Goal: Task Accomplishment & Management: Complete application form

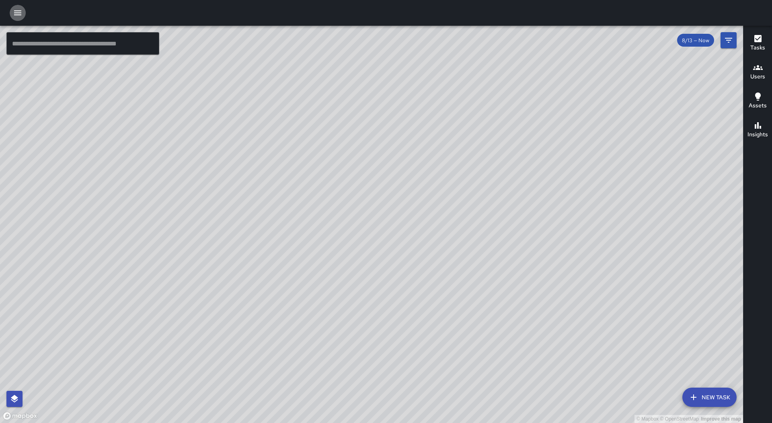
click at [15, 9] on icon "button" at bounding box center [18, 13] width 10 height 10
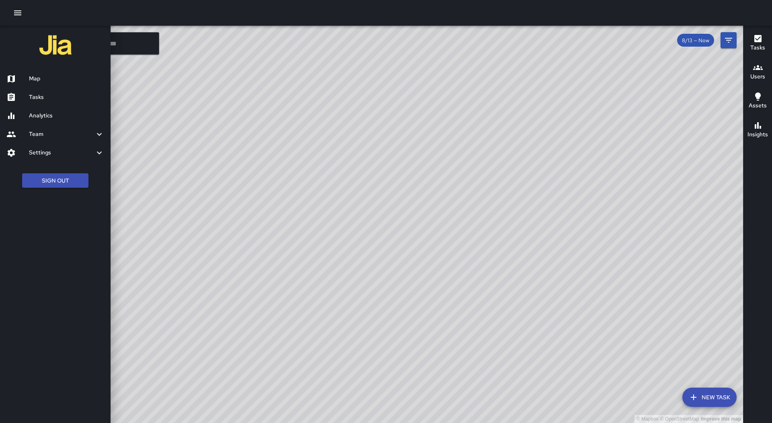
click at [64, 93] on h6 "Tasks" at bounding box center [66, 97] width 75 height 9
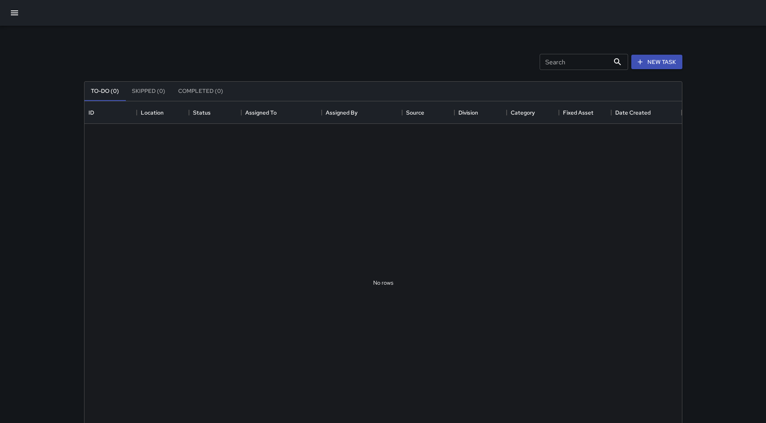
scroll to position [335, 592]
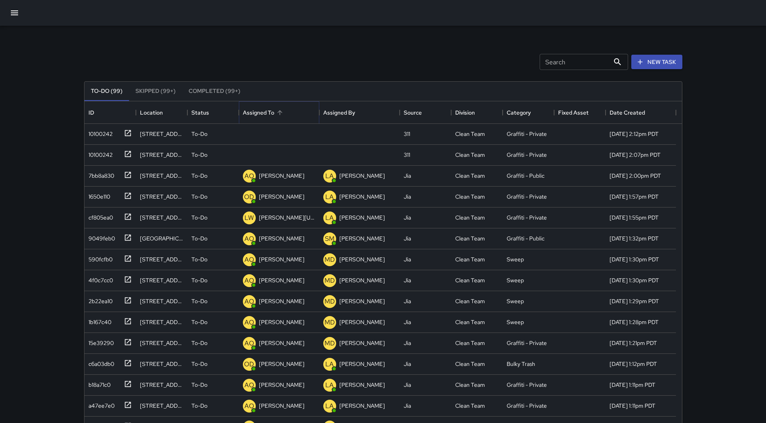
click at [280, 113] on icon "Sort" at bounding box center [279, 112] width 5 height 5
click at [99, 128] on div "10100242" at bounding box center [98, 132] width 27 height 11
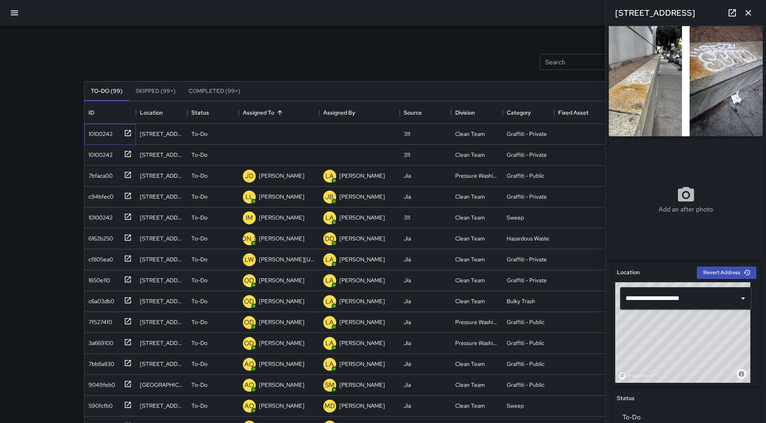
scroll to position [0, 0]
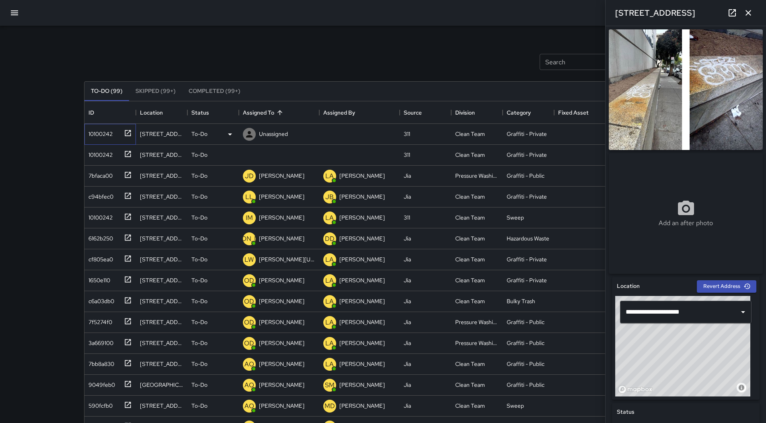
click at [100, 136] on div "10100242" at bounding box center [98, 132] width 27 height 11
click at [277, 131] on p "Unassigned" at bounding box center [273, 134] width 29 height 8
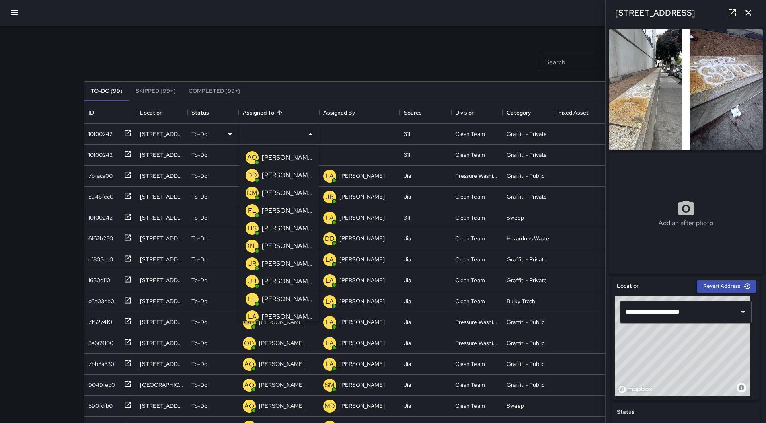
click at [412, 58] on div "Search Search New Task" at bounding box center [383, 62] width 602 height 42
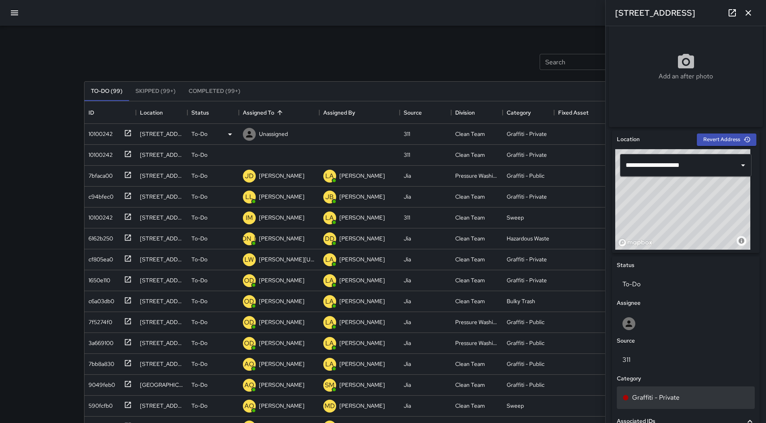
scroll to position [282, 0]
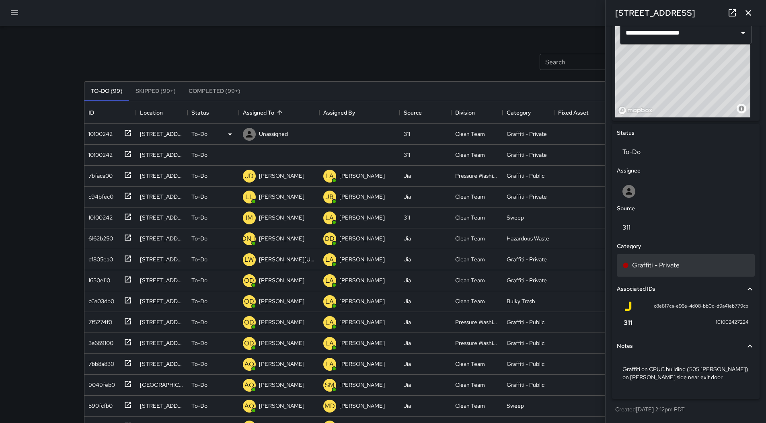
click at [686, 267] on div "Graffiti - Private" at bounding box center [686, 266] width 127 height 10
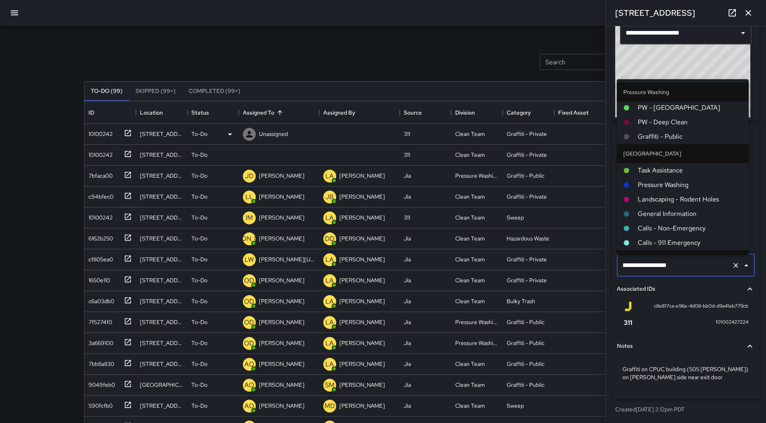
scroll to position [529, 0]
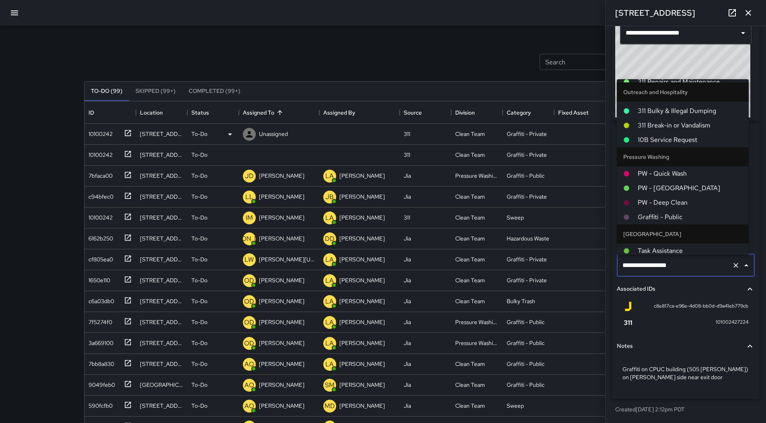
click at [397, 58] on div "Search Search New Task" at bounding box center [383, 62] width 602 height 42
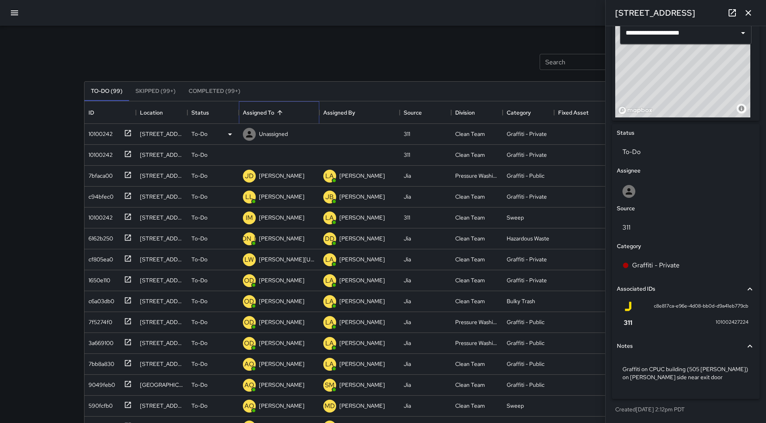
click at [277, 123] on div "Assigned To" at bounding box center [279, 112] width 72 height 23
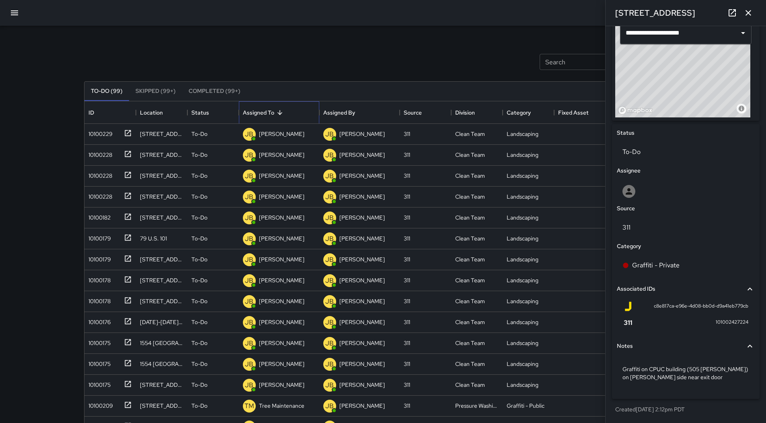
click at [264, 109] on div "Assigned To" at bounding box center [258, 112] width 31 height 23
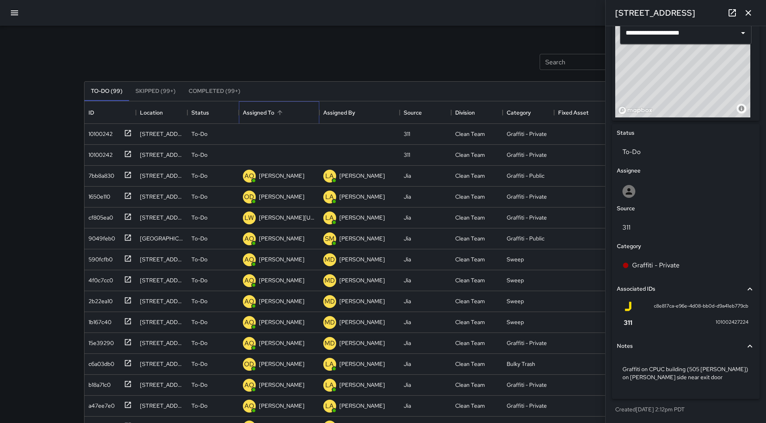
click at [265, 109] on div "Assigned To" at bounding box center [258, 112] width 31 height 23
drag, startPoint x: 91, startPoint y: 130, endPoint x: 103, endPoint y: 129, distance: 12.1
click at [92, 130] on div "10100242" at bounding box center [98, 132] width 27 height 11
click at [287, 132] on p "Unassigned" at bounding box center [273, 134] width 29 height 8
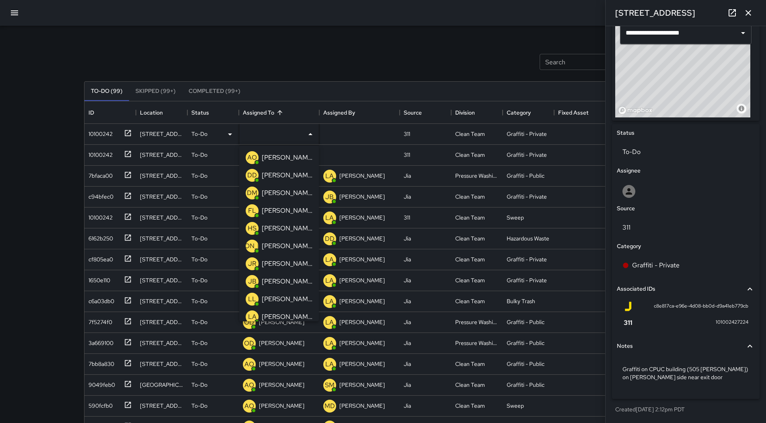
click at [332, 54] on div "Search Search New Task" at bounding box center [383, 62] width 602 height 42
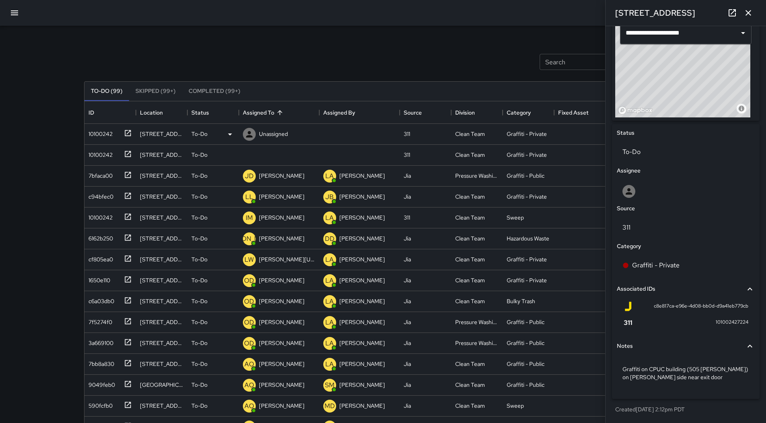
click at [748, 10] on icon "button" at bounding box center [749, 13] width 10 height 10
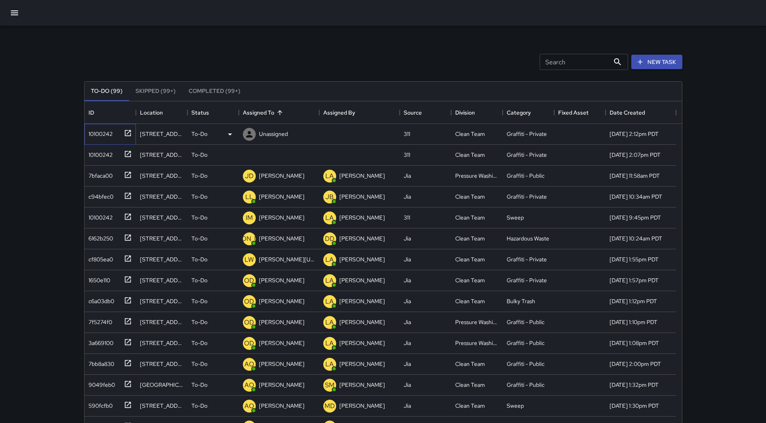
click at [101, 133] on div "10100242" at bounding box center [98, 132] width 27 height 11
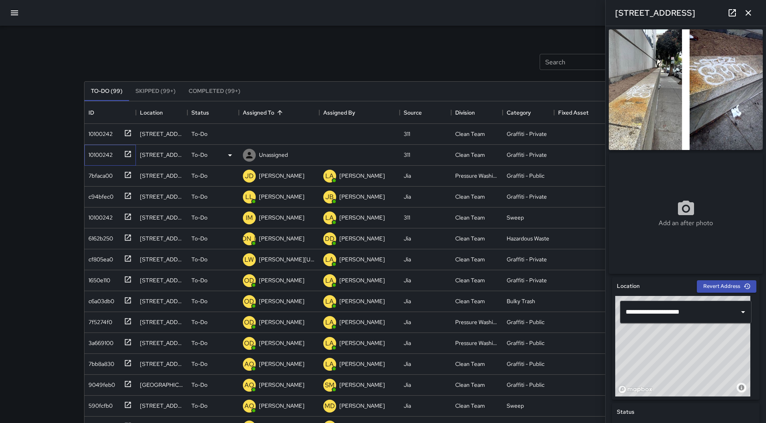
click at [90, 148] on div "10100242" at bounding box center [98, 153] width 27 height 11
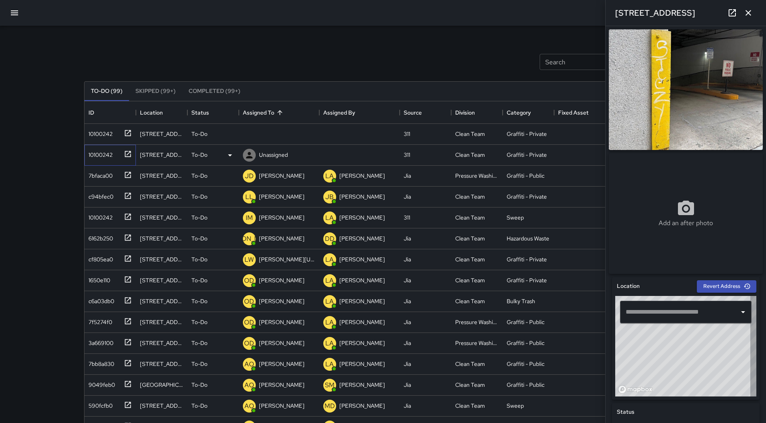
type input "**********"
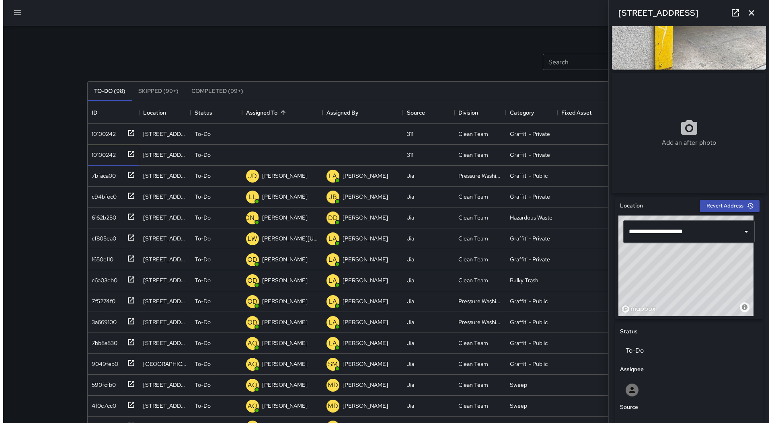
scroll to position [0, 0]
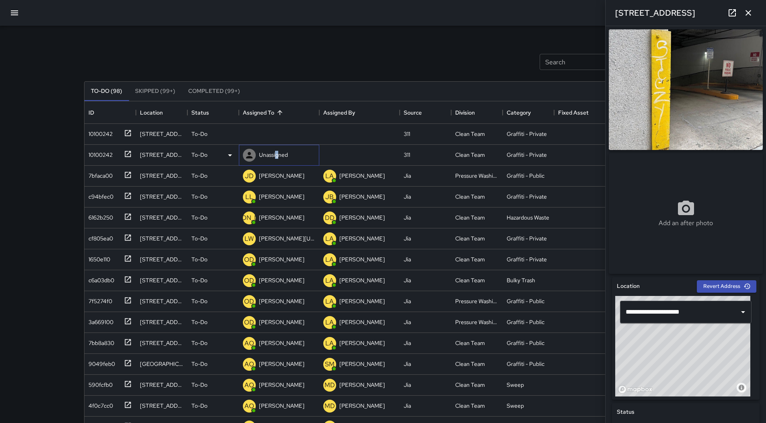
click at [277, 154] on p "Unassigned" at bounding box center [273, 155] width 29 height 8
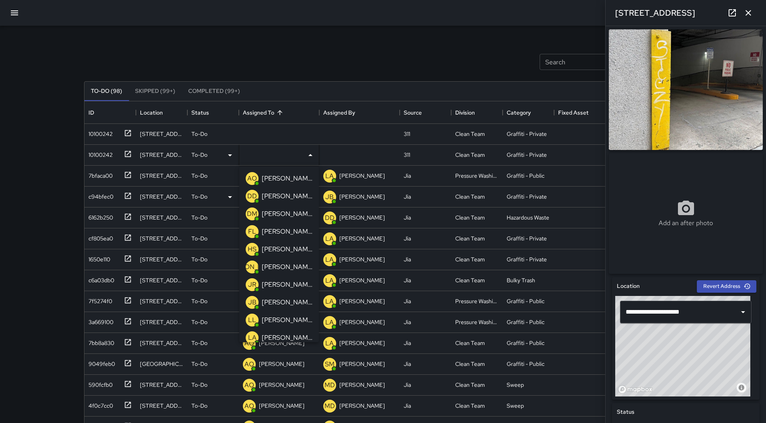
click at [286, 179] on p "[PERSON_NAME]" at bounding box center [287, 179] width 51 height 10
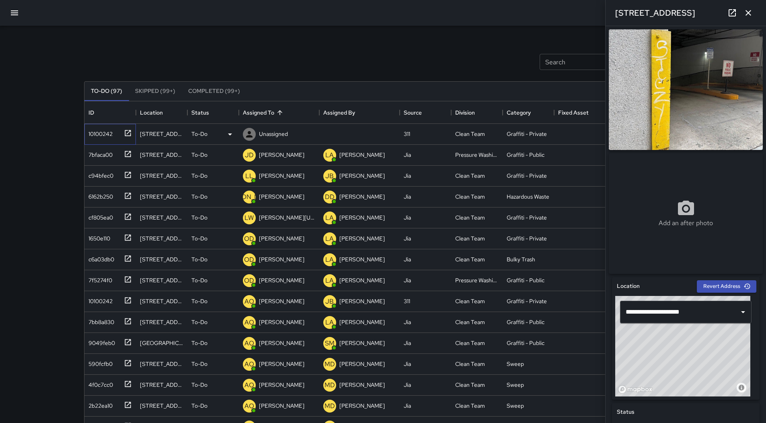
click at [96, 134] on div "10100242" at bounding box center [98, 132] width 27 height 11
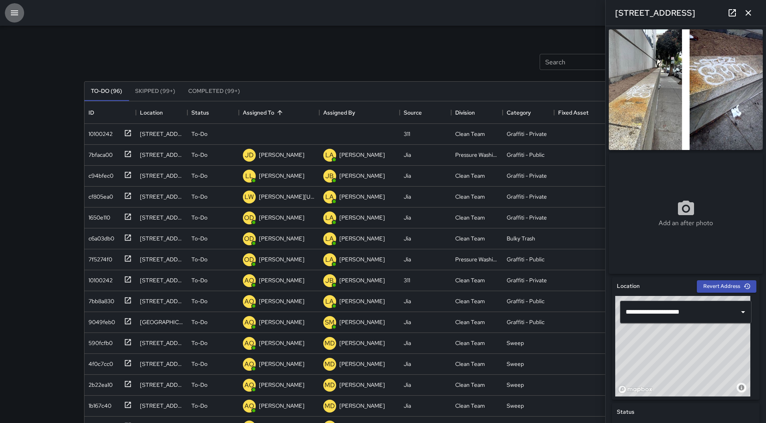
click at [15, 17] on icon "button" at bounding box center [15, 13] width 10 height 10
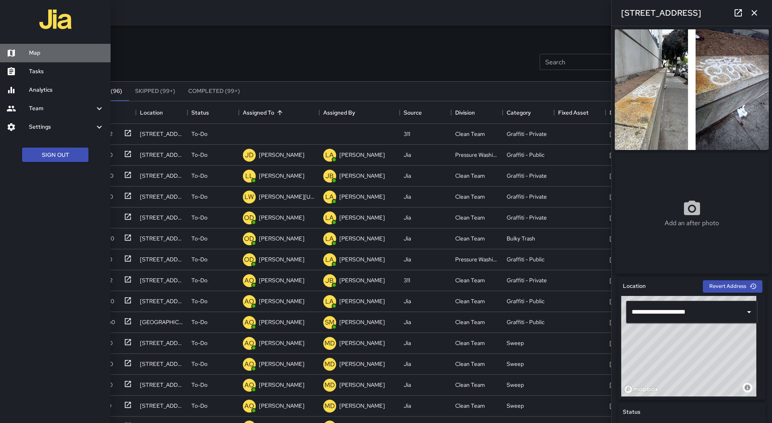
click at [59, 57] on h6 "Map" at bounding box center [66, 53] width 75 height 9
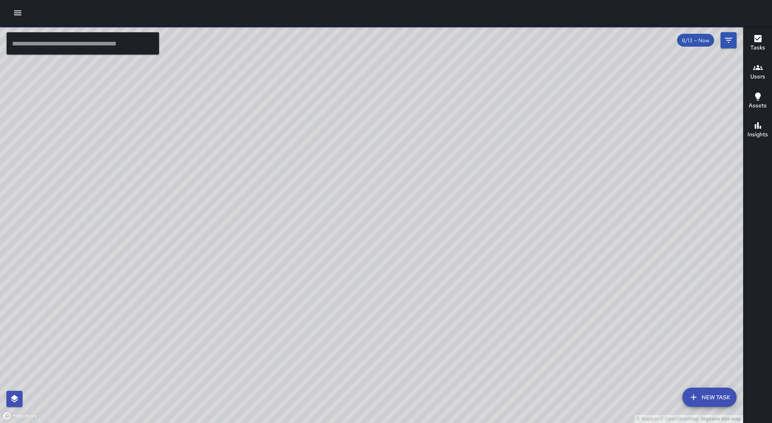
click at [332, 305] on div "© Mapbox © OpenStreetMap Improve this map RM [PERSON_NAME] Ambassador Tasks 62 …" at bounding box center [371, 224] width 743 height 397
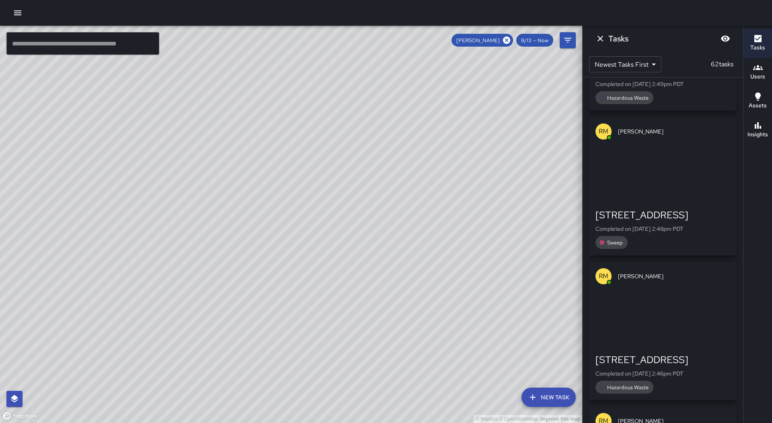
scroll to position [546, 0]
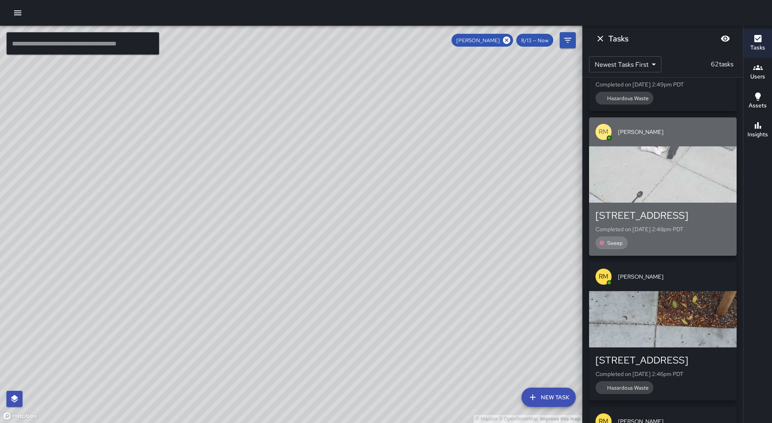
click at [678, 187] on div "button" at bounding box center [663, 174] width 148 height 56
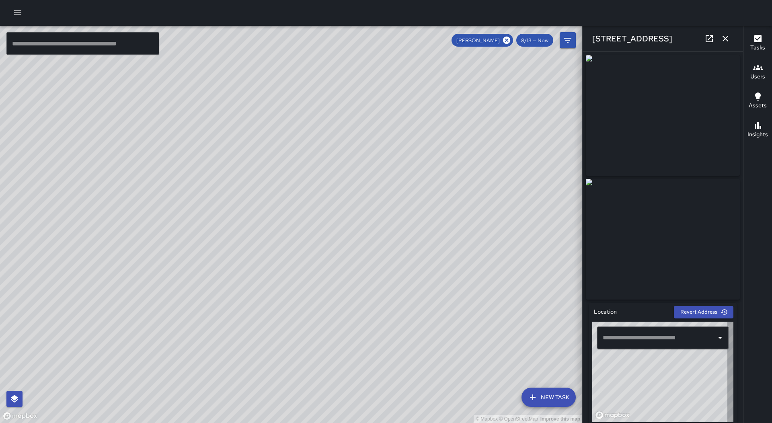
type input "**********"
click at [728, 40] on icon "button" at bounding box center [726, 39] width 10 height 10
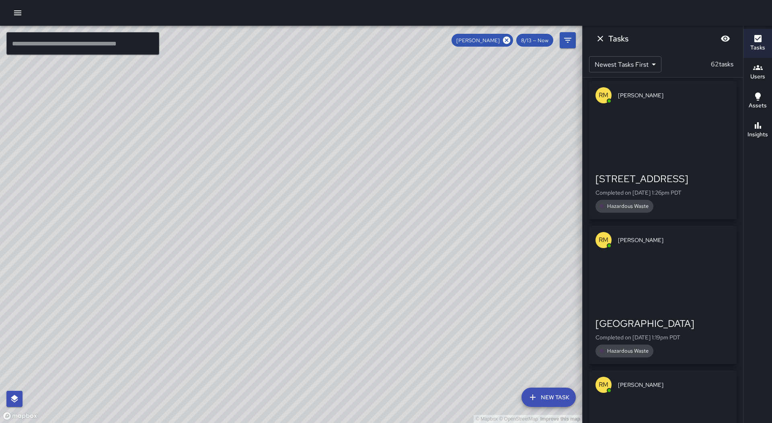
scroll to position [2476, 0]
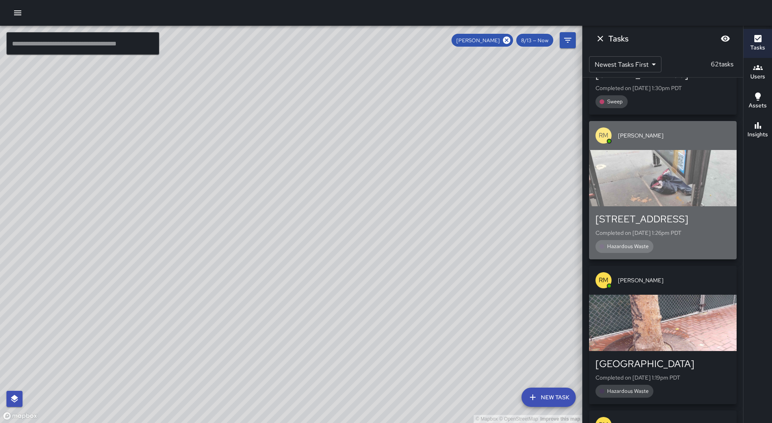
click at [672, 213] on div "[STREET_ADDRESS]" at bounding box center [663, 219] width 135 height 13
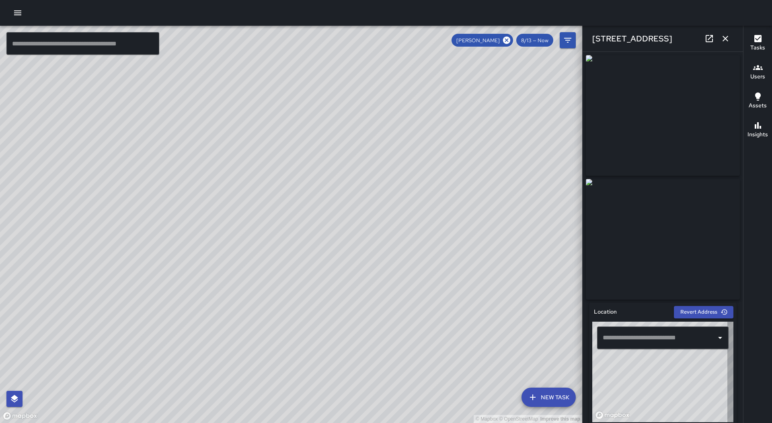
type input "**********"
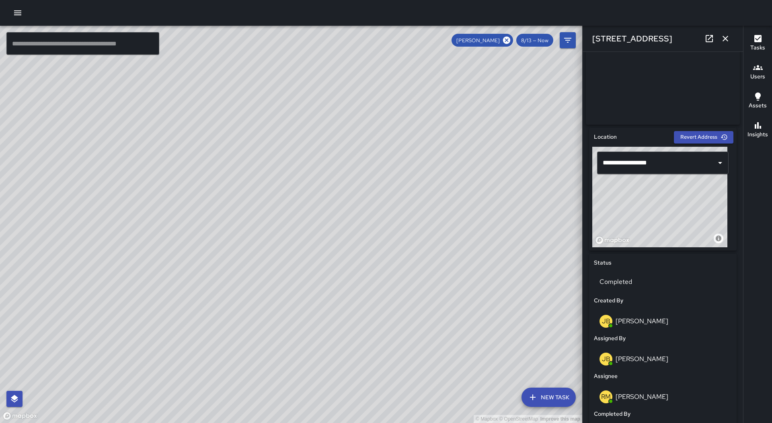
scroll to position [0, 0]
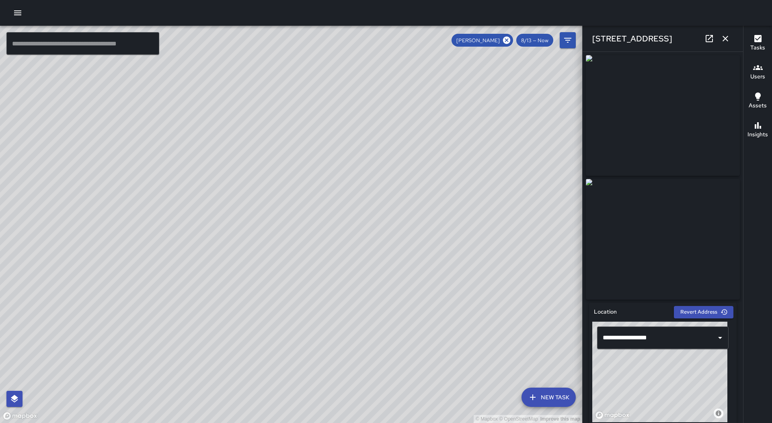
click at [726, 34] on icon "button" at bounding box center [726, 39] width 10 height 10
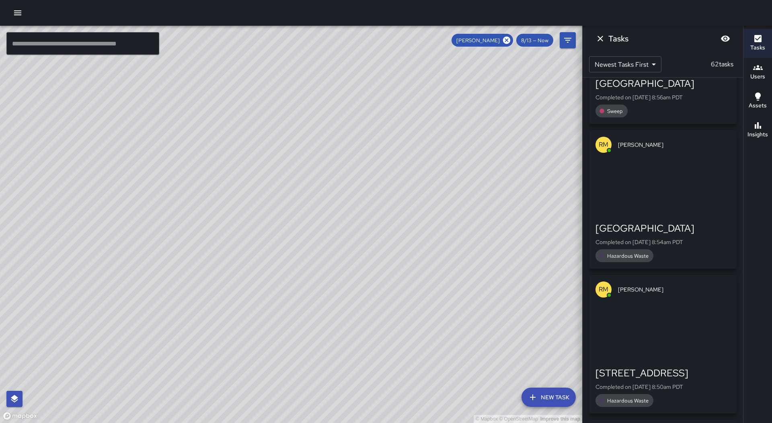
scroll to position [8598, 0]
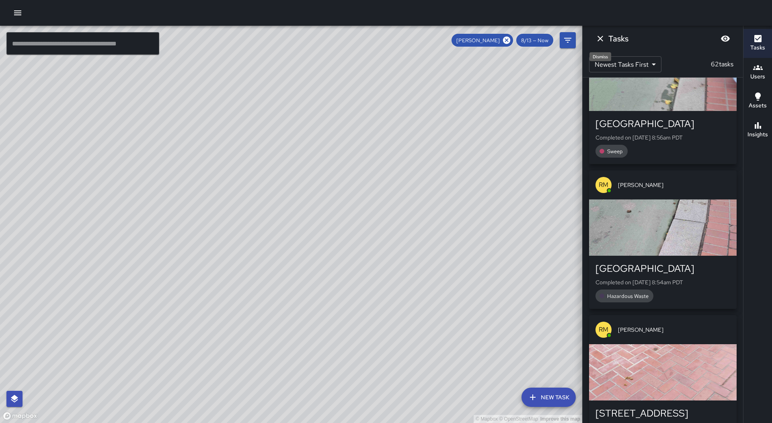
click at [600, 41] on icon "Dismiss" at bounding box center [601, 39] width 10 height 10
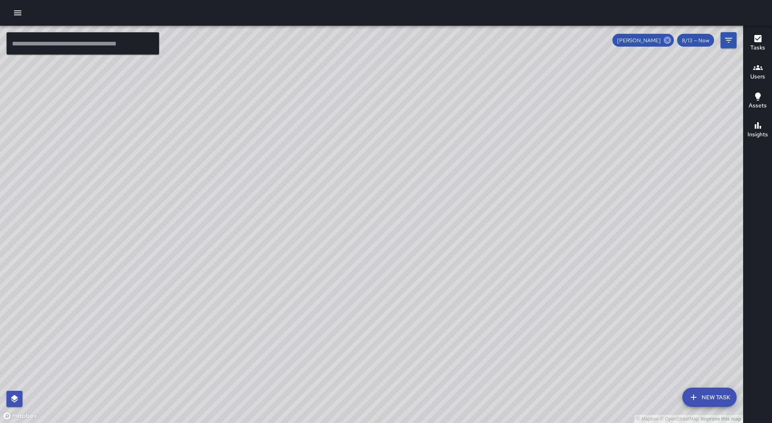
click at [671, 40] on icon at bounding box center [667, 40] width 7 height 7
drag, startPoint x: 761, startPoint y: 41, endPoint x: 772, endPoint y: 220, distance: 180.1
click at [761, 41] on icon "button" at bounding box center [757, 38] width 7 height 7
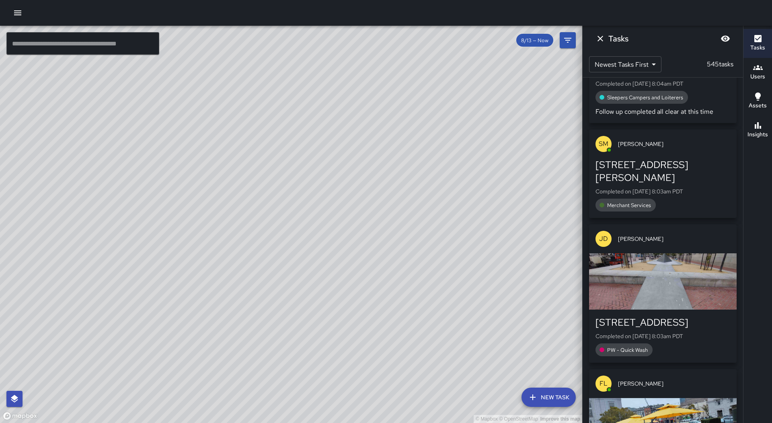
scroll to position [74225, 0]
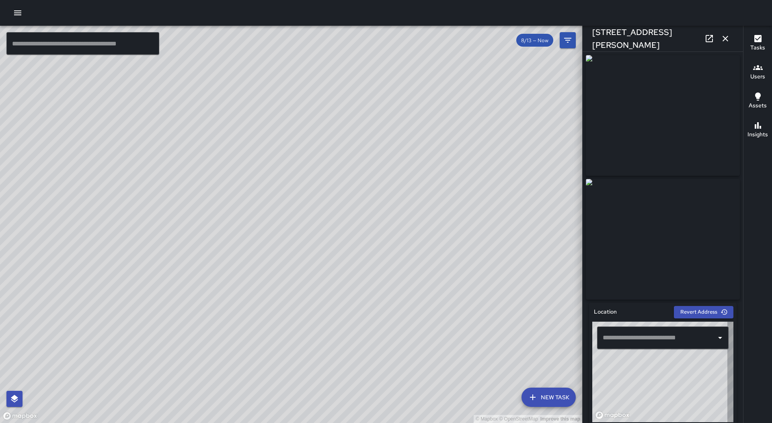
type input "**********"
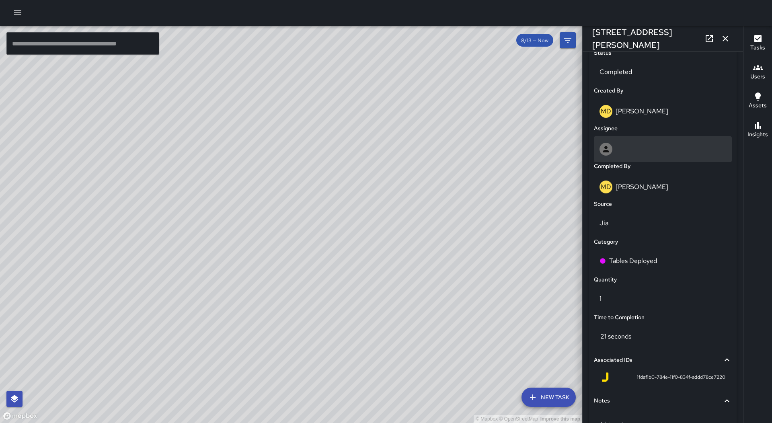
scroll to position [402, 0]
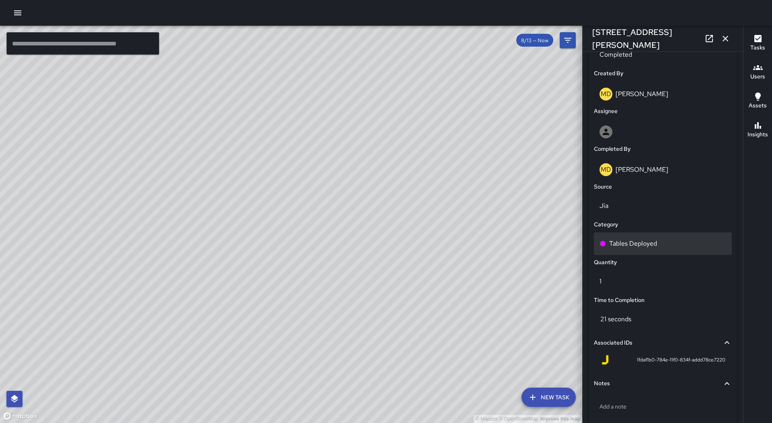
click at [680, 252] on div "Tables Deployed" at bounding box center [663, 243] width 138 height 23
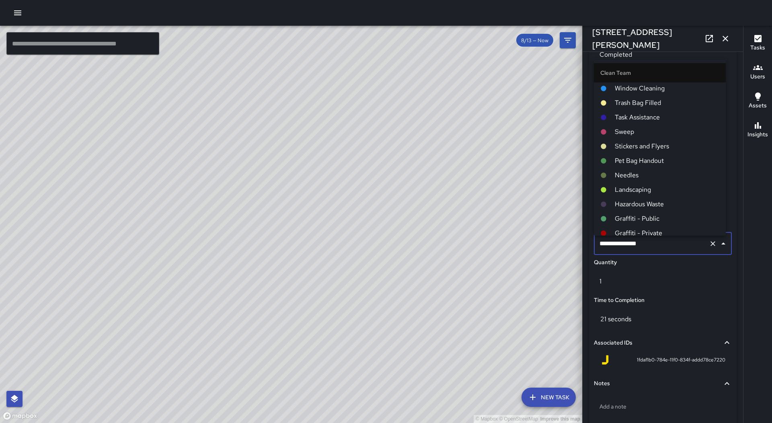
scroll to position [0, 0]
click at [653, 115] on span "Task Assistance" at bounding box center [667, 119] width 105 height 10
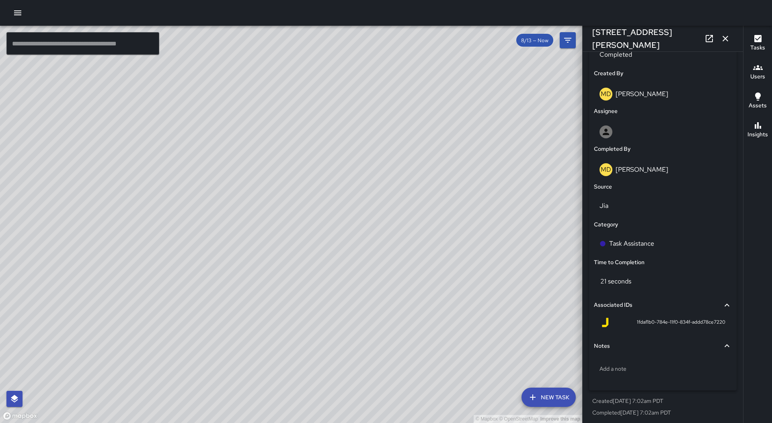
click at [728, 39] on icon "button" at bounding box center [726, 39] width 10 height 10
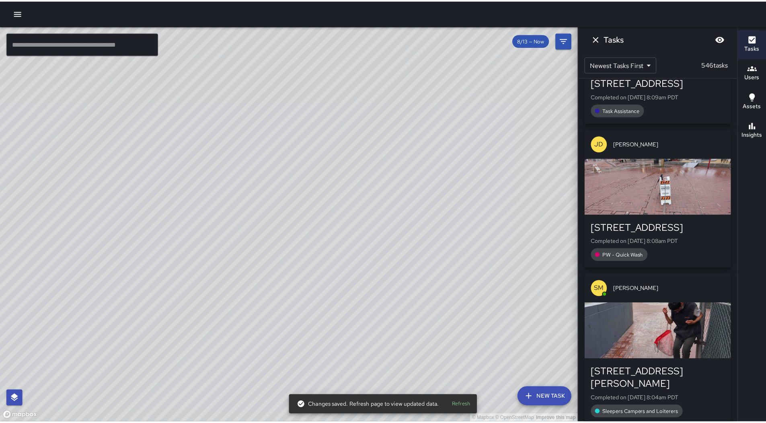
scroll to position [73766, 0]
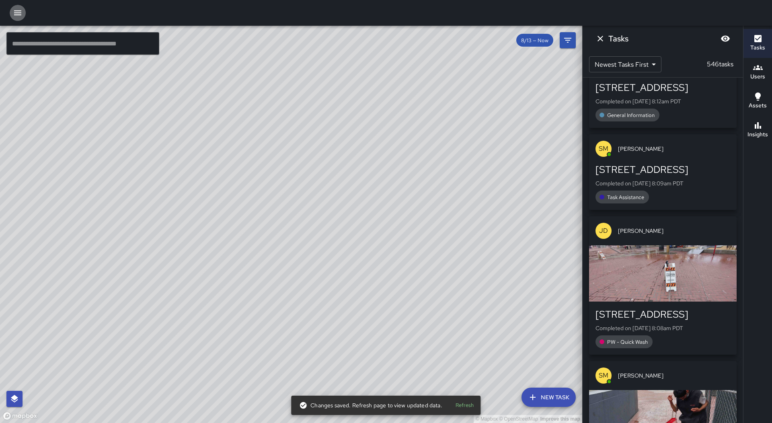
click at [16, 15] on icon "button" at bounding box center [18, 13] width 10 height 10
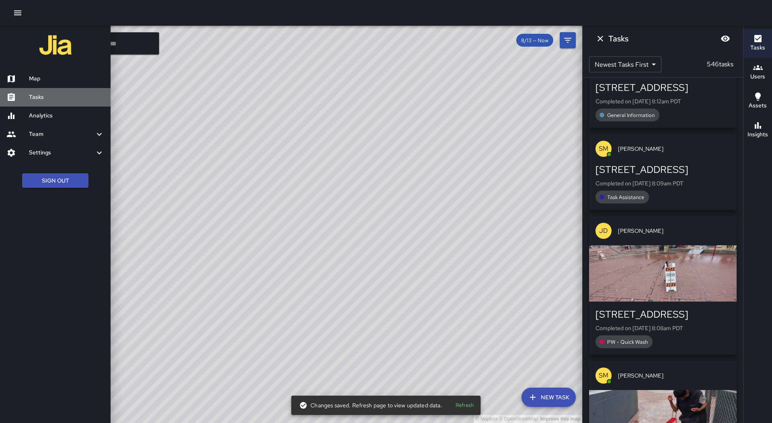
click at [55, 88] on link "Tasks" at bounding box center [55, 97] width 111 height 18
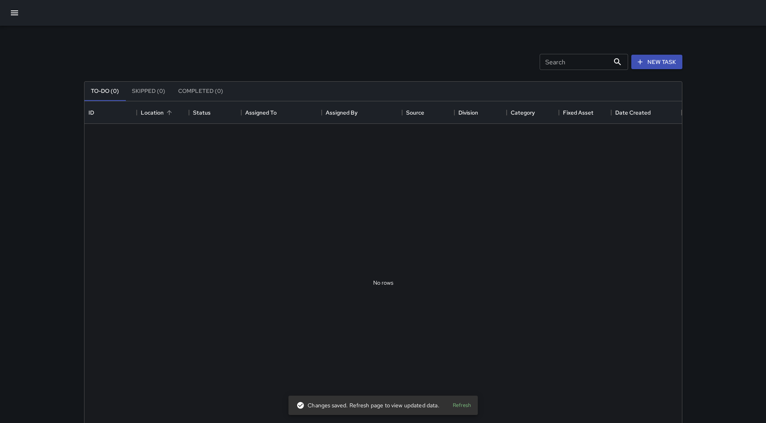
scroll to position [335, 592]
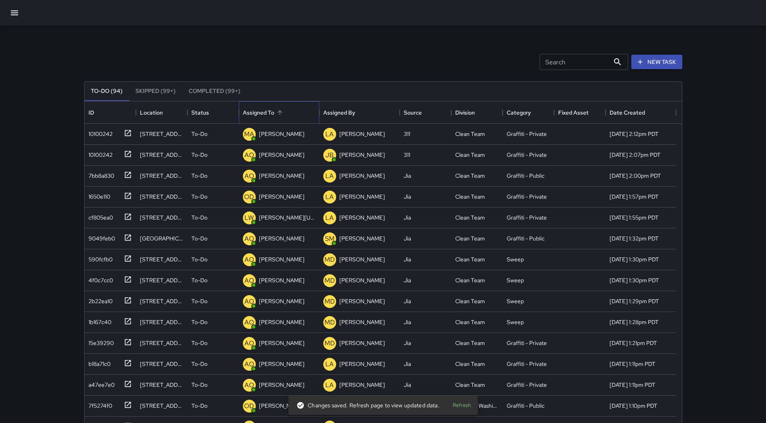
click at [269, 116] on div "Assigned To" at bounding box center [258, 112] width 31 height 23
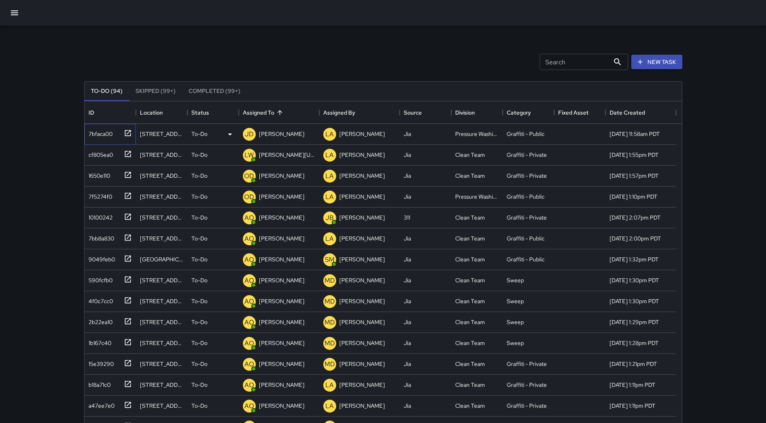
click at [102, 133] on div "7bfaca00" at bounding box center [98, 132] width 27 height 11
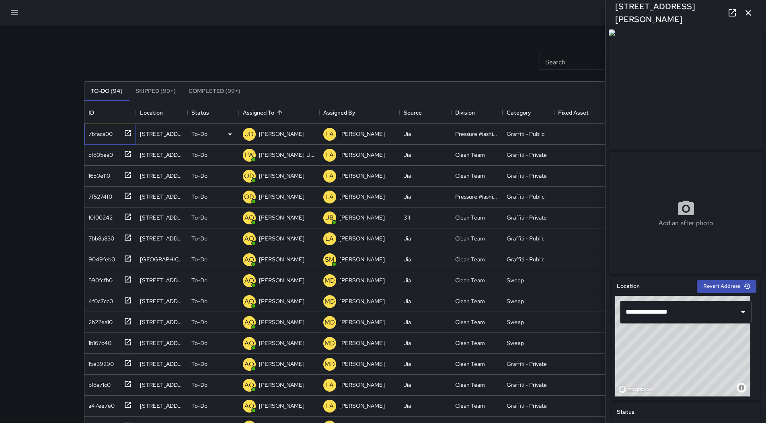
click at [118, 135] on div "7bfaca00" at bounding box center [108, 132] width 47 height 13
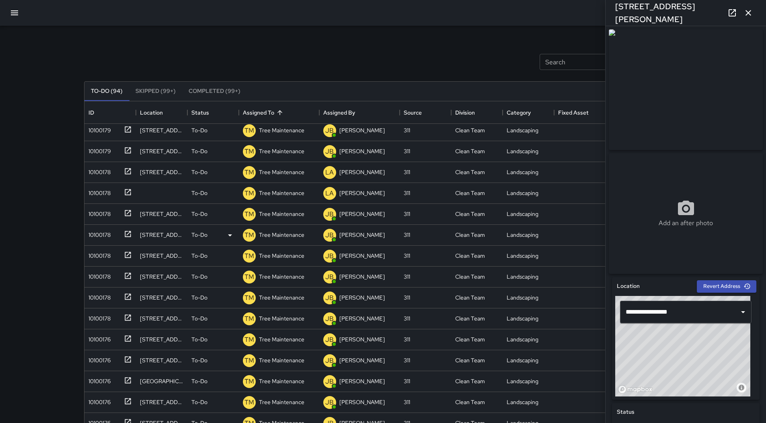
scroll to position [523, 0]
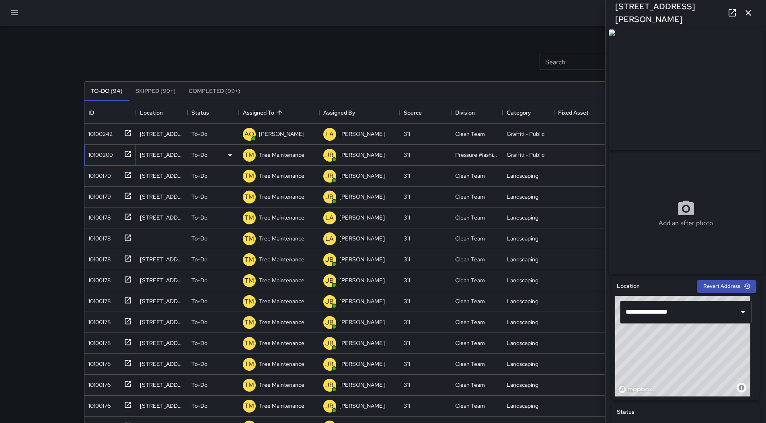
click at [92, 152] on div "10100209" at bounding box center [99, 153] width 28 height 11
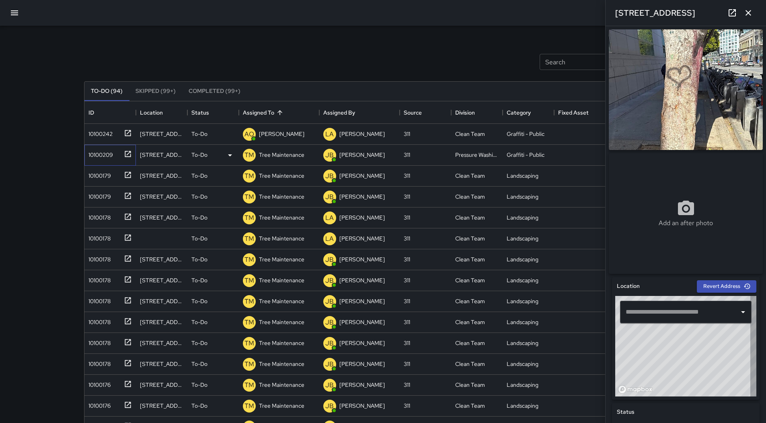
type input "**********"
click at [748, 12] on icon "button" at bounding box center [749, 13] width 6 height 6
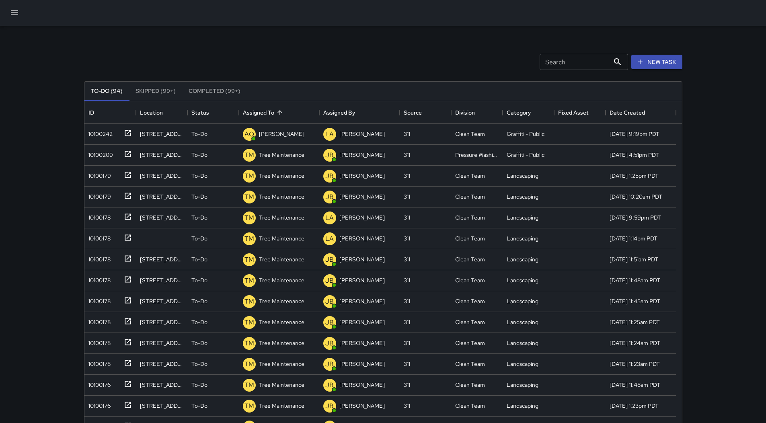
click at [17, 9] on icon "button" at bounding box center [15, 13] width 10 height 10
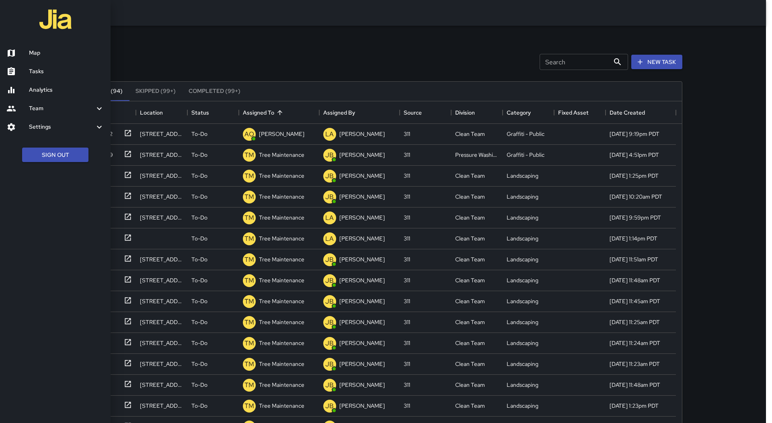
drag, startPoint x: 268, startPoint y: 60, endPoint x: 272, endPoint y: 69, distance: 9.7
click at [269, 60] on div at bounding box center [386, 211] width 772 height 423
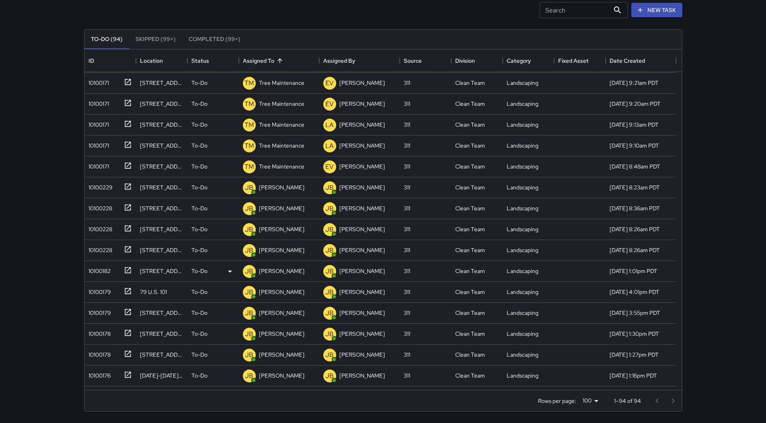
scroll to position [1567, 0]
click at [106, 189] on div "10100229" at bounding box center [98, 186] width 27 height 11
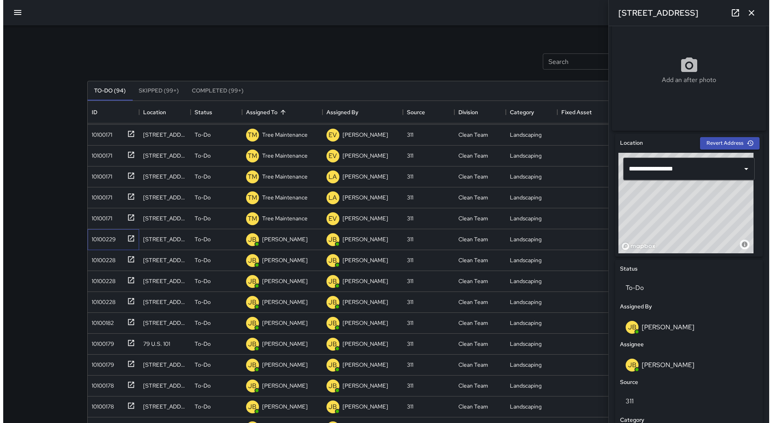
scroll to position [0, 0]
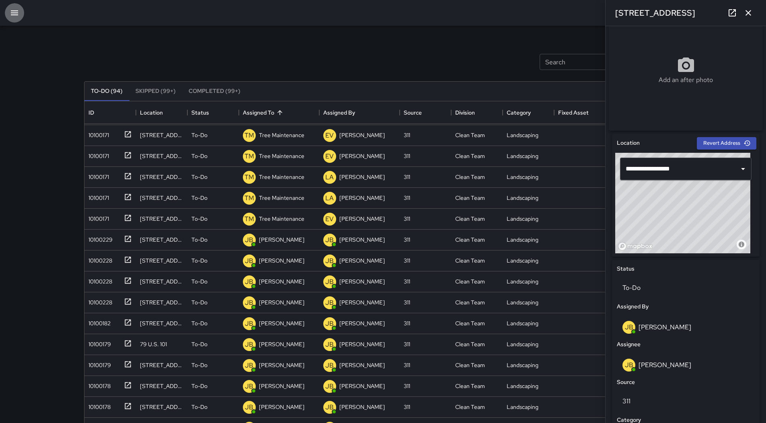
click at [16, 14] on icon "button" at bounding box center [14, 12] width 7 height 5
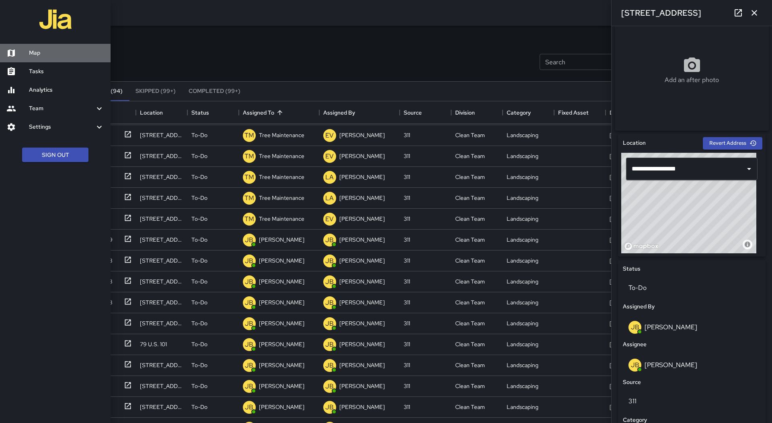
click at [59, 51] on h6 "Map" at bounding box center [66, 53] width 75 height 9
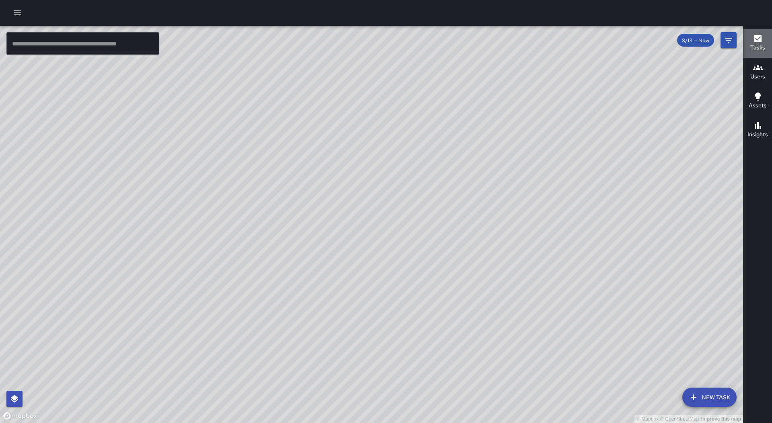
click at [765, 49] on h6 "Tasks" at bounding box center [757, 47] width 15 height 9
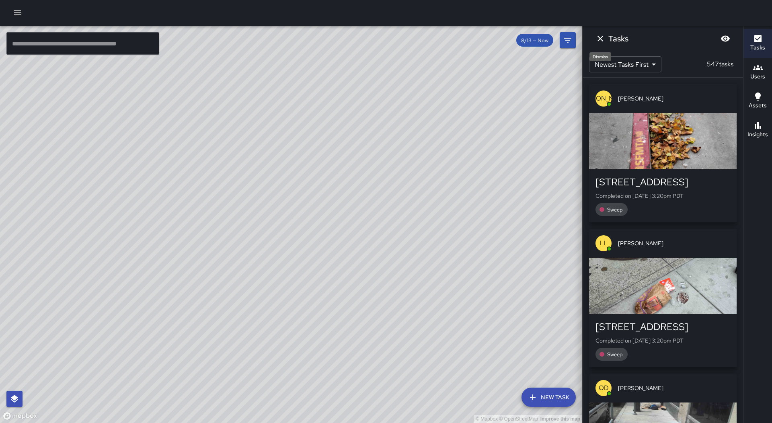
click at [603, 40] on icon "Dismiss" at bounding box center [601, 39] width 10 height 10
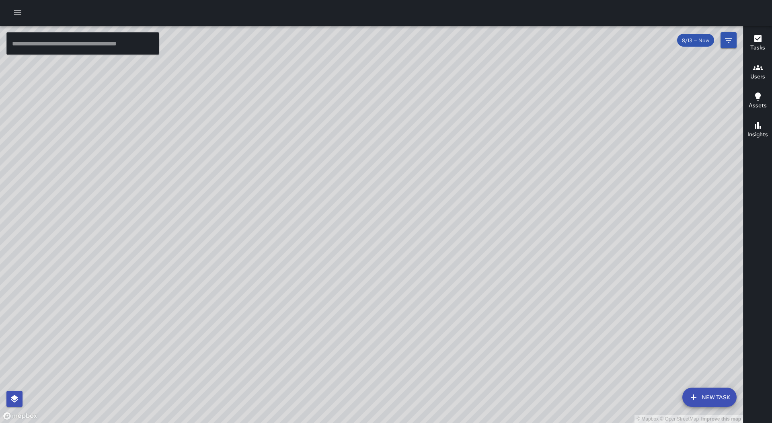
click at [752, 47] on h6 "Tasks" at bounding box center [757, 47] width 15 height 9
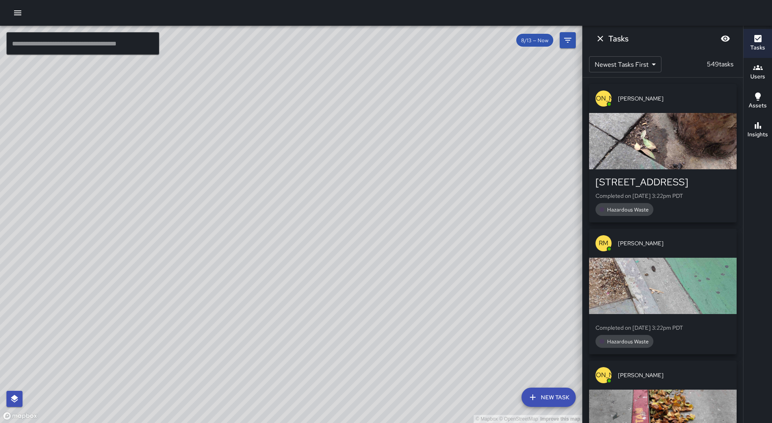
click at [665, 193] on p "Completed on [DATE] 3:22pm PDT" at bounding box center [663, 196] width 135 height 8
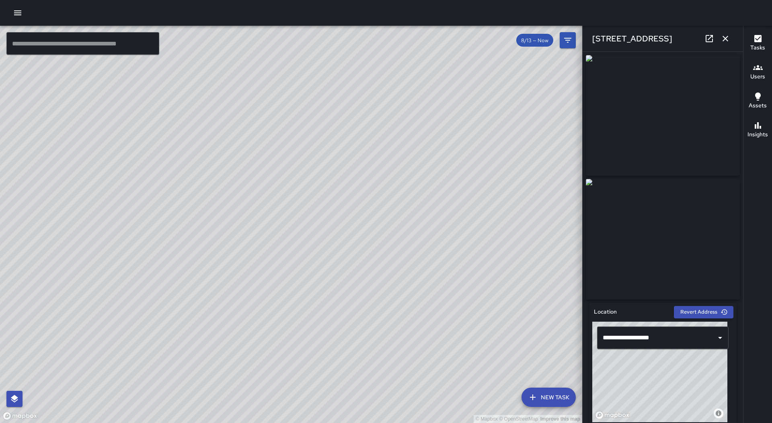
click at [732, 41] on button "button" at bounding box center [725, 39] width 16 height 16
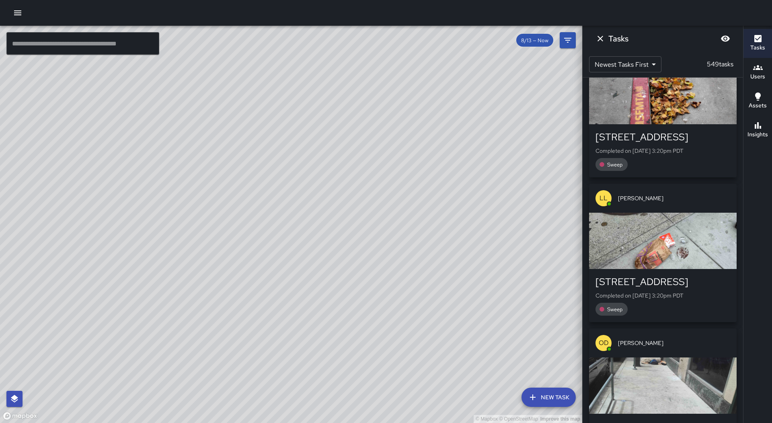
scroll to position [483, 0]
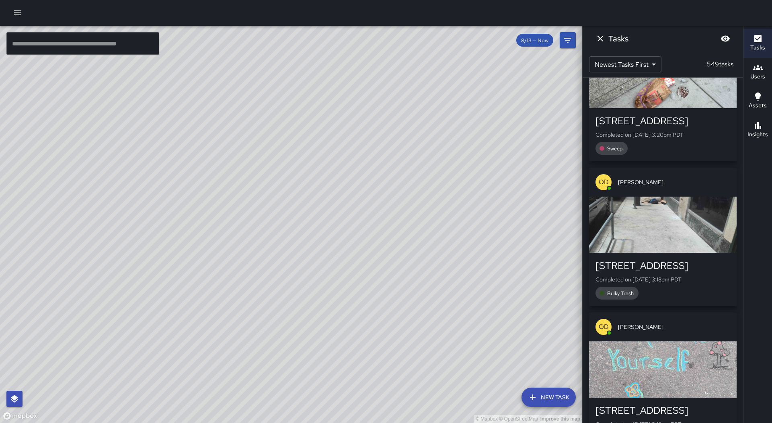
click at [656, 201] on div "button" at bounding box center [663, 225] width 148 height 56
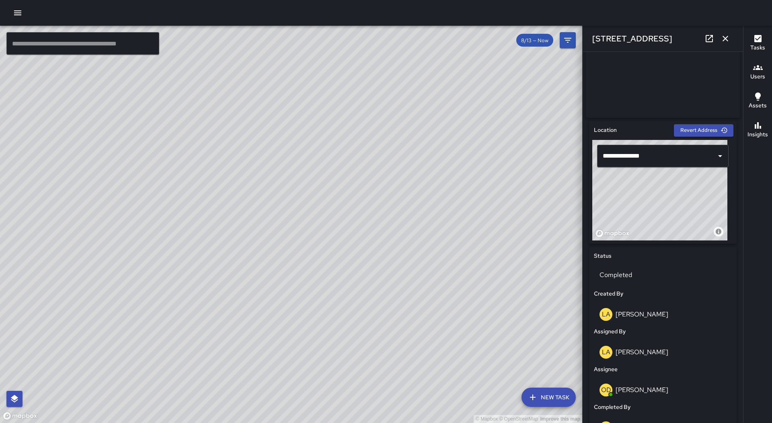
scroll to position [201, 0]
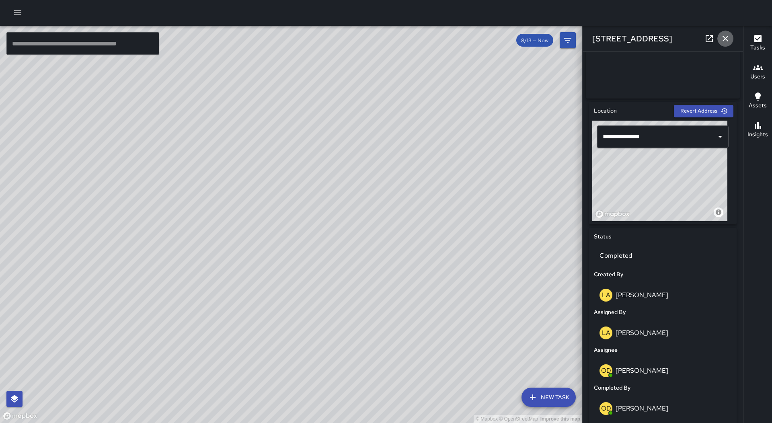
click at [726, 37] on icon "button" at bounding box center [726, 39] width 10 height 10
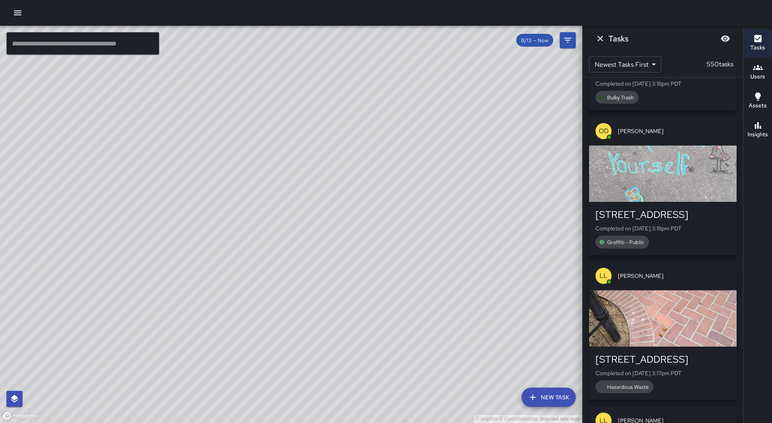
scroll to position [828, 0]
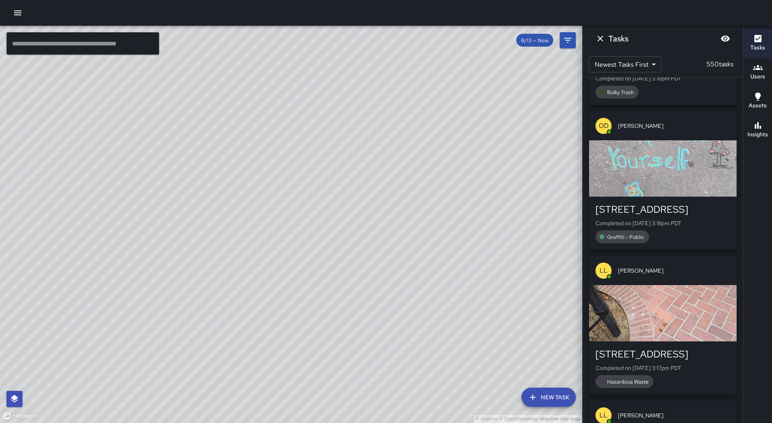
click at [675, 160] on div "button" at bounding box center [663, 168] width 148 height 56
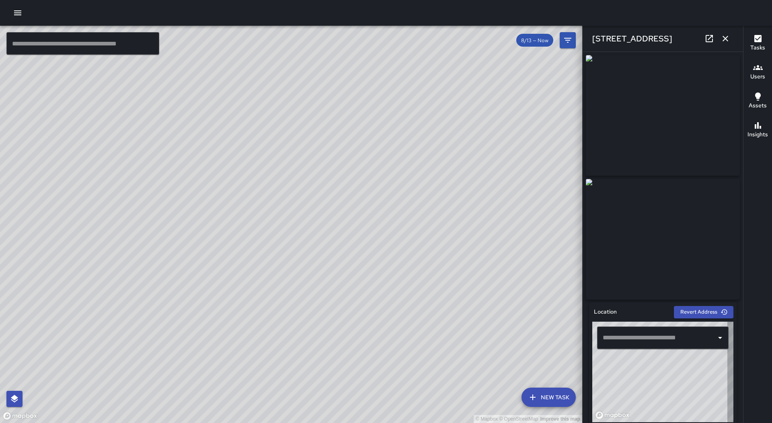
type input "**********"
click at [727, 39] on icon "button" at bounding box center [726, 39] width 6 height 6
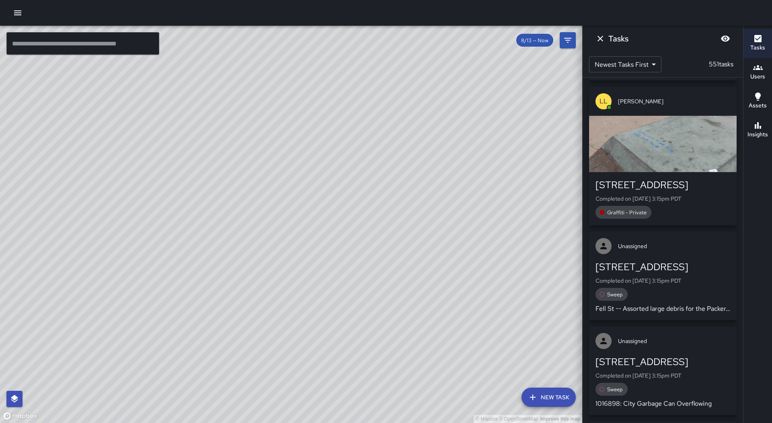
scroll to position [1720, 0]
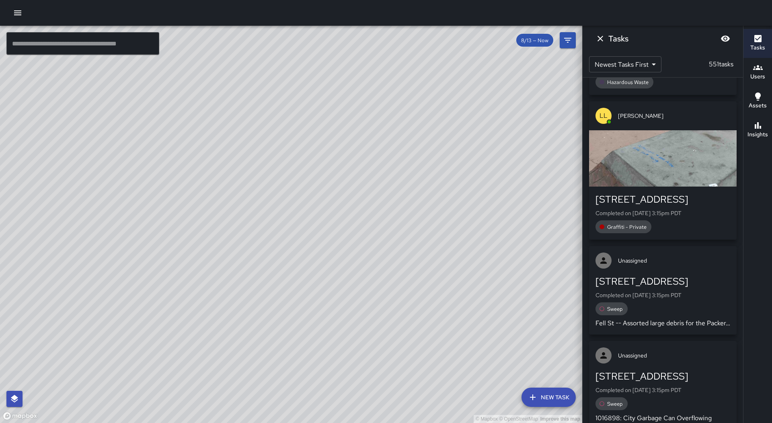
click at [666, 187] on div "[STREET_ADDRESS] Completed on [DATE] 3:15pm PDT Graffiti - Private" at bounding box center [663, 213] width 148 height 53
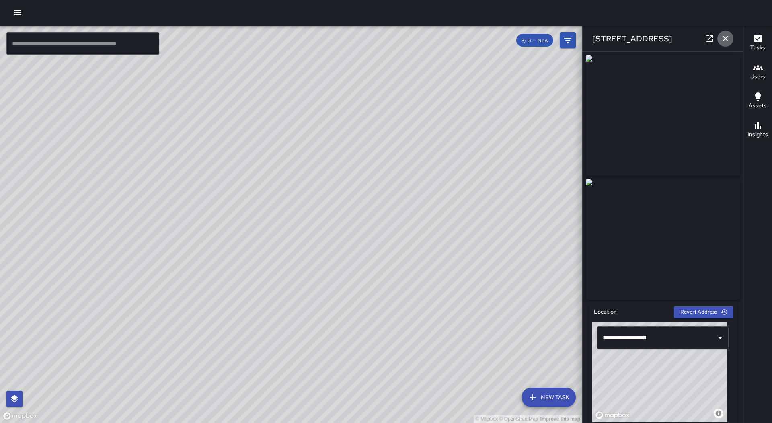
click at [729, 37] on icon "button" at bounding box center [726, 39] width 10 height 10
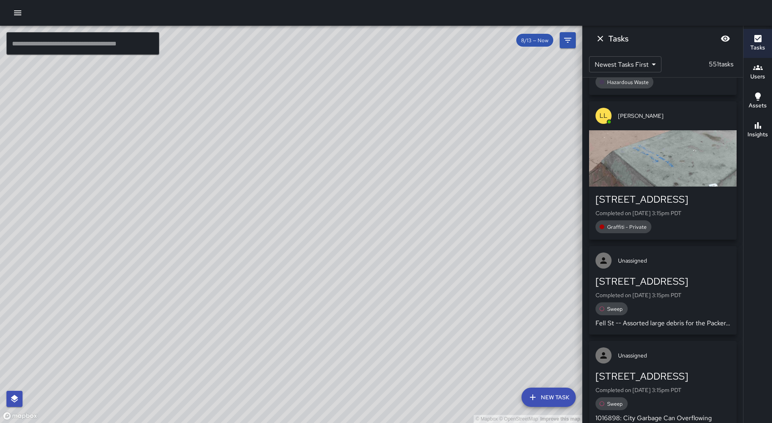
click at [676, 187] on div "[STREET_ADDRESS] Completed on [DATE] 3:15pm PDT Graffiti - Private" at bounding box center [663, 213] width 148 height 53
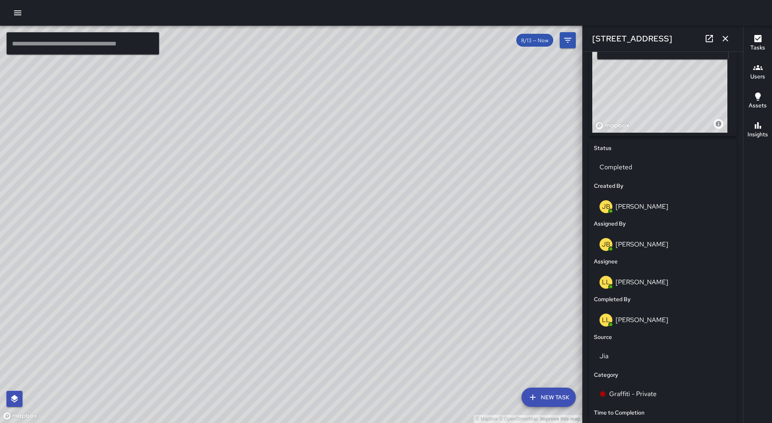
scroll to position [322, 0]
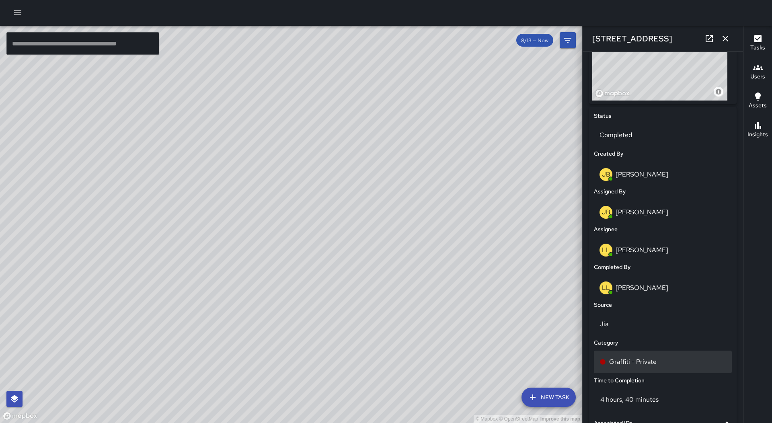
click at [671, 362] on div "Graffiti - Private" at bounding box center [663, 362] width 127 height 10
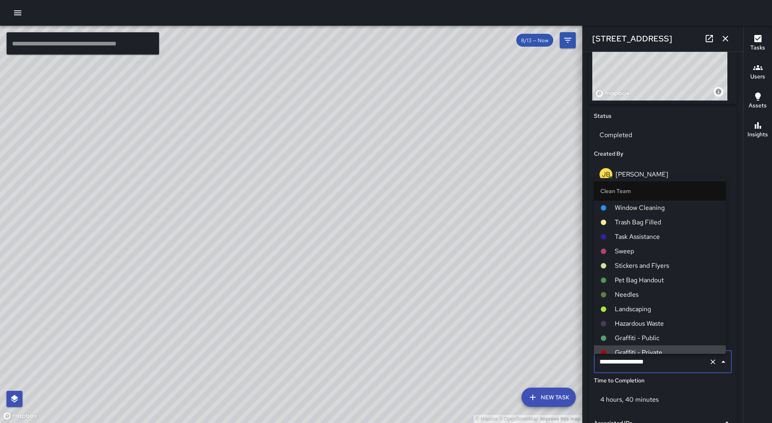
scroll to position [6, 0]
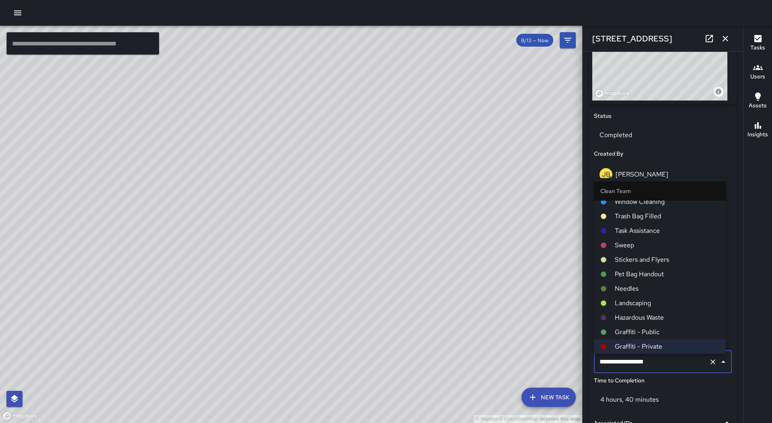
click at [664, 327] on li "Graffiti - Public" at bounding box center [660, 332] width 132 height 14
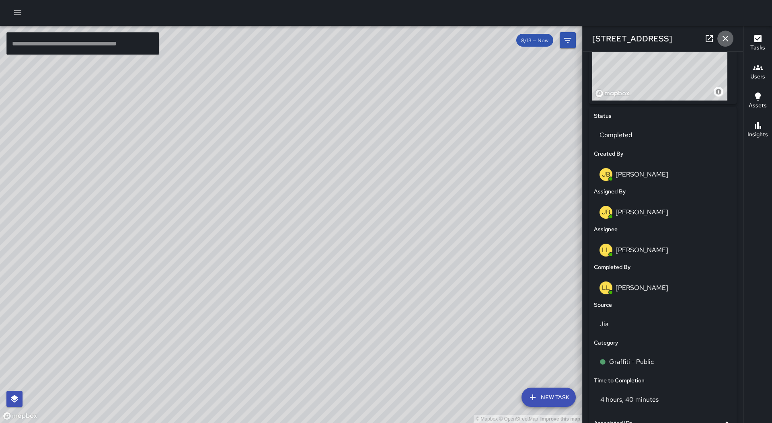
click at [724, 34] on icon "button" at bounding box center [726, 39] width 10 height 10
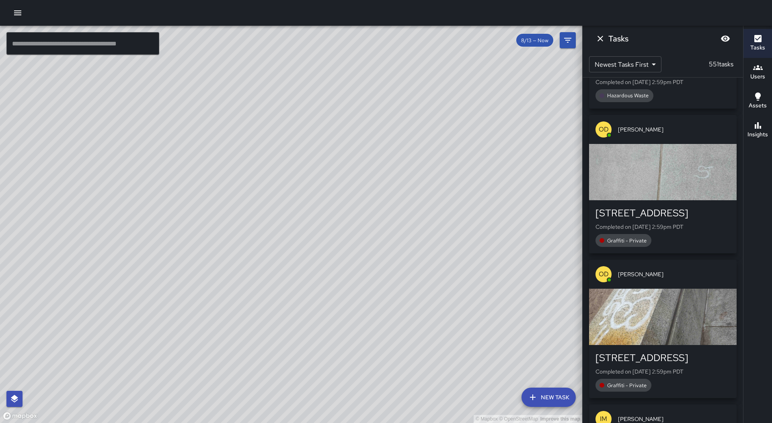
scroll to position [3892, 0]
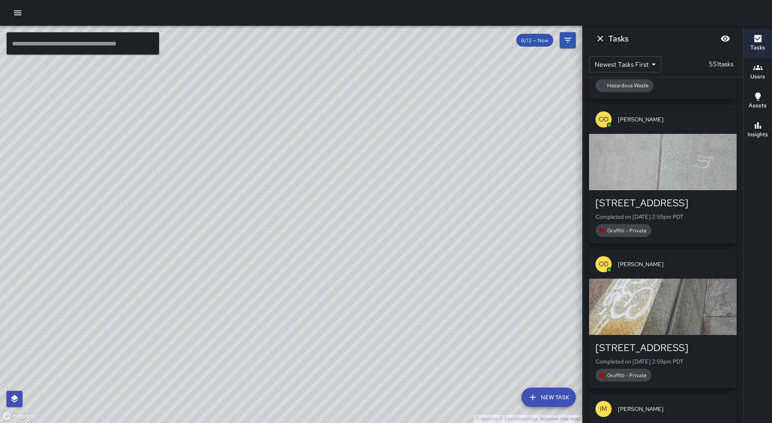
click at [648, 341] on div "[STREET_ADDRESS]" at bounding box center [663, 347] width 135 height 13
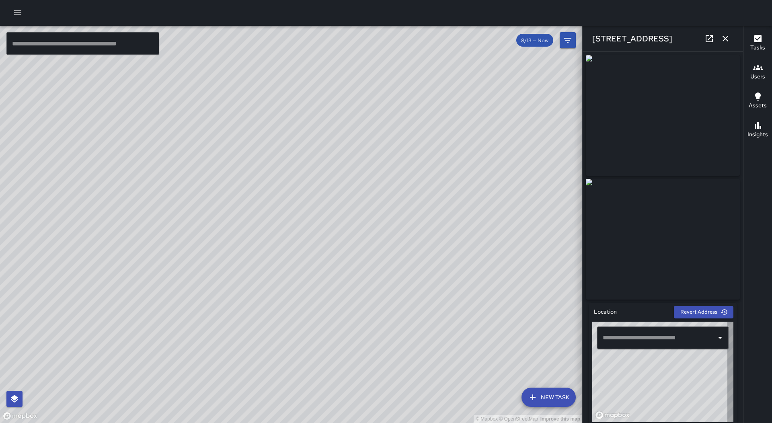
type input "**********"
click at [724, 34] on icon "button" at bounding box center [726, 39] width 10 height 10
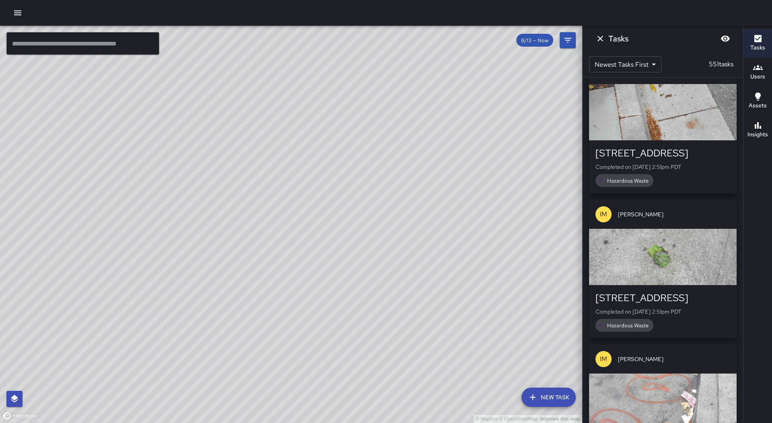
scroll to position [5541, 0]
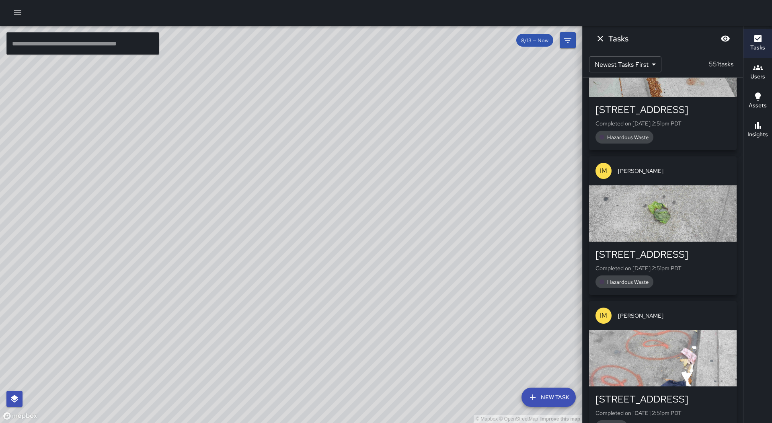
click at [662, 393] on div "[STREET_ADDRESS]" at bounding box center [663, 399] width 135 height 13
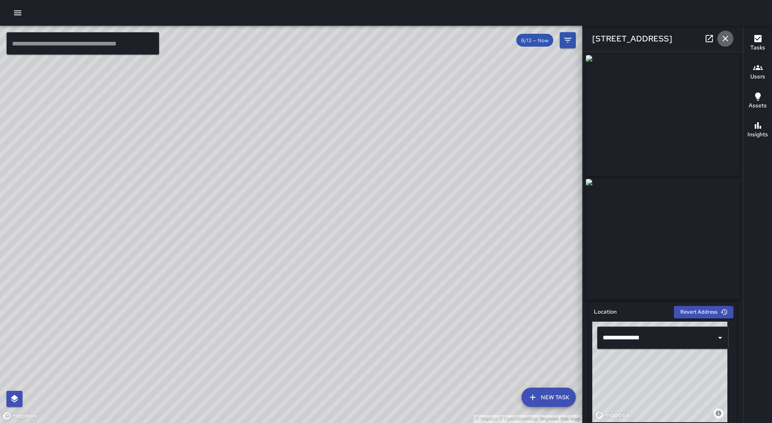
click at [727, 35] on icon "button" at bounding box center [726, 39] width 10 height 10
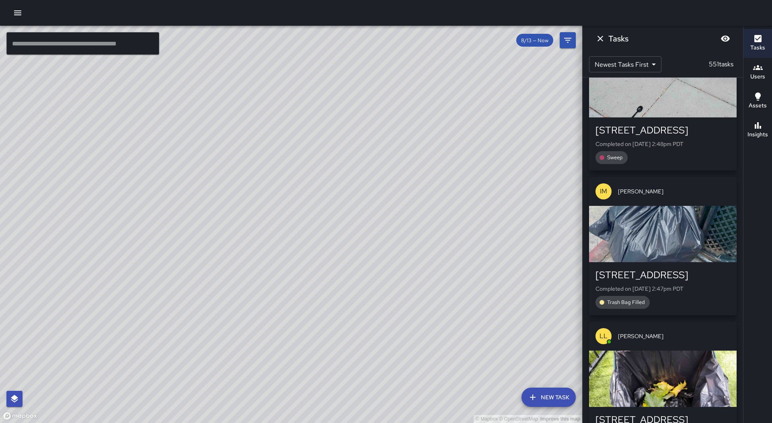
scroll to position [6265, 0]
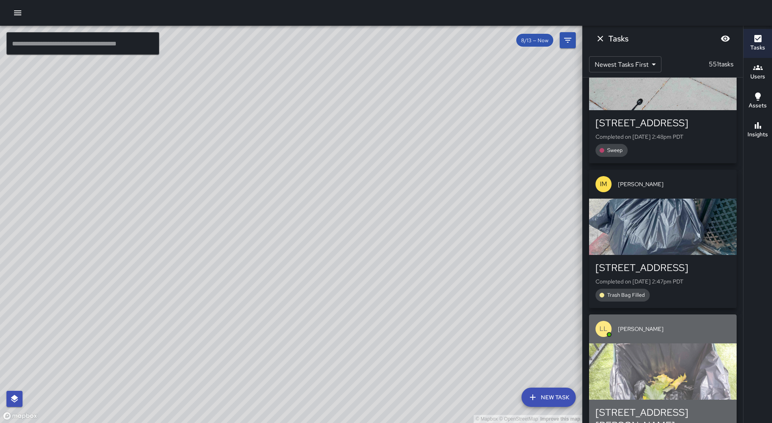
click at [681, 325] on span "[PERSON_NAME]" at bounding box center [674, 329] width 112 height 8
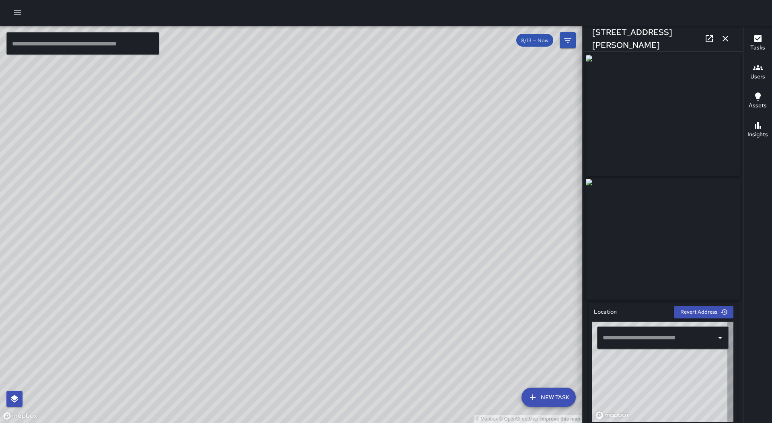
type input "**********"
click at [728, 37] on icon "button" at bounding box center [726, 39] width 10 height 10
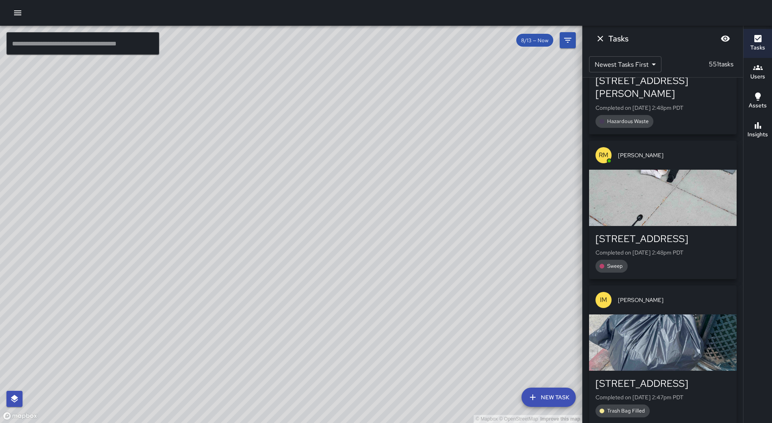
scroll to position [6144, 0]
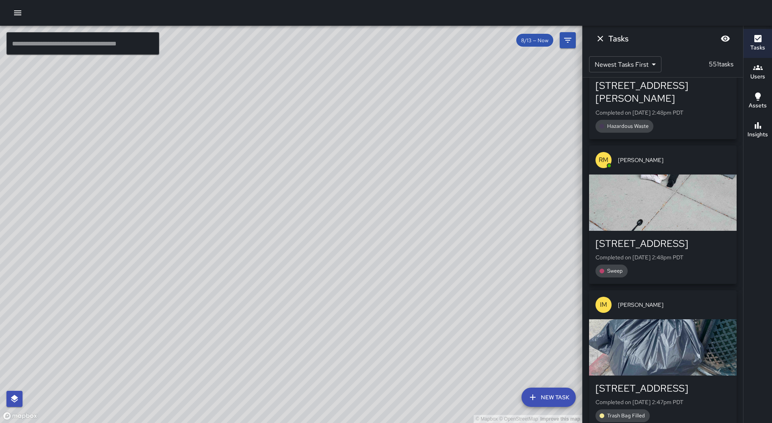
click at [677, 319] on div "button" at bounding box center [663, 347] width 148 height 56
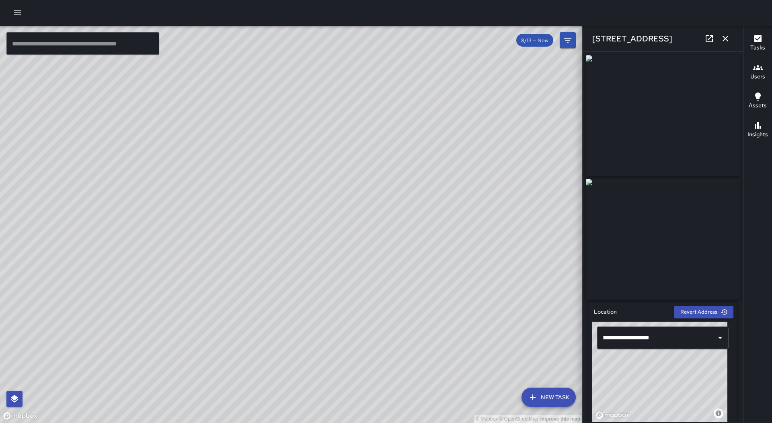
click at [723, 44] on button "button" at bounding box center [725, 39] width 16 height 16
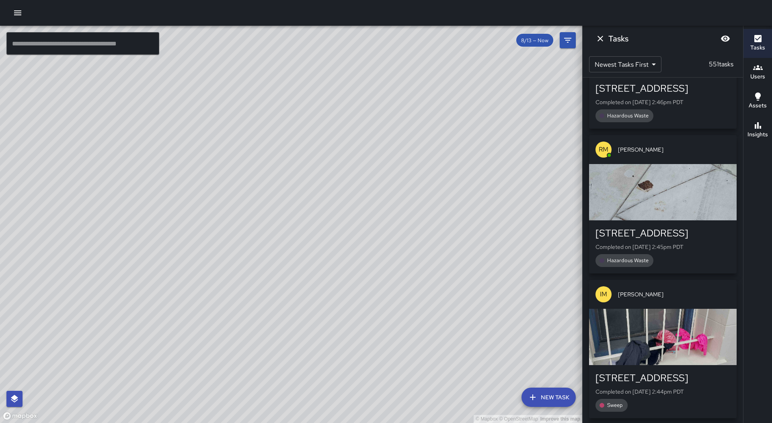
scroll to position [6747, 0]
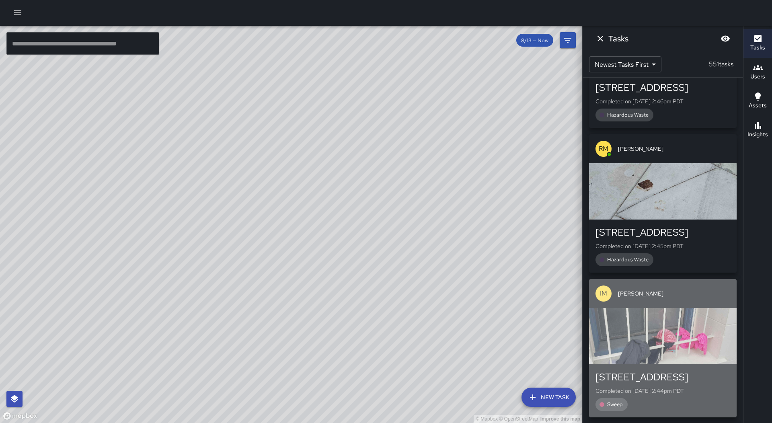
click at [695, 308] on div "button" at bounding box center [663, 336] width 148 height 56
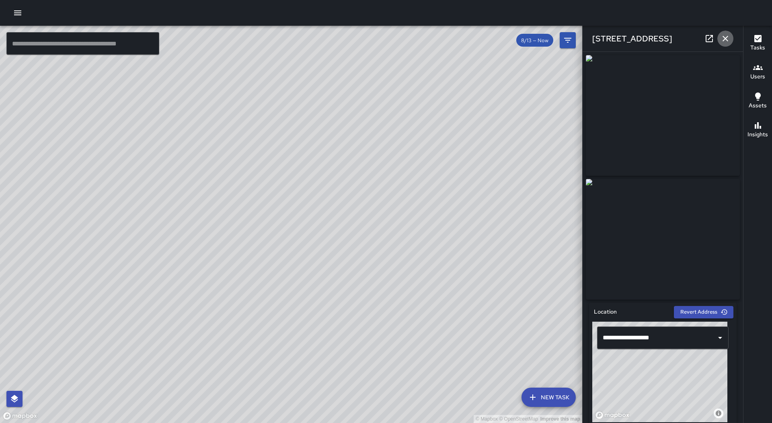
click at [724, 39] on icon "button" at bounding box center [726, 39] width 6 height 6
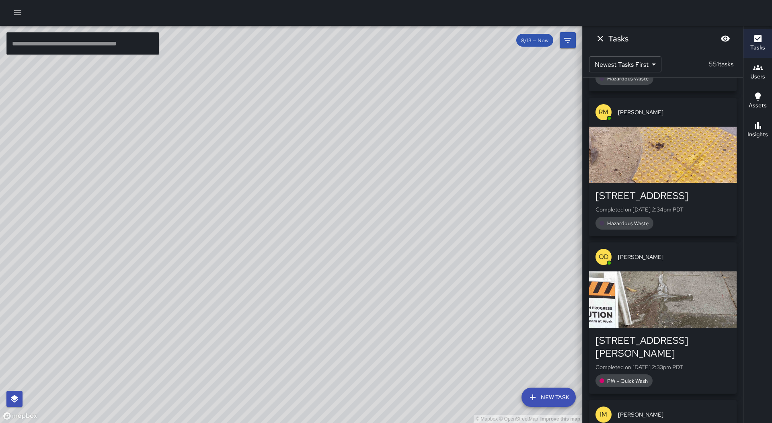
scroll to position [9482, 0]
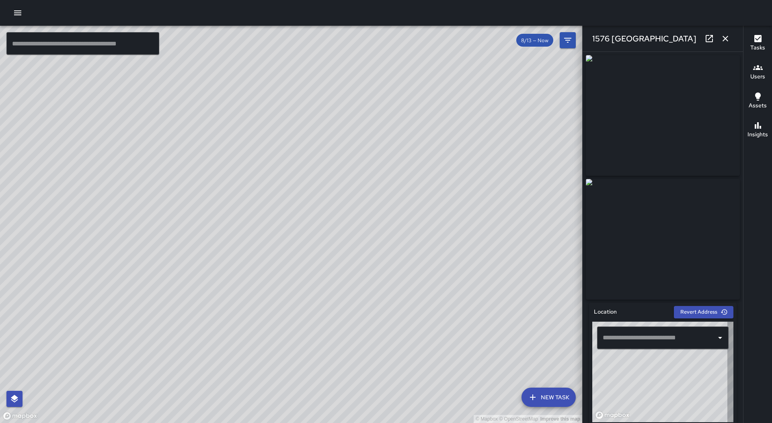
type input "**********"
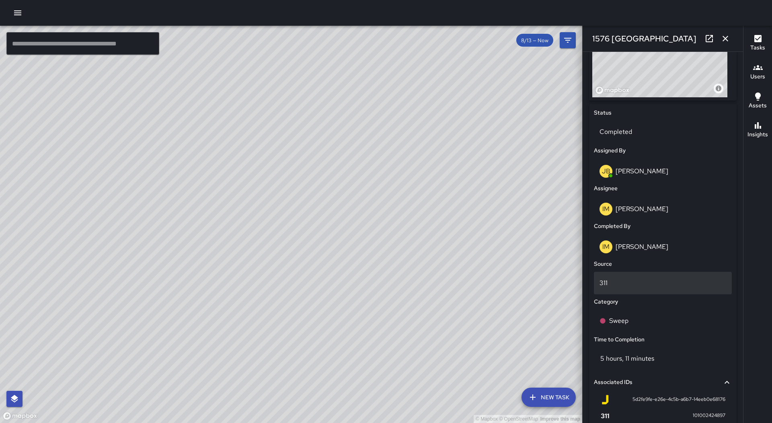
scroll to position [328, 0]
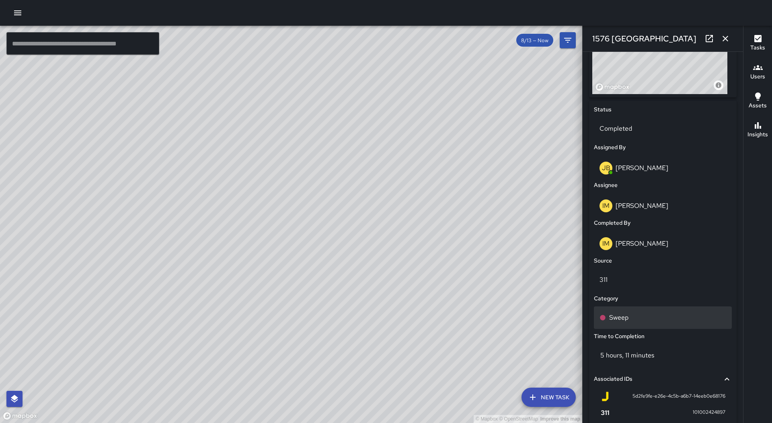
click at [669, 321] on div "Sweep" at bounding box center [663, 318] width 127 height 10
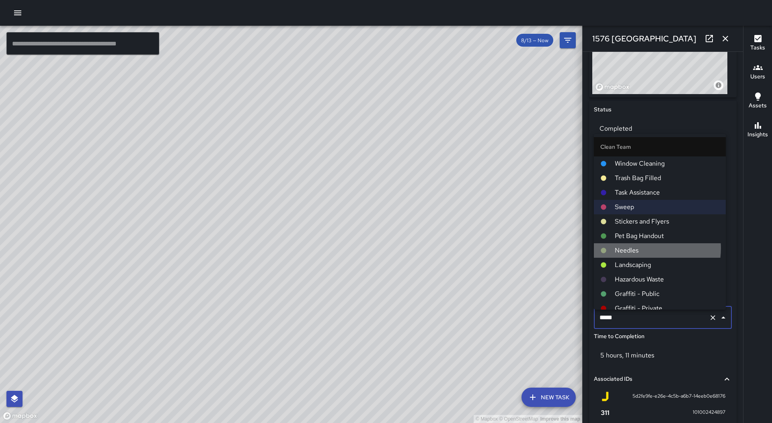
click at [642, 248] on span "Needles" at bounding box center [667, 251] width 105 height 10
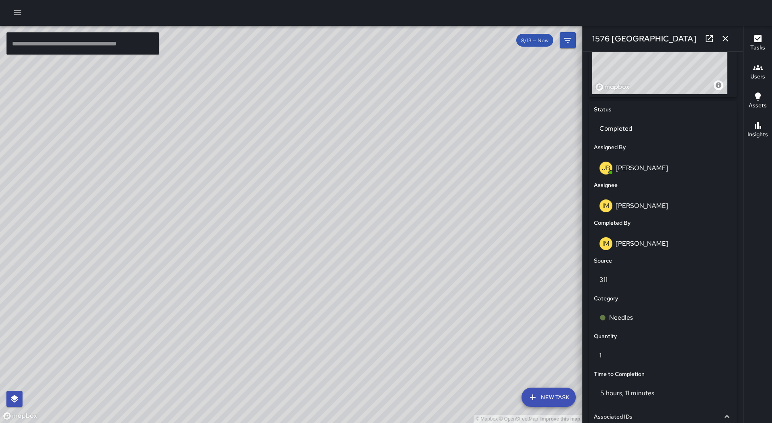
click at [723, 42] on icon "button" at bounding box center [726, 39] width 10 height 10
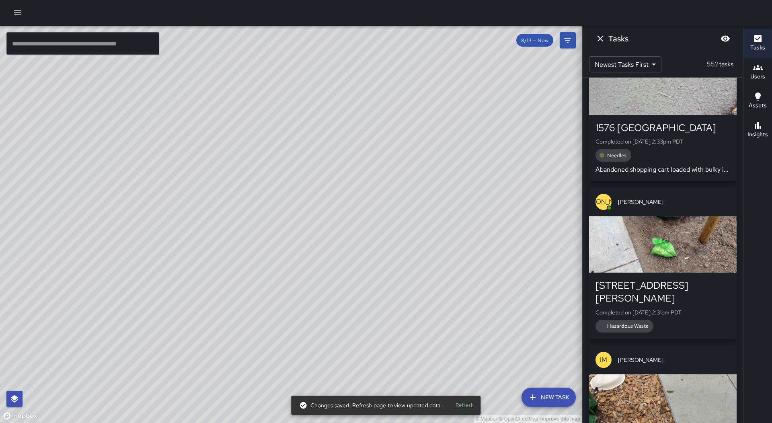
scroll to position [10069, 0]
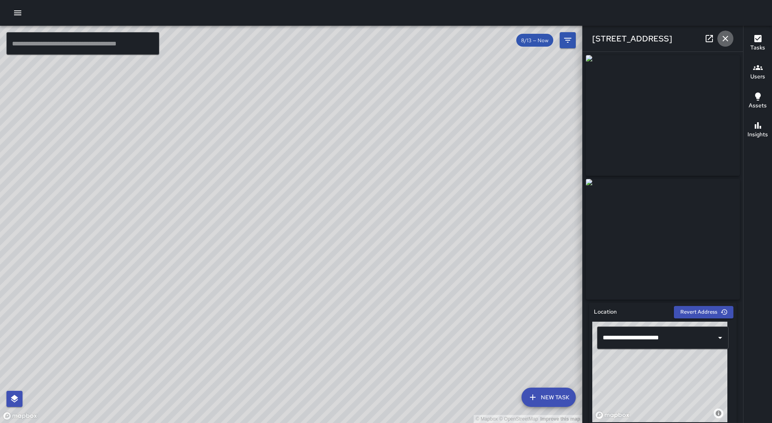
click at [728, 40] on icon "button" at bounding box center [726, 39] width 10 height 10
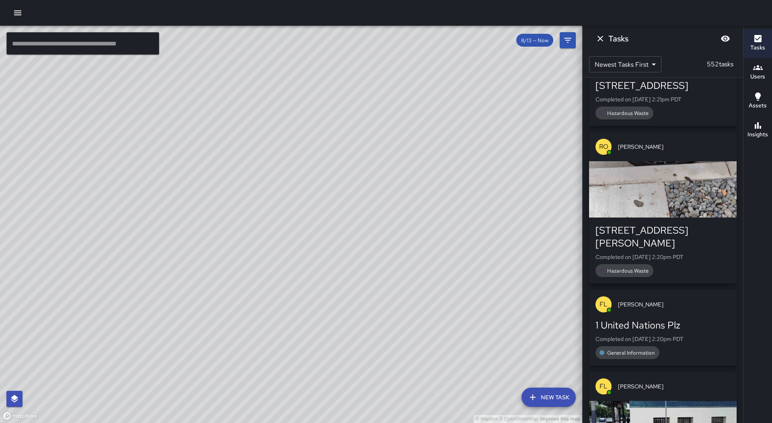
scroll to position [12482, 0]
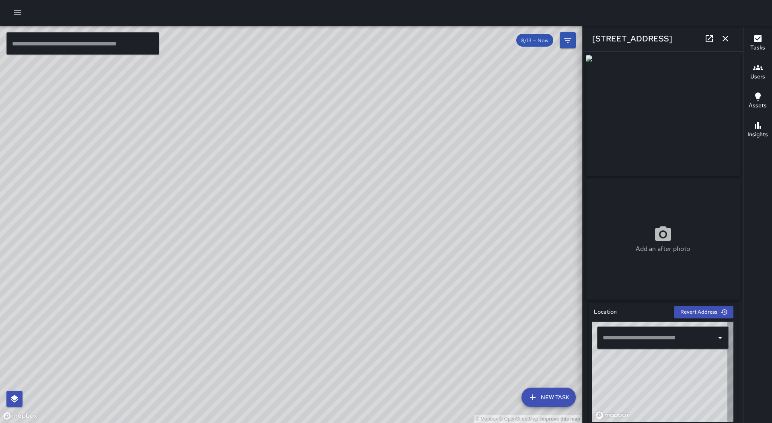
type input "**********"
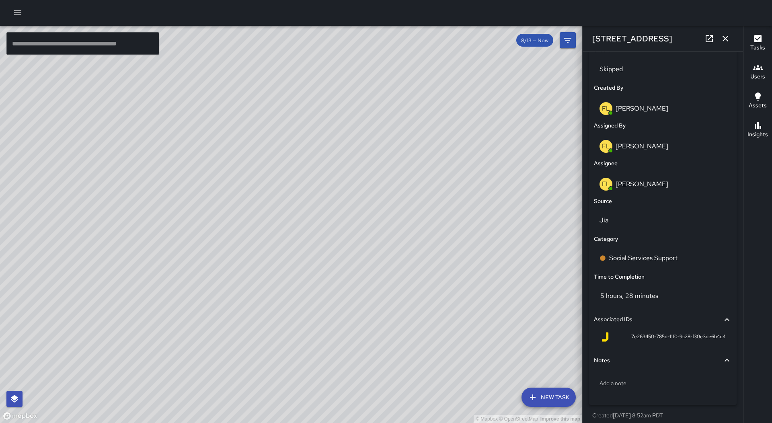
scroll to position [409, 0]
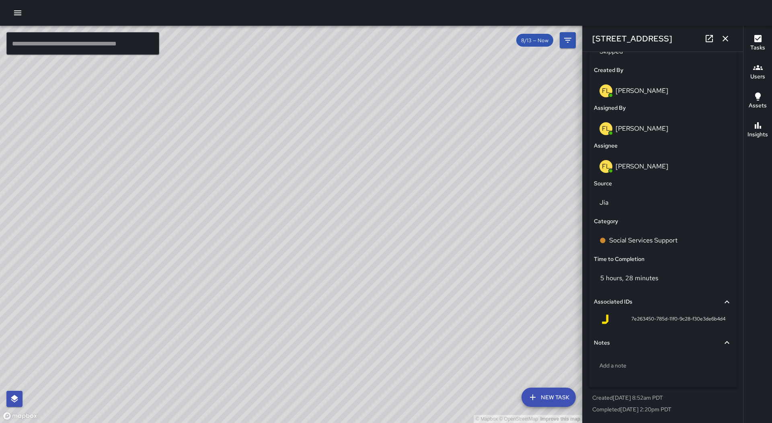
click at [722, 341] on icon at bounding box center [727, 343] width 10 height 10
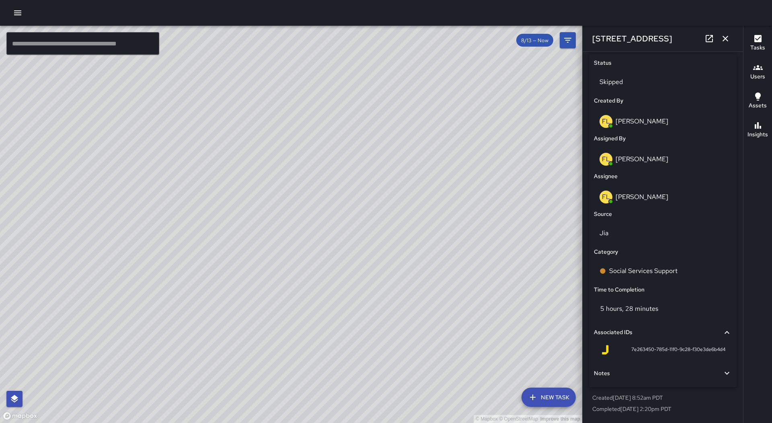
scroll to position [378, 0]
click at [726, 40] on icon "button" at bounding box center [726, 39] width 10 height 10
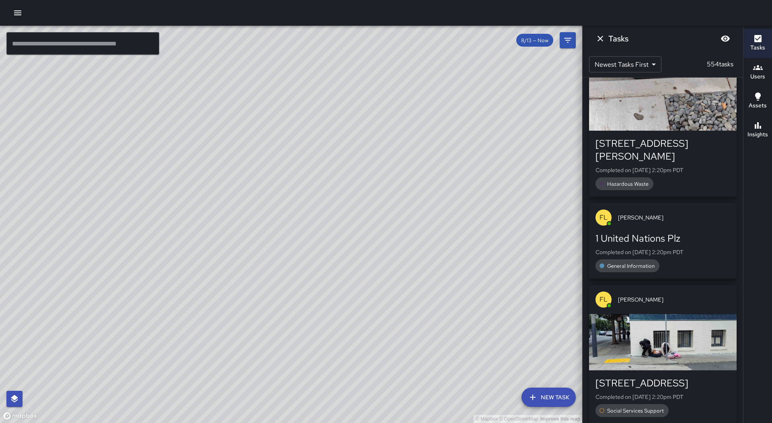
scroll to position [12852, 0]
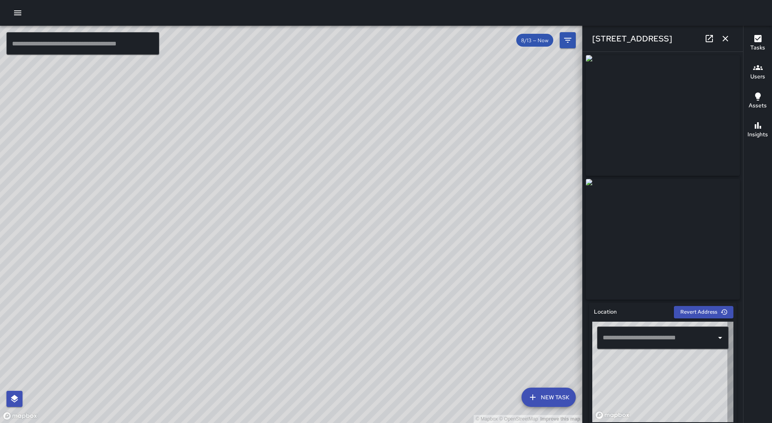
type input "**********"
click at [731, 41] on button "button" at bounding box center [725, 39] width 16 height 16
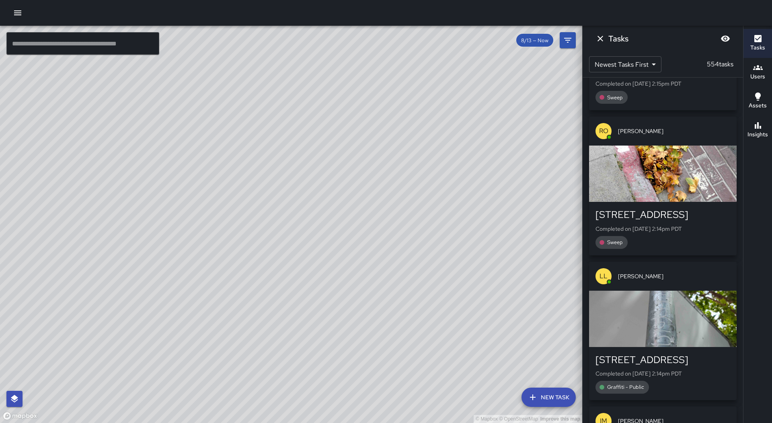
scroll to position [14300, 0]
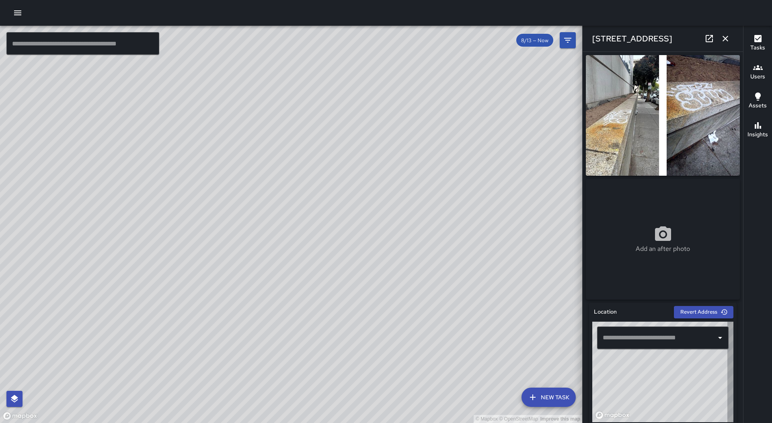
type input "**********"
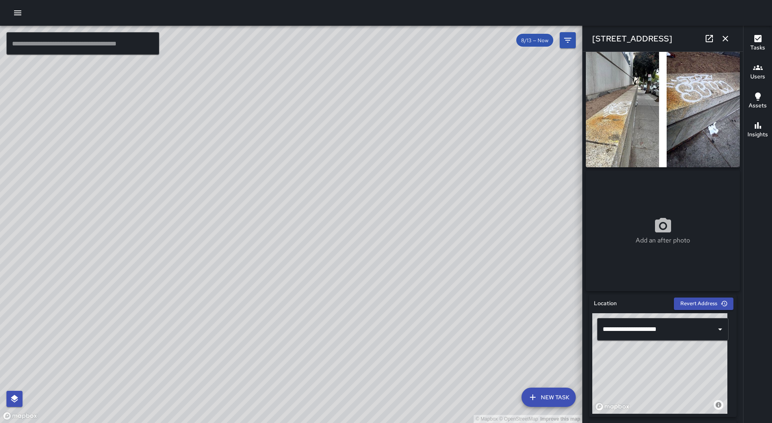
scroll to position [0, 0]
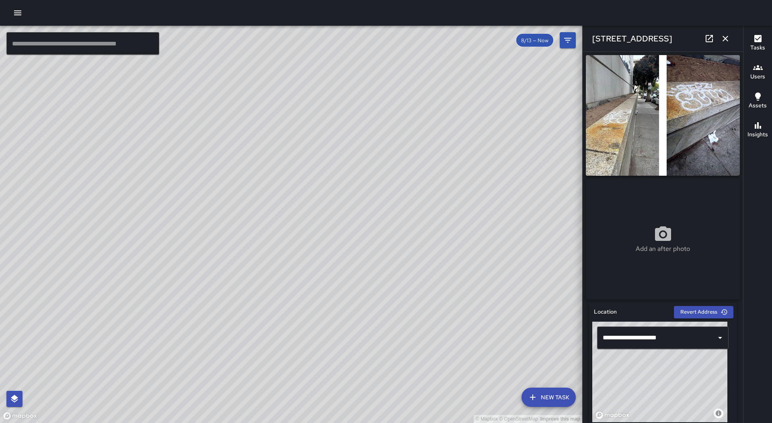
click at [358, 215] on div "© Mapbox © OpenStreetMap Improve this map" at bounding box center [291, 224] width 582 height 397
click at [726, 39] on icon "button" at bounding box center [726, 39] width 6 height 6
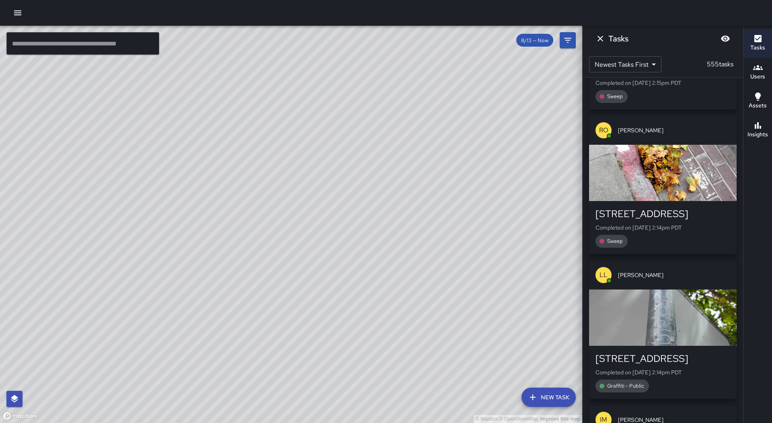
scroll to position [14445, 0]
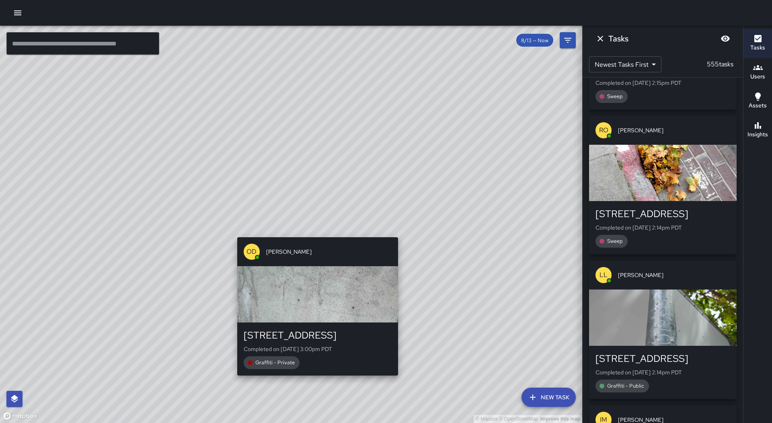
click at [305, 230] on div "© Mapbox © OpenStreetMap Improve this map OD [PERSON_NAME] [STREET_ADDRESS] Com…" at bounding box center [291, 224] width 582 height 397
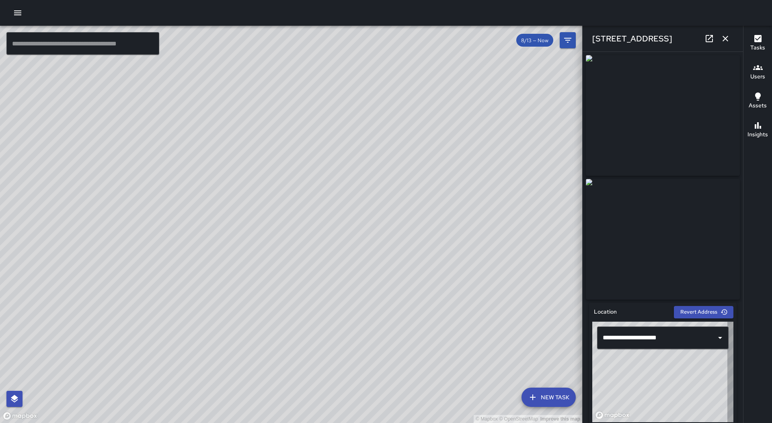
type input "**********"
click at [731, 40] on button "button" at bounding box center [725, 39] width 16 height 16
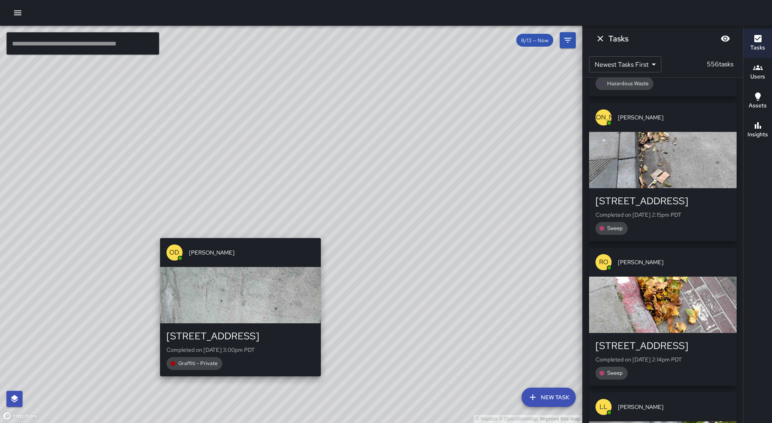
scroll to position [14589, 0]
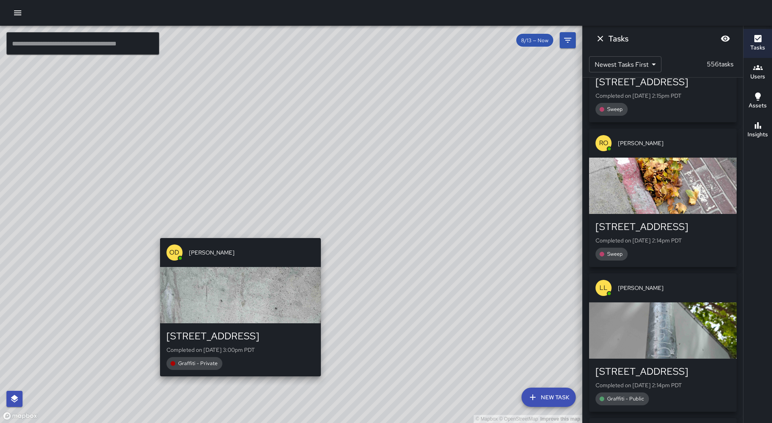
click at [232, 233] on div "© Mapbox © OpenStreetMap Improve this map OD [PERSON_NAME] [STREET_ADDRESS] Com…" at bounding box center [291, 224] width 582 height 397
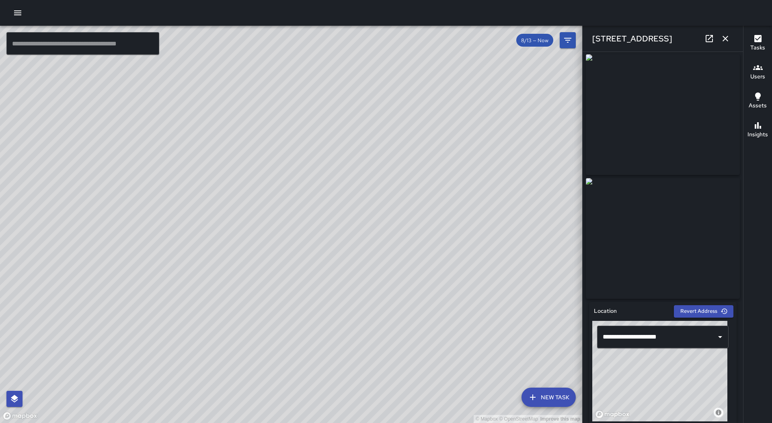
scroll to position [0, 0]
click at [730, 38] on icon "button" at bounding box center [726, 39] width 10 height 10
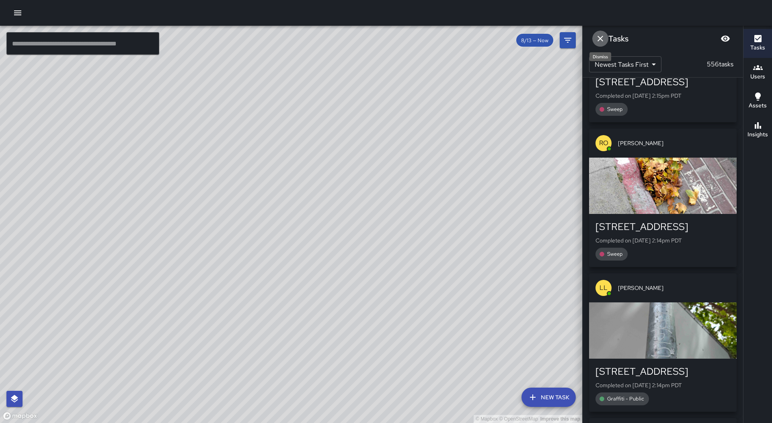
click at [598, 41] on icon "Dismiss" at bounding box center [601, 39] width 6 height 6
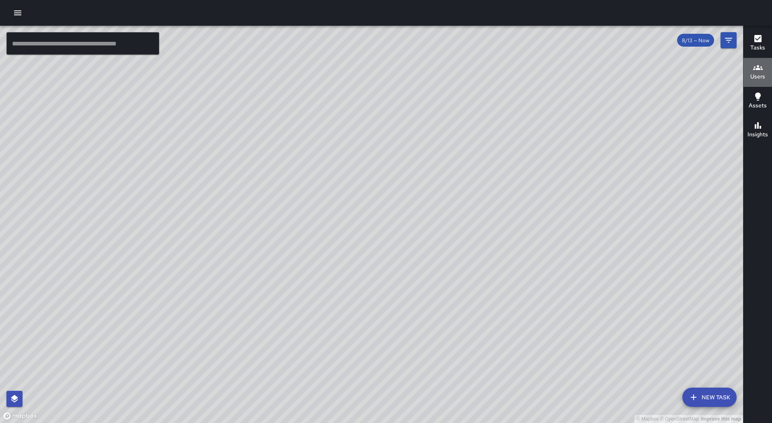
click at [750, 73] on button "Users" at bounding box center [758, 72] width 29 height 29
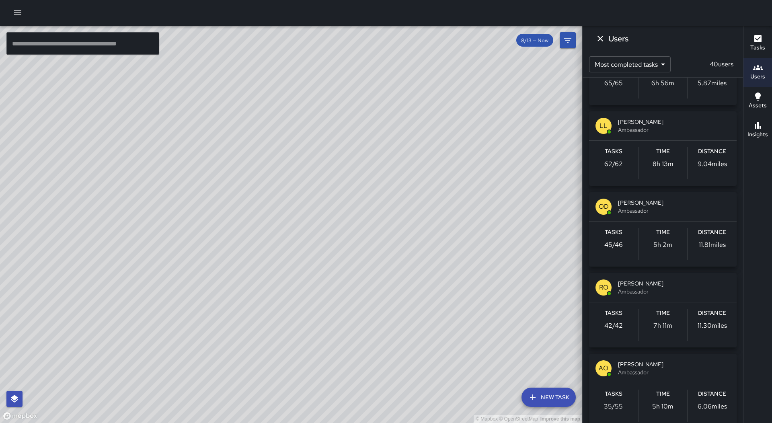
scroll to position [241, 0]
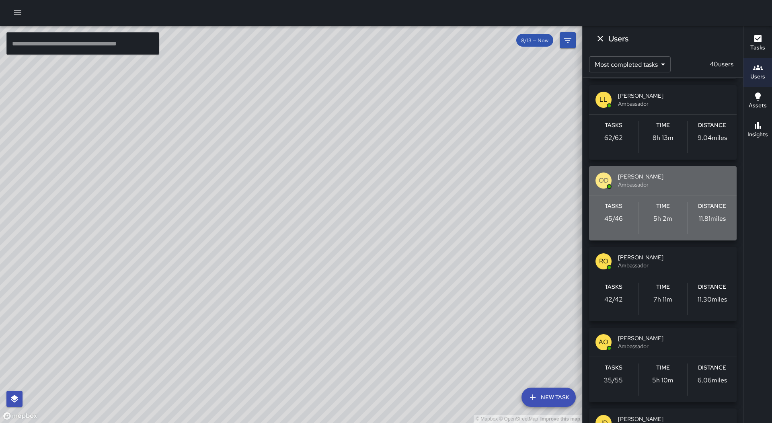
click at [685, 185] on span "Ambassador" at bounding box center [674, 185] width 112 height 8
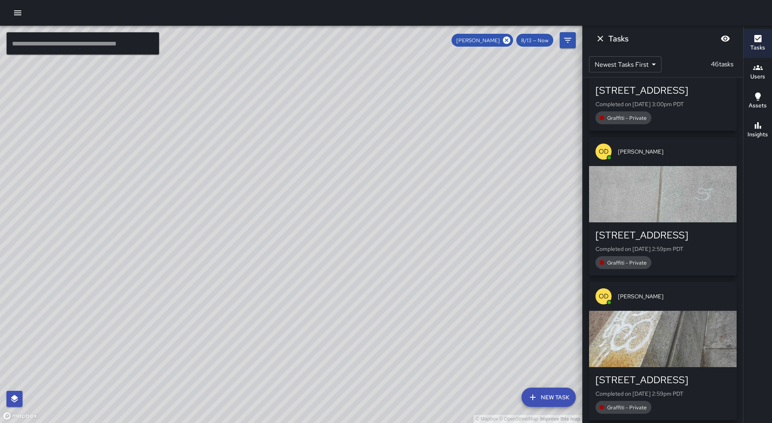
scroll to position [1002, 0]
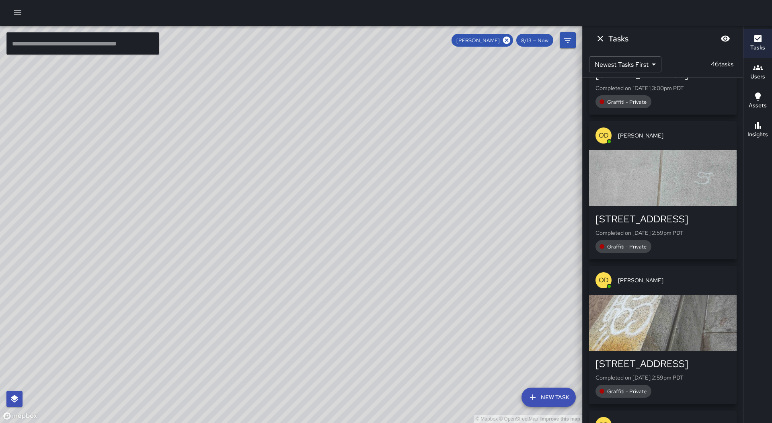
click at [696, 302] on div "button" at bounding box center [663, 323] width 148 height 56
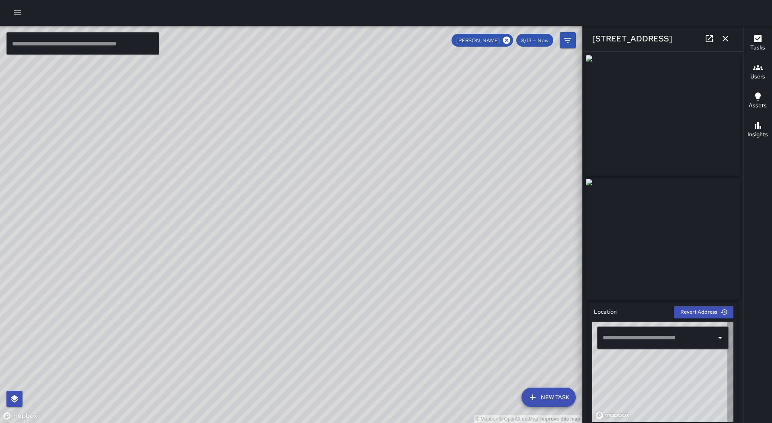
type input "**********"
click at [725, 39] on icon "button" at bounding box center [726, 39] width 6 height 6
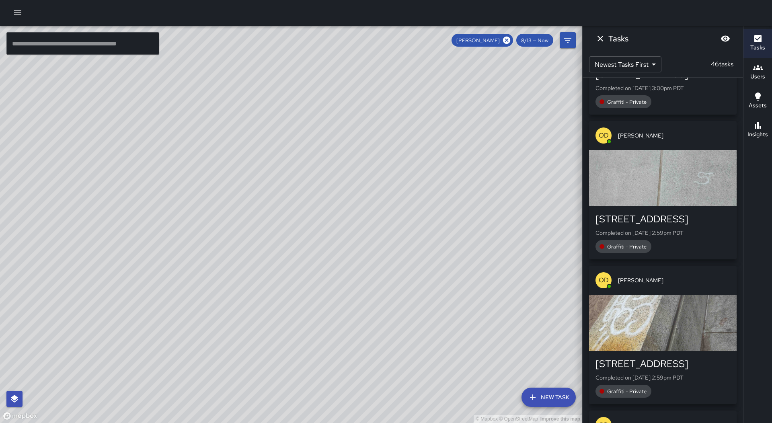
click at [606, 39] on button "Dismiss" at bounding box center [600, 39] width 16 height 16
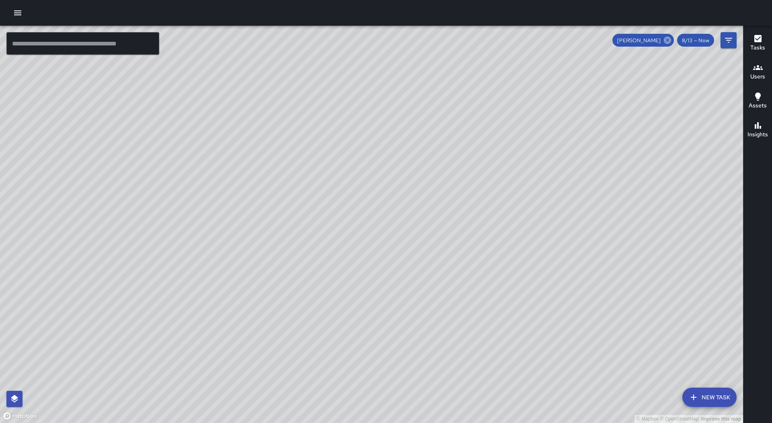
click at [669, 40] on icon at bounding box center [667, 40] width 9 height 9
click at [349, 260] on div "© Mapbox © OpenStreetMap Improve this map MA [PERSON_NAME] [STREET_ADDRESS] Cre…" at bounding box center [371, 224] width 743 height 397
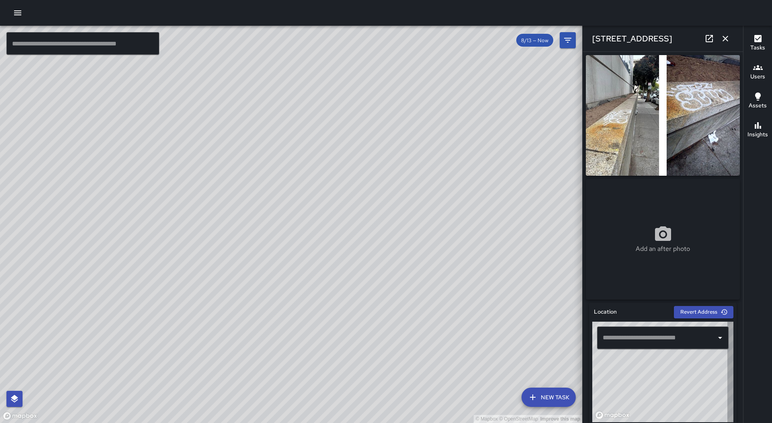
type input "**********"
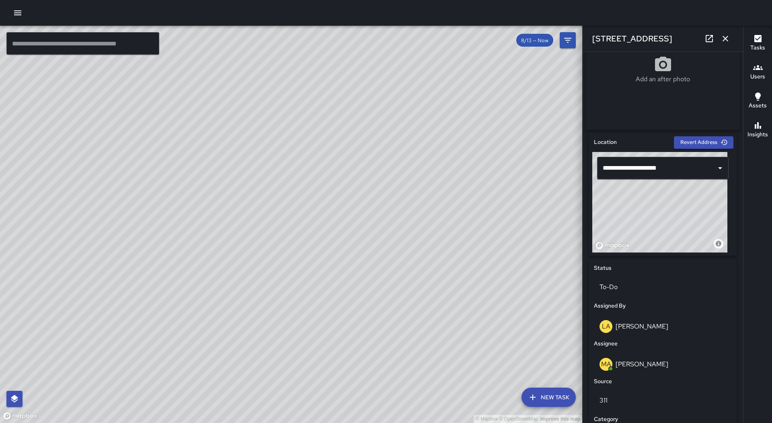
scroll to position [282, 0]
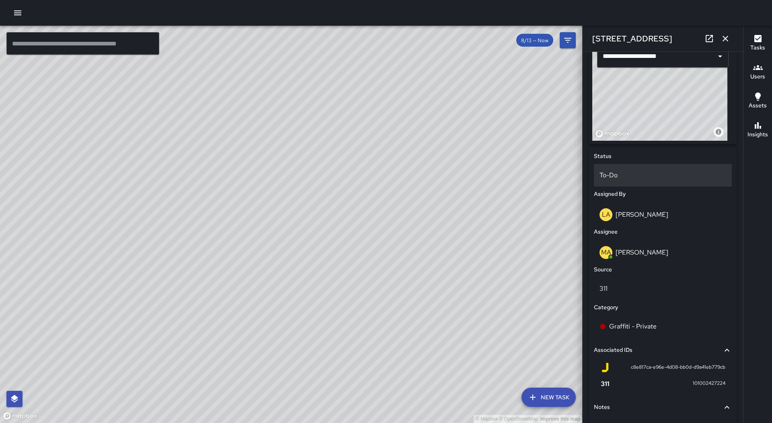
click at [641, 170] on div "To-Do" at bounding box center [663, 175] width 138 height 23
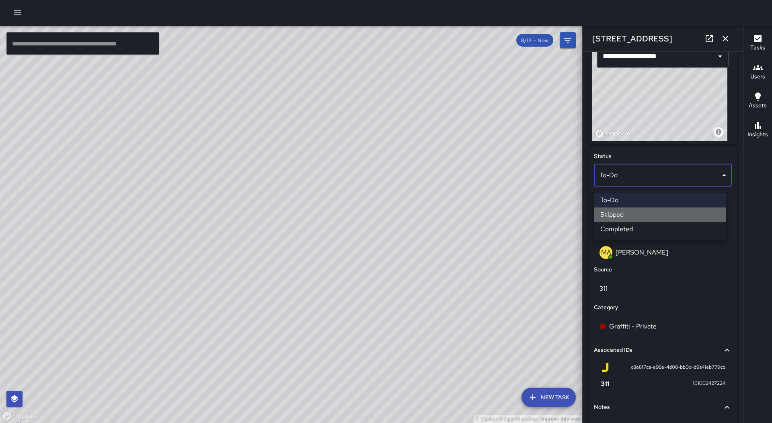
drag, startPoint x: 629, startPoint y: 218, endPoint x: 635, endPoint y: 214, distance: 6.8
click at [630, 219] on li "Skipped" at bounding box center [660, 215] width 132 height 14
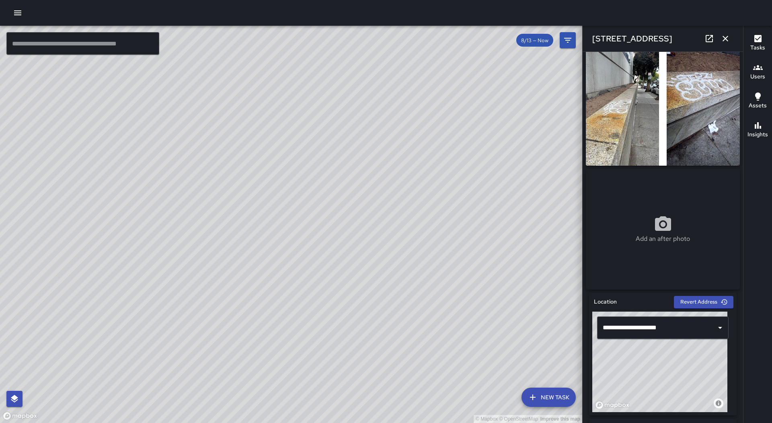
scroll to position [0, 0]
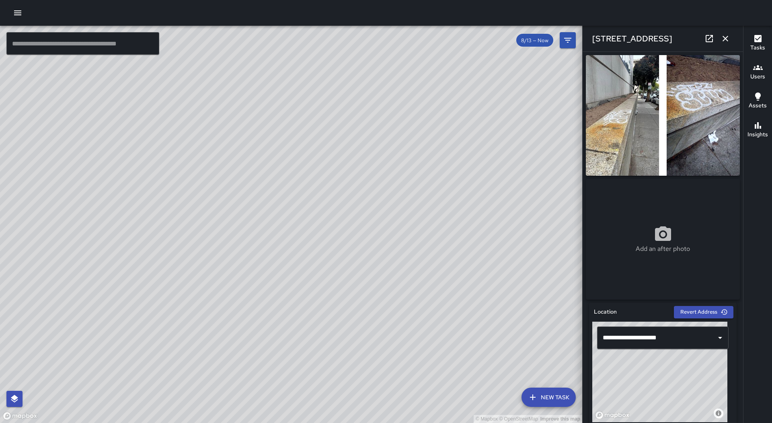
click at [725, 39] on icon "button" at bounding box center [726, 39] width 6 height 6
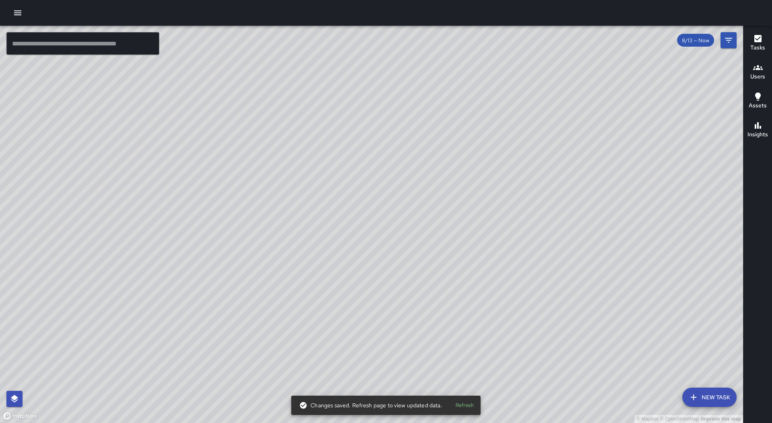
click at [765, 47] on button "Tasks" at bounding box center [758, 43] width 29 height 29
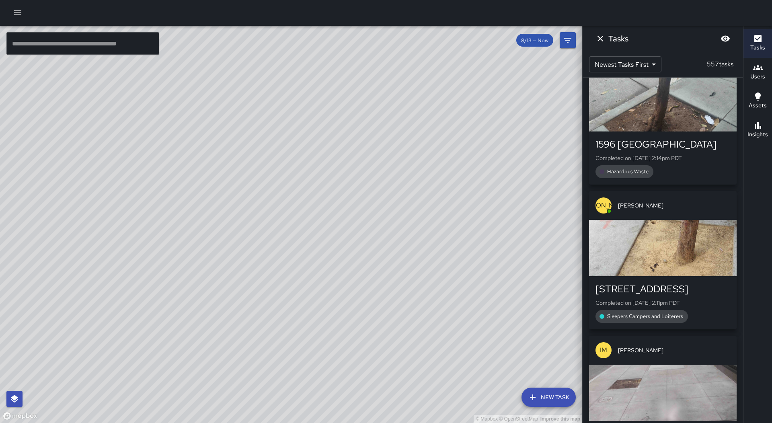
scroll to position [15291, 0]
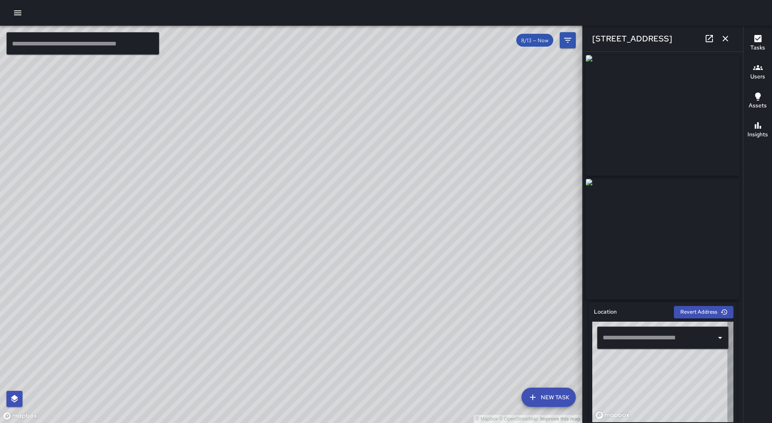
type input "**********"
click at [728, 34] on icon "button" at bounding box center [726, 39] width 10 height 10
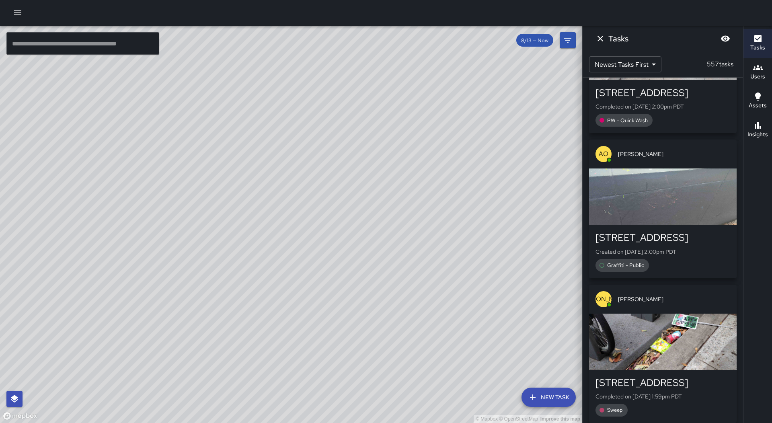
scroll to position [18347, 0]
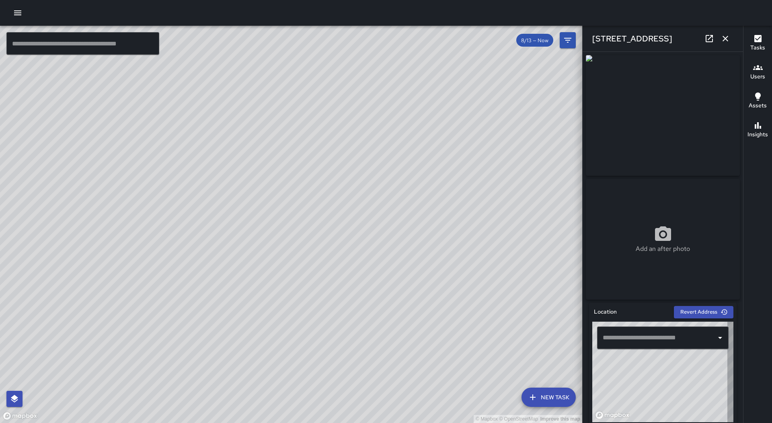
type input "**********"
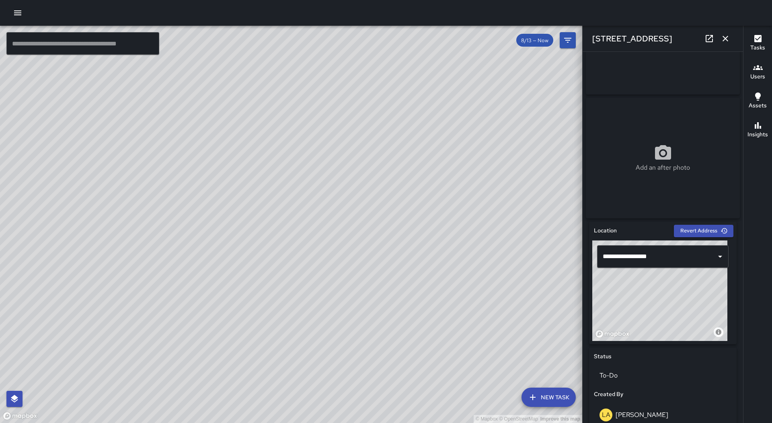
scroll to position [241, 0]
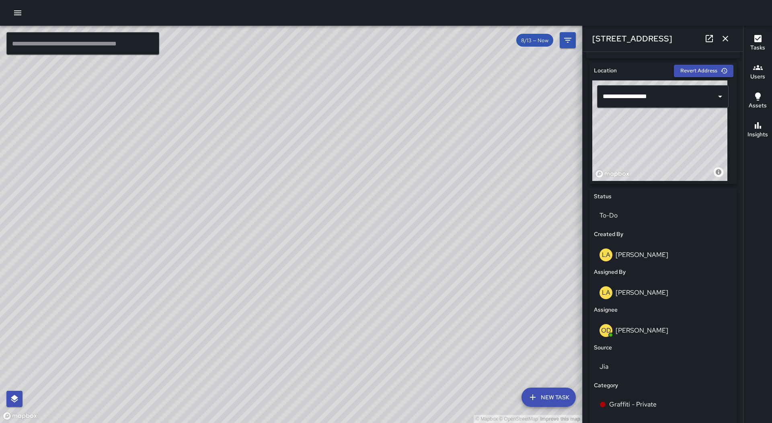
click at [725, 38] on icon "button" at bounding box center [726, 39] width 6 height 6
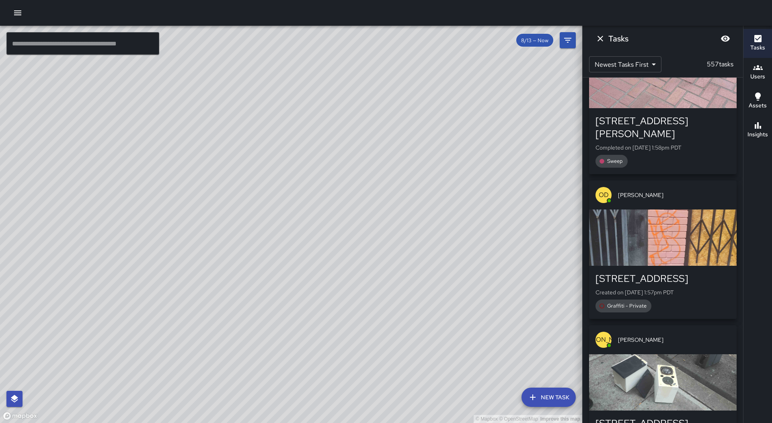
scroll to position [18790, 0]
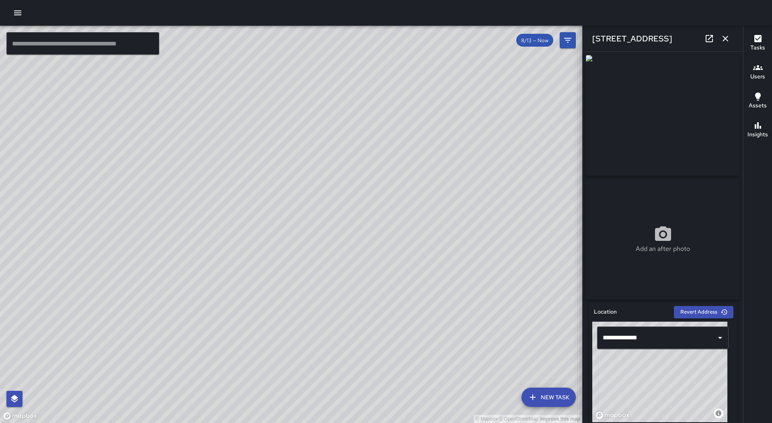
click at [725, 35] on icon "button" at bounding box center [726, 39] width 10 height 10
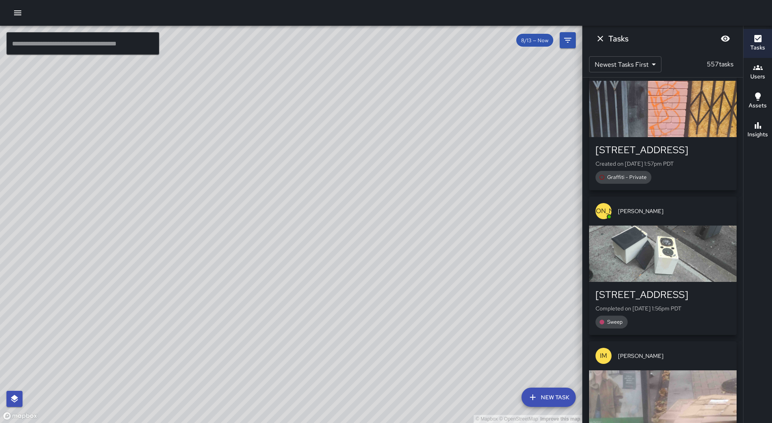
scroll to position [18870, 0]
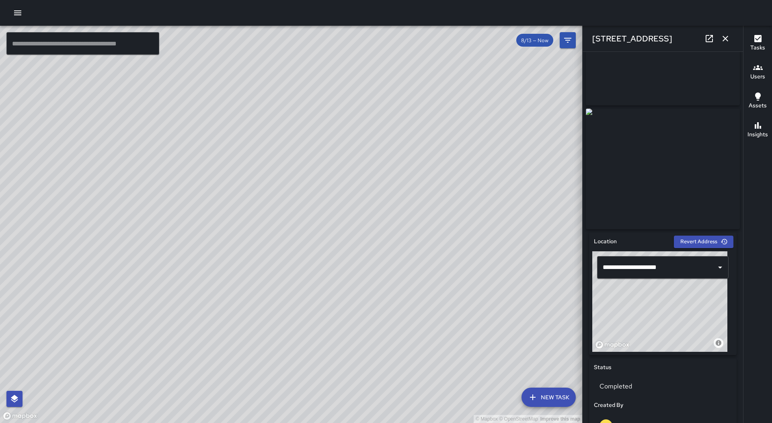
scroll to position [282, 0]
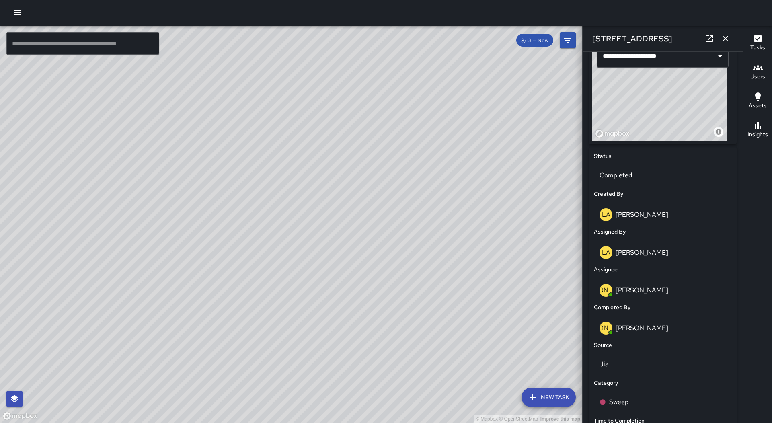
click at [724, 31] on button "button" at bounding box center [725, 39] width 16 height 16
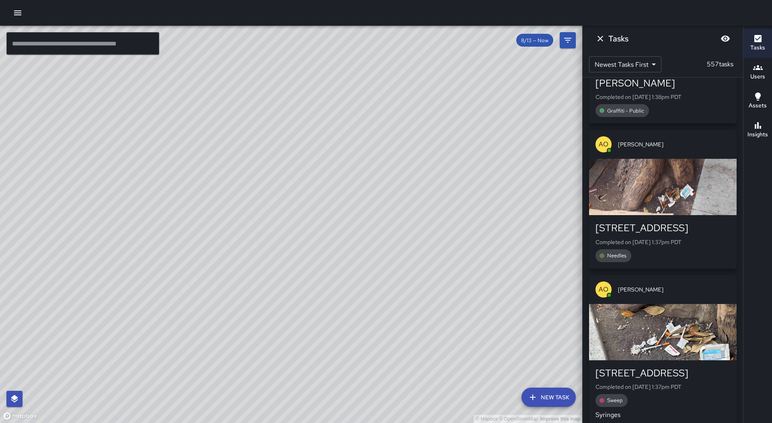
scroll to position [22289, 0]
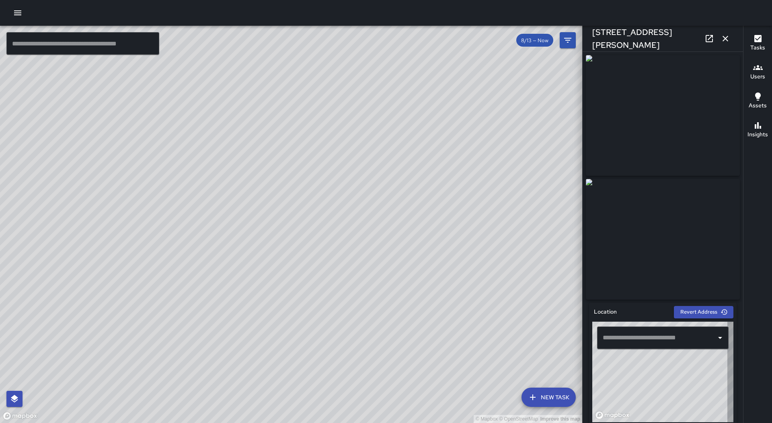
type input "**********"
click at [725, 38] on icon "button" at bounding box center [726, 39] width 6 height 6
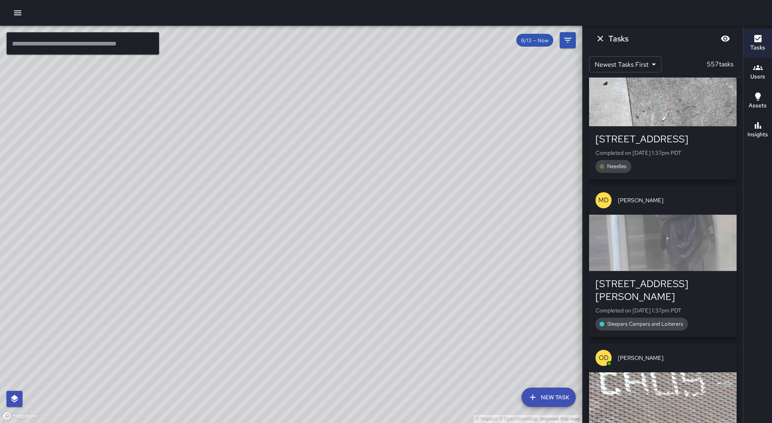
scroll to position [22972, 0]
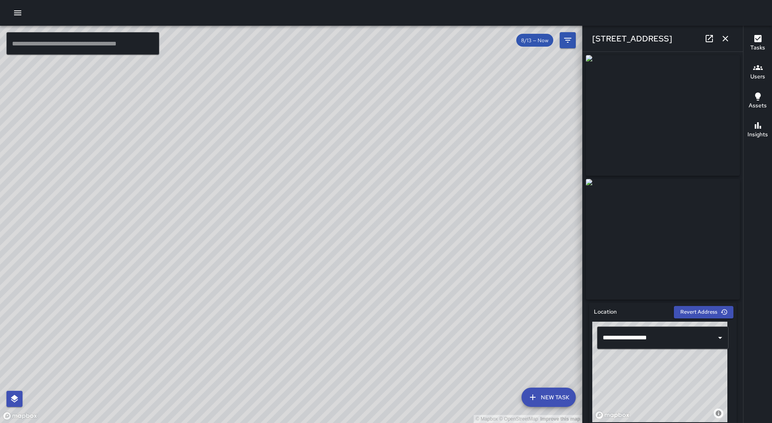
drag, startPoint x: 656, startPoint y: 140, endPoint x: 668, endPoint y: 143, distance: 11.7
click at [668, 143] on img at bounding box center [663, 115] width 154 height 121
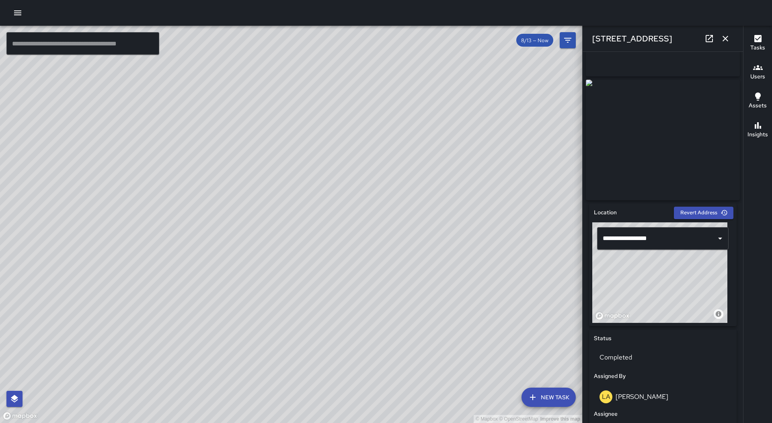
scroll to position [0, 0]
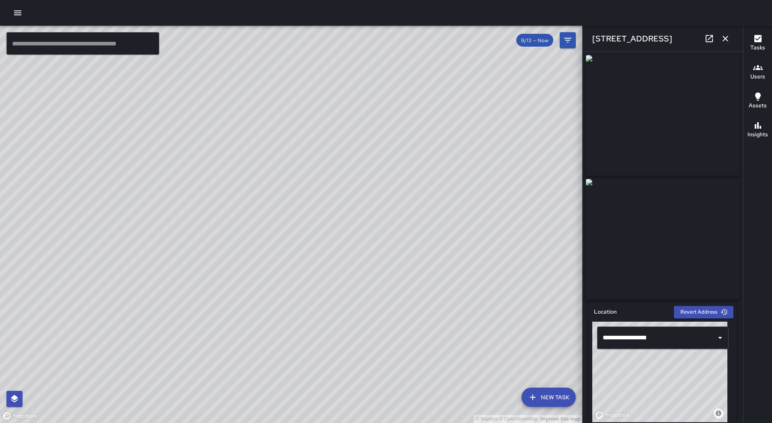
click at [720, 39] on button "button" at bounding box center [725, 39] width 16 height 16
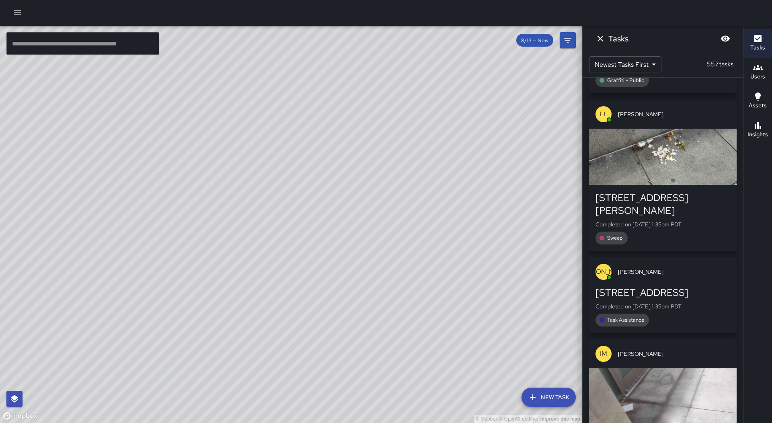
scroll to position [23133, 0]
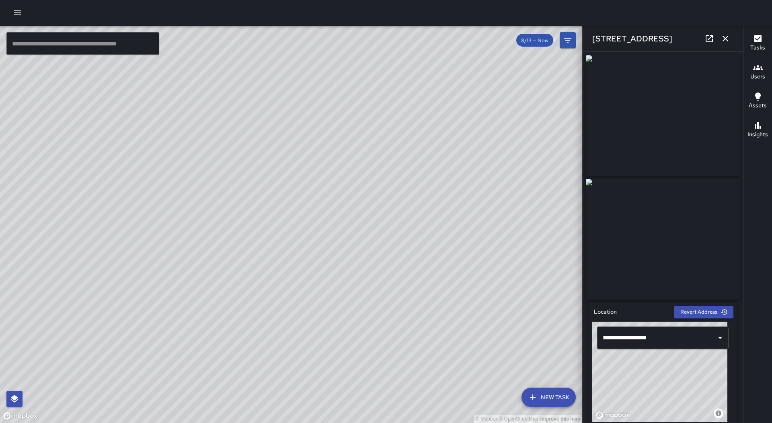
click at [727, 39] on icon "button" at bounding box center [726, 39] width 10 height 10
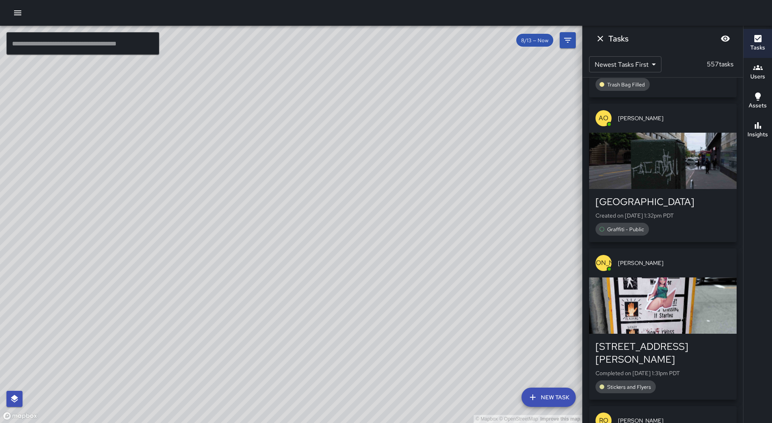
scroll to position [24822, 0]
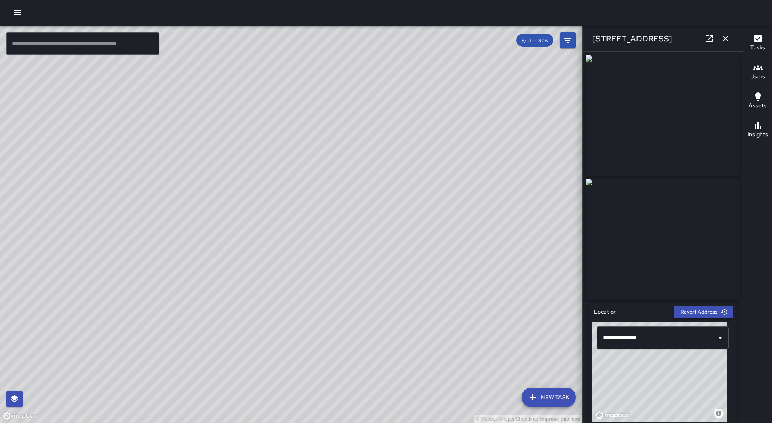
drag, startPoint x: 654, startPoint y: 146, endPoint x: 662, endPoint y: 150, distance: 9.0
click at [662, 150] on img at bounding box center [663, 115] width 154 height 121
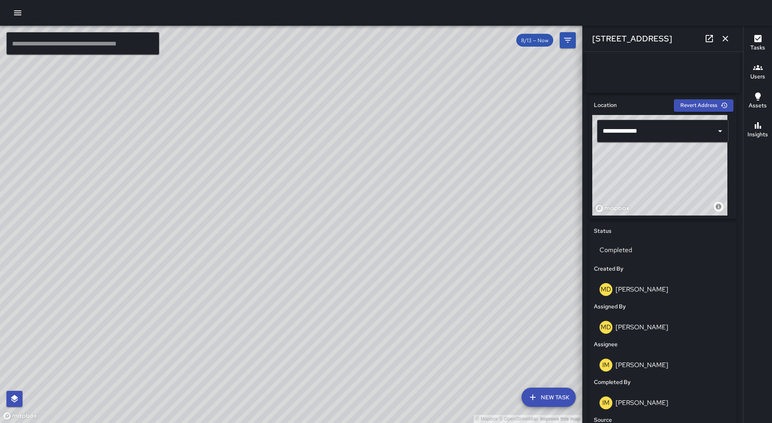
scroll to position [322, 0]
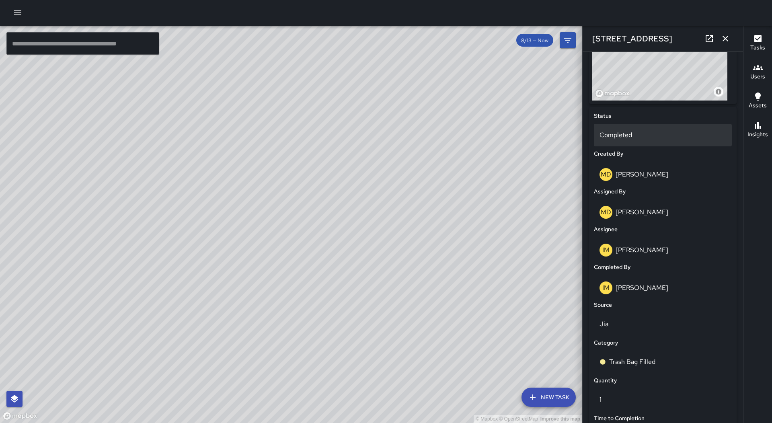
click at [648, 131] on div "Completed" at bounding box center [663, 135] width 138 height 23
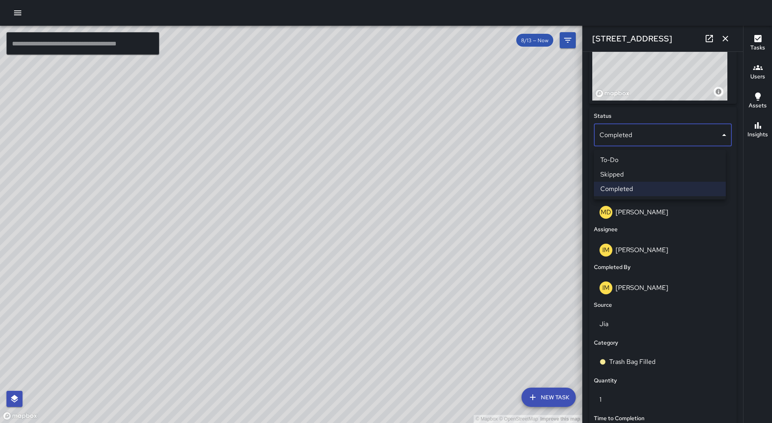
click at [650, 173] on li "Skipped" at bounding box center [660, 174] width 132 height 14
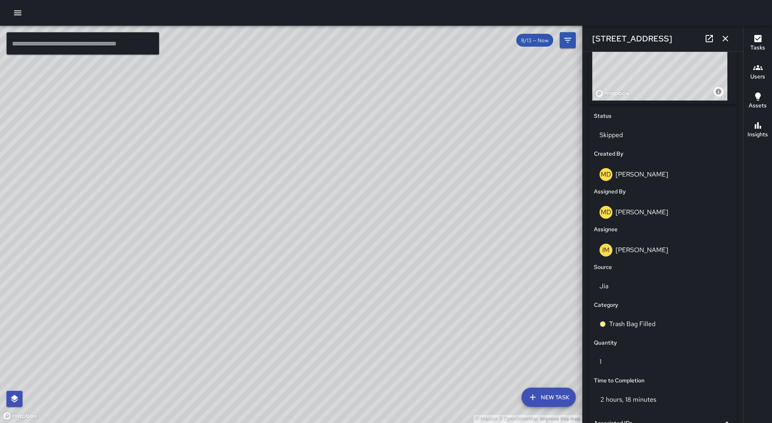
click at [731, 34] on button "button" at bounding box center [725, 39] width 16 height 16
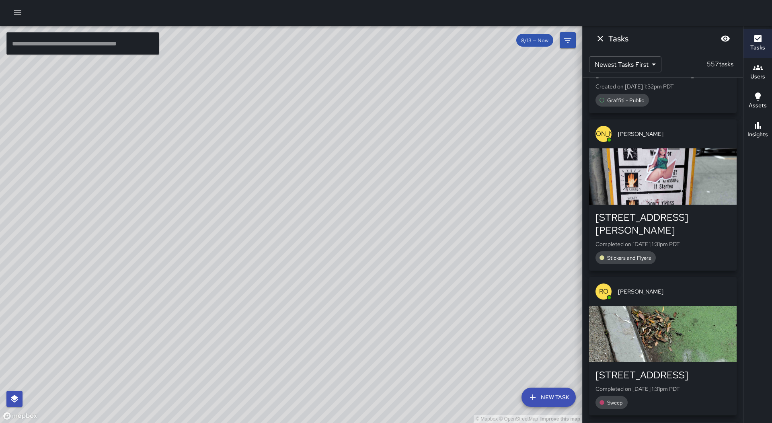
scroll to position [25104, 0]
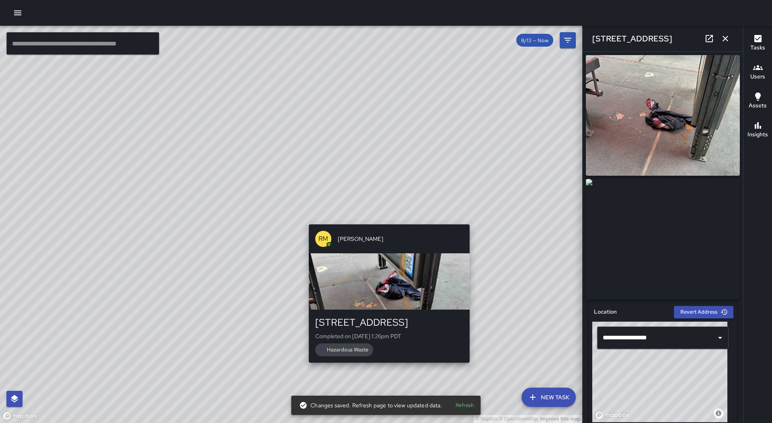
click at [379, 215] on div "© Mapbox © OpenStreetMap Improve this map RM [PERSON_NAME] [STREET_ADDRESS] Com…" at bounding box center [291, 224] width 582 height 397
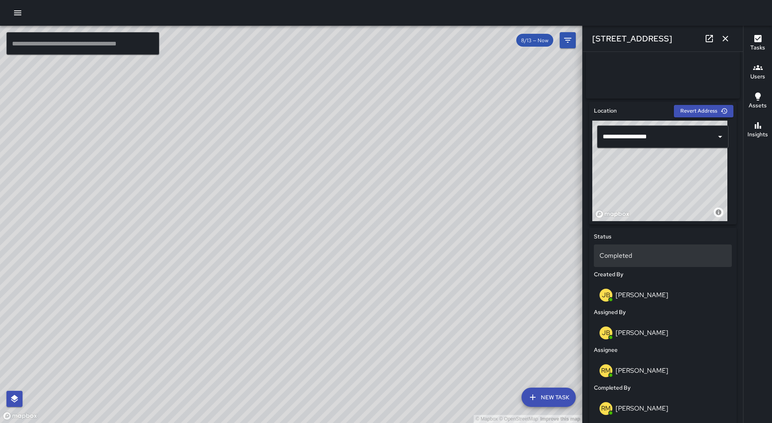
scroll to position [241, 0]
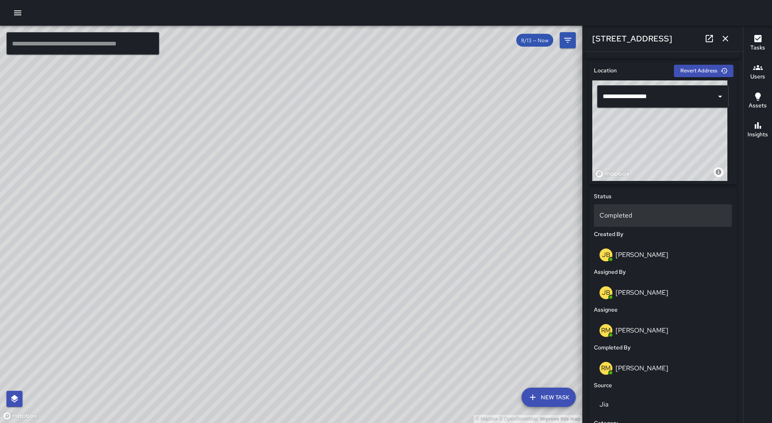
click at [638, 224] on div "Completed" at bounding box center [663, 215] width 138 height 23
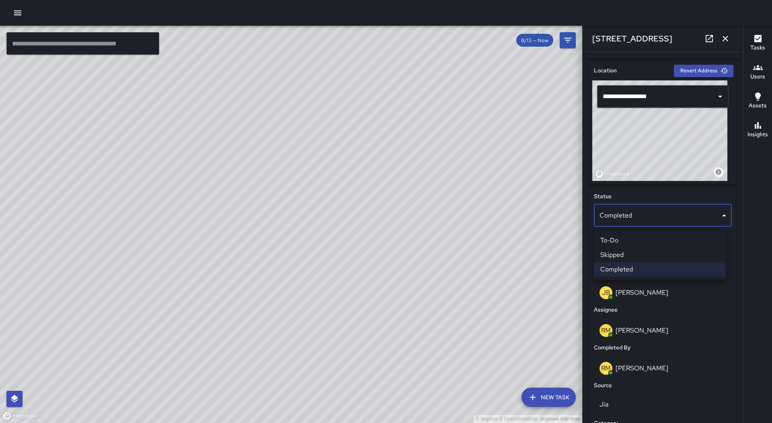
click at [635, 253] on li "Skipped" at bounding box center [660, 255] width 132 height 14
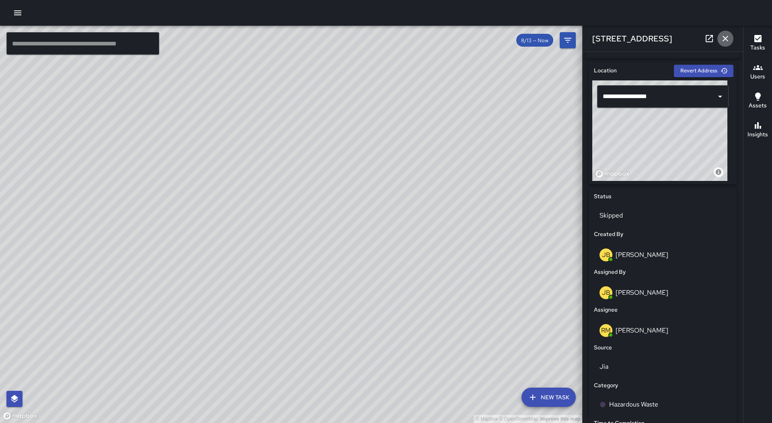
click at [724, 36] on icon "button" at bounding box center [726, 39] width 10 height 10
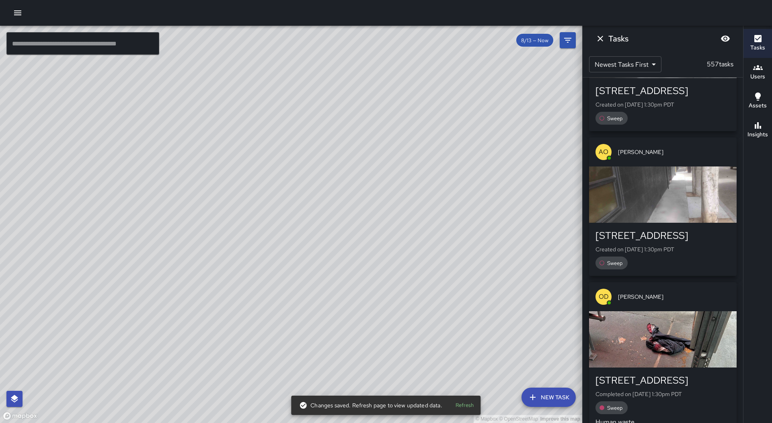
scroll to position [25868, 0]
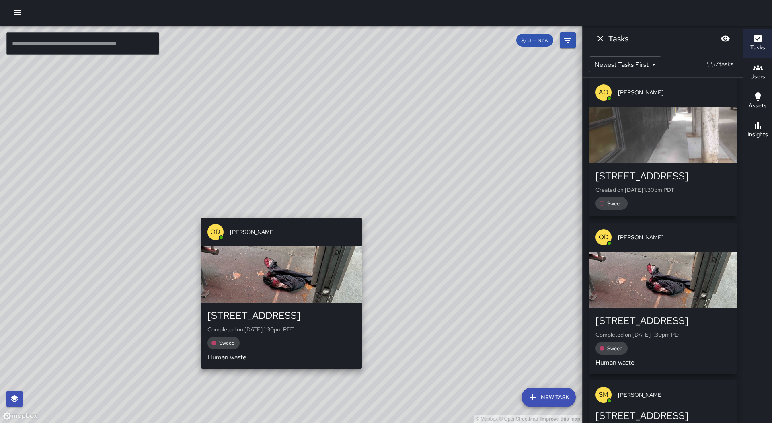
click at [277, 214] on div "OD [PERSON_NAME][GEOGRAPHIC_DATA][STREET_ADDRESS] Completed on [DATE] 1:30pm PD…" at bounding box center [281, 293] width 167 height 158
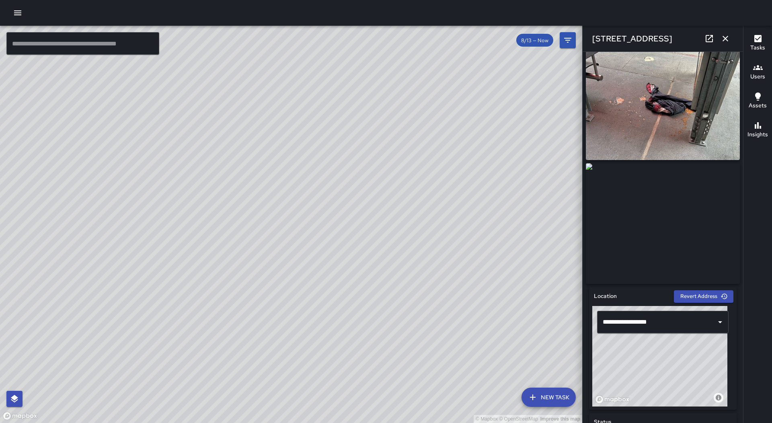
scroll to position [0, 0]
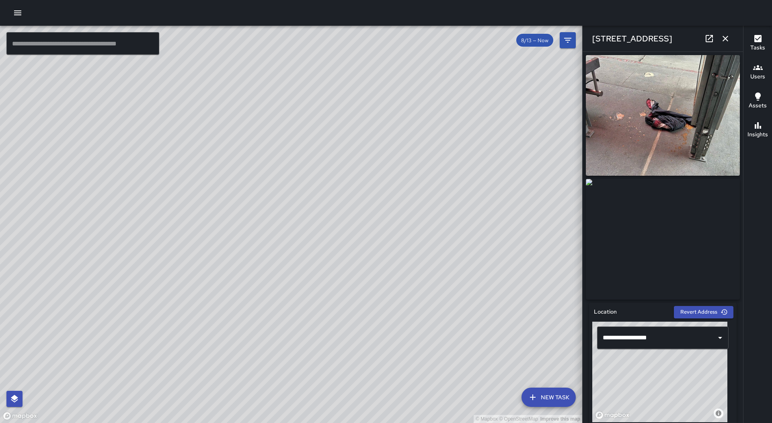
click at [723, 39] on icon "button" at bounding box center [726, 39] width 10 height 10
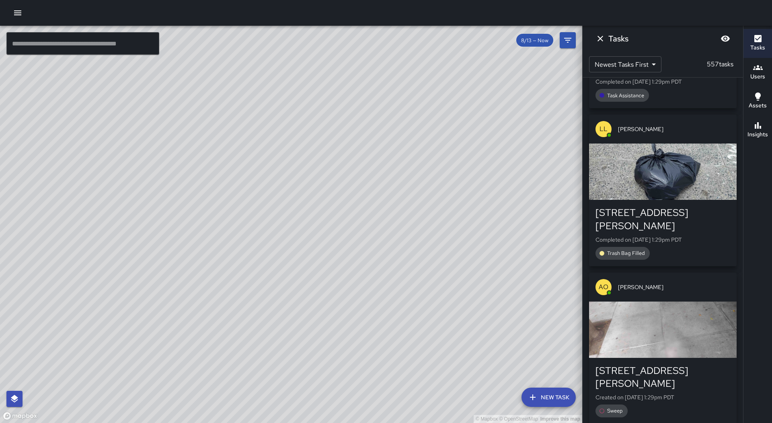
scroll to position [26270, 0]
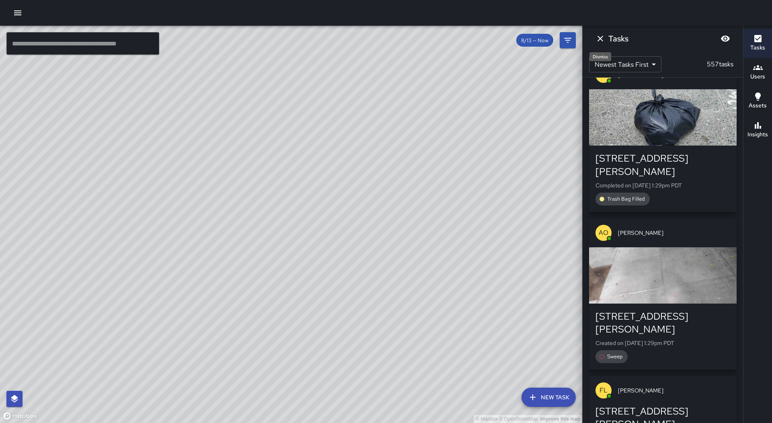
click at [604, 35] on icon "Dismiss" at bounding box center [601, 39] width 10 height 10
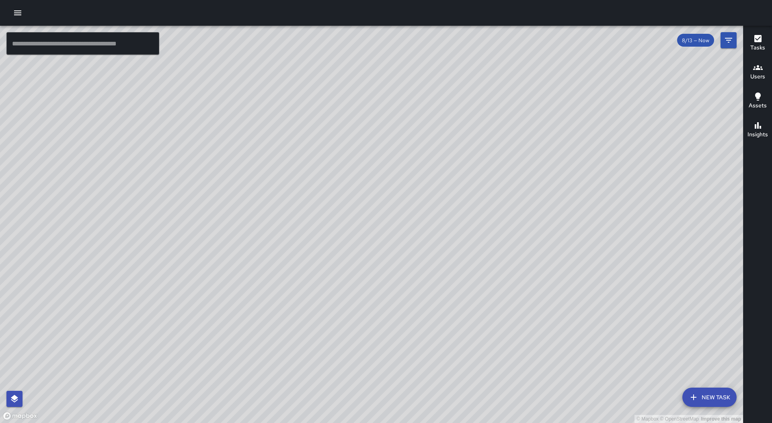
scroll to position [26743, 0]
click at [543, 219] on div "© Mapbox © OpenStreetMap Improve this map" at bounding box center [371, 224] width 743 height 397
click at [703, 397] on button "New Task" at bounding box center [709, 397] width 54 height 19
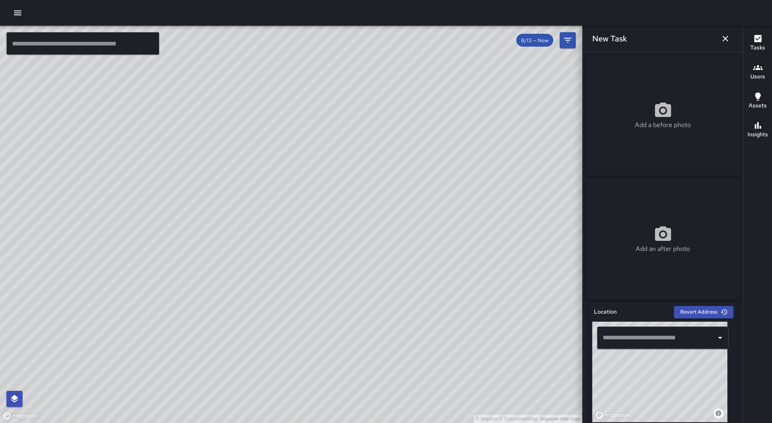
click at [677, 345] on input "text" at bounding box center [657, 337] width 112 height 15
click at [672, 362] on span "[STREET_ADDRESS][PERSON_NAME]" at bounding box center [706, 363] width 176 height 10
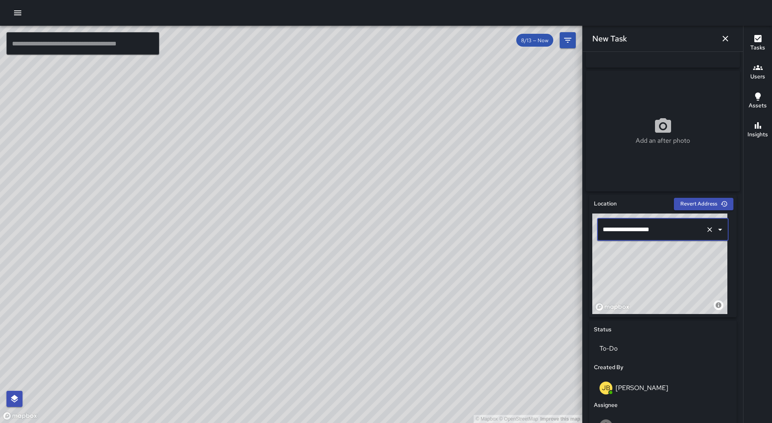
scroll to position [201, 0]
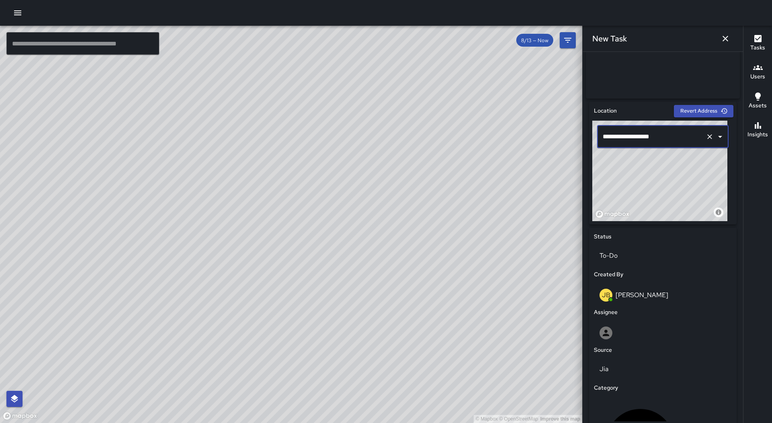
type input "**********"
drag, startPoint x: 679, startPoint y: 181, endPoint x: 678, endPoint y: 168, distance: 13.3
click at [678, 168] on div "© Mapbox © OpenStreetMap Improve this map" at bounding box center [659, 171] width 135 height 101
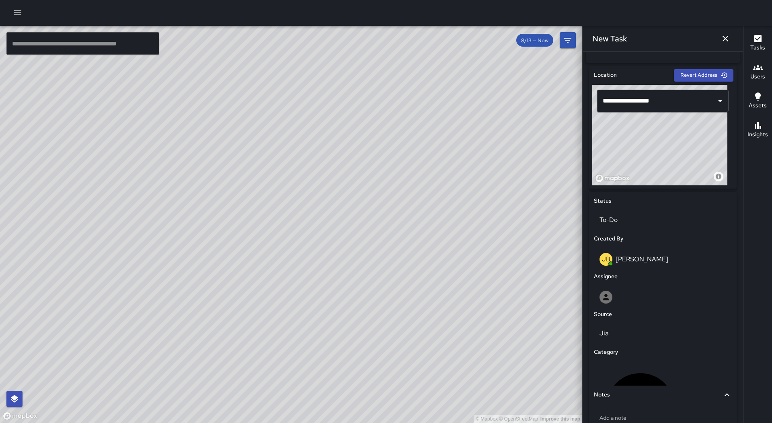
scroll to position [294, 0]
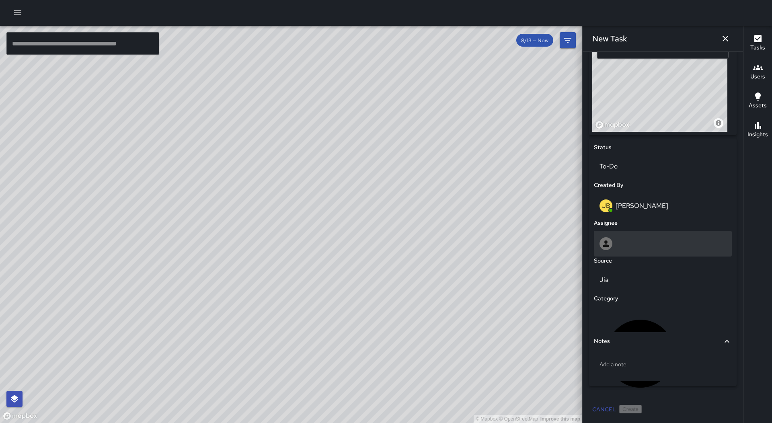
click at [658, 247] on div at bounding box center [663, 243] width 127 height 13
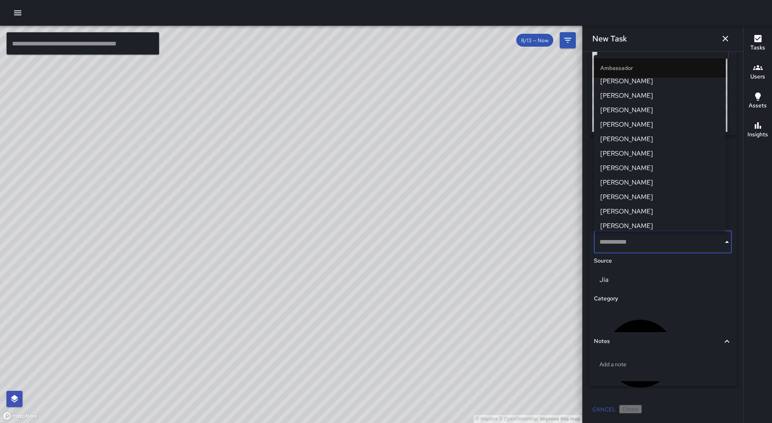
scroll to position [0, 0]
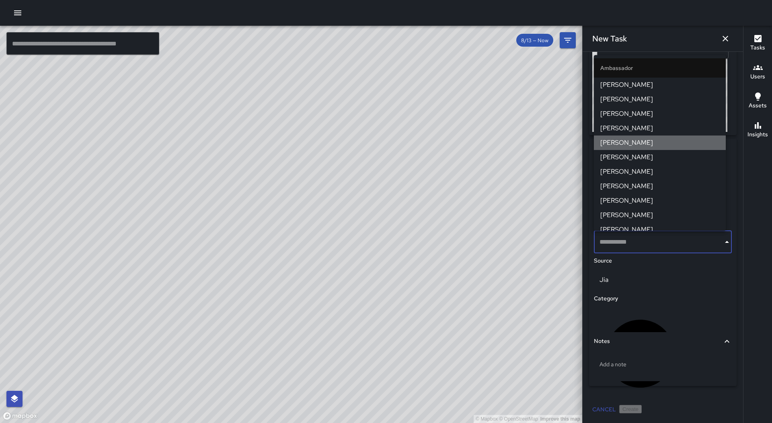
click at [672, 144] on span "[PERSON_NAME]" at bounding box center [659, 143] width 119 height 10
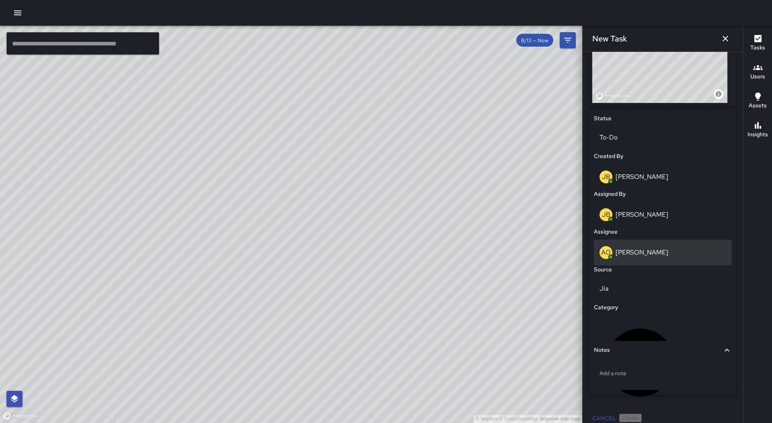
scroll to position [331, 0]
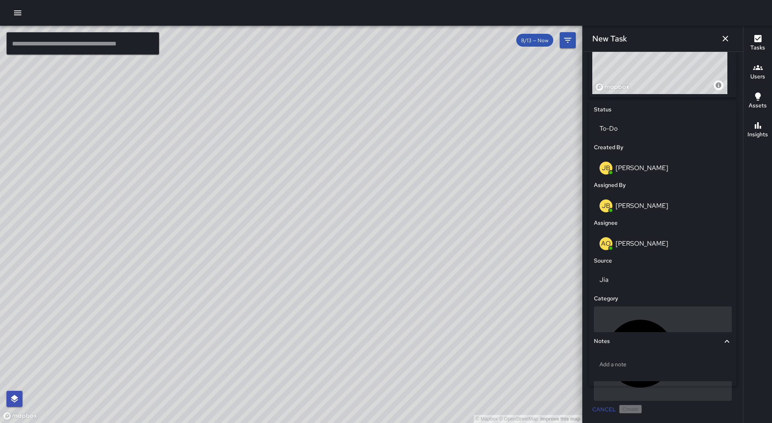
click at [665, 310] on div "Uncategorized" at bounding box center [663, 353] width 138 height 95
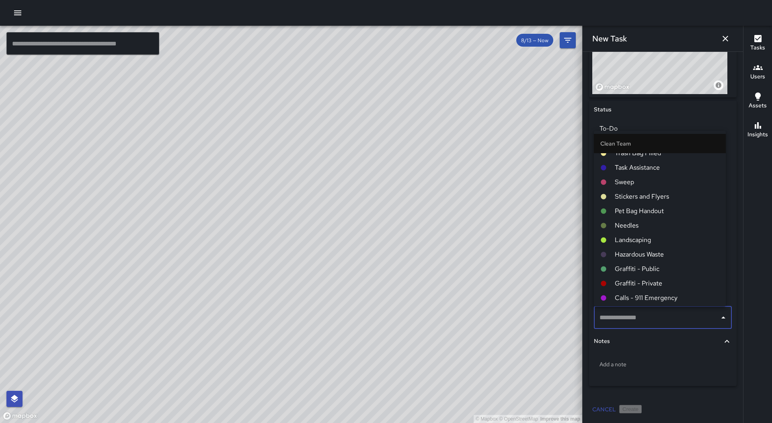
scroll to position [40, 0]
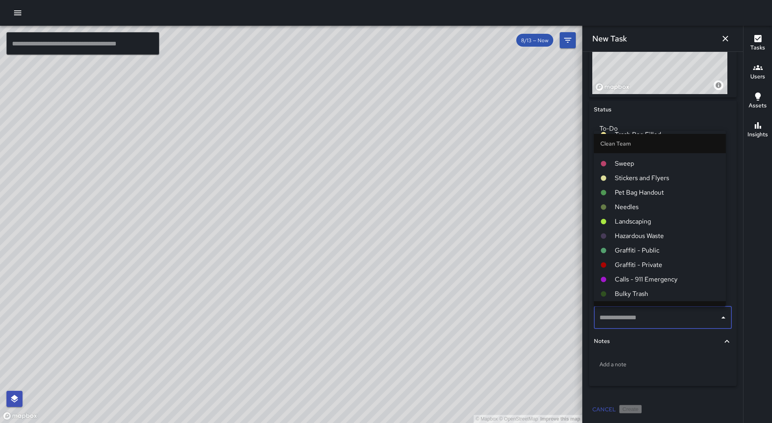
click at [662, 233] on span "Hazardous Waste" at bounding box center [667, 236] width 105 height 10
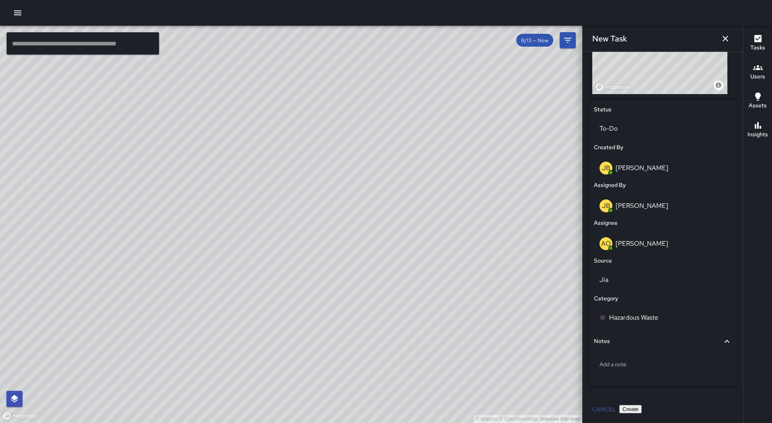
click at [642, 405] on button "Create" at bounding box center [630, 409] width 23 height 8
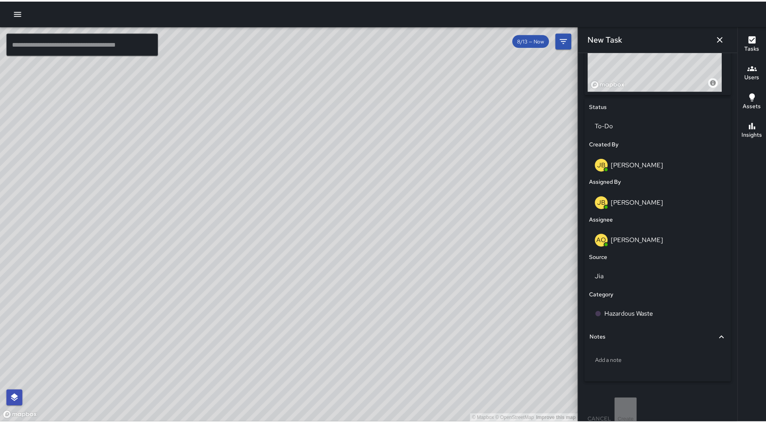
scroll to position [26970, 0]
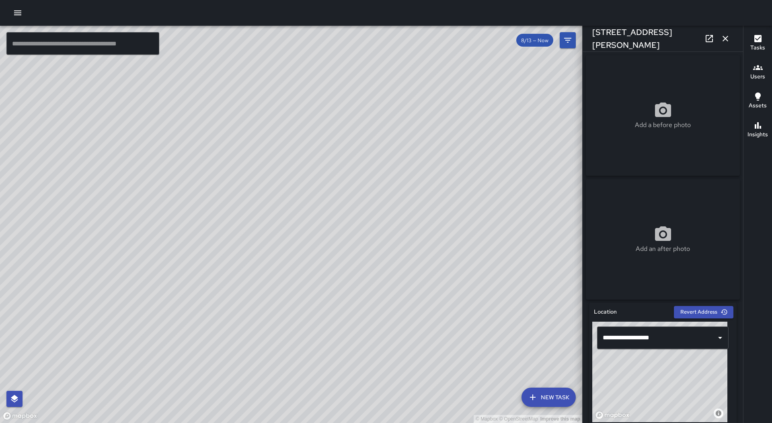
click at [724, 40] on icon "button" at bounding box center [726, 39] width 6 height 6
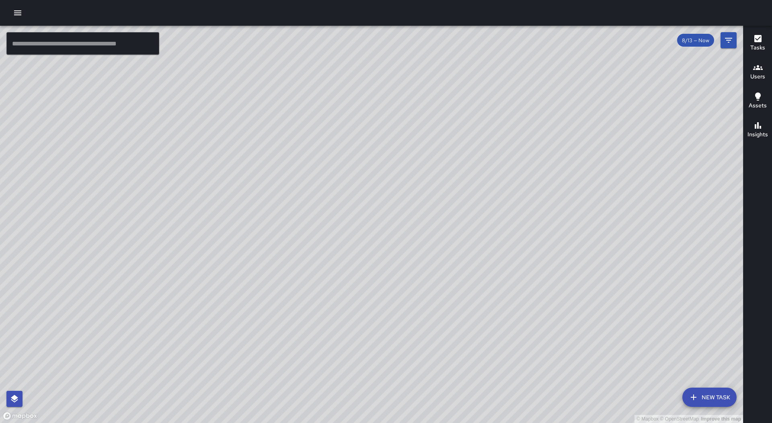
drag, startPoint x: 613, startPoint y: 189, endPoint x: 497, endPoint y: 199, distance: 116.3
click at [497, 199] on div "© Mapbox © OpenStreetMap Improve this map" at bounding box center [371, 224] width 743 height 397
drag, startPoint x: 661, startPoint y: 108, endPoint x: 601, endPoint y: 138, distance: 66.7
click at [601, 138] on div "© Mapbox © OpenStreetMap Improve this map" at bounding box center [371, 224] width 743 height 397
drag, startPoint x: 588, startPoint y: 172, endPoint x: 338, endPoint y: 177, distance: 249.8
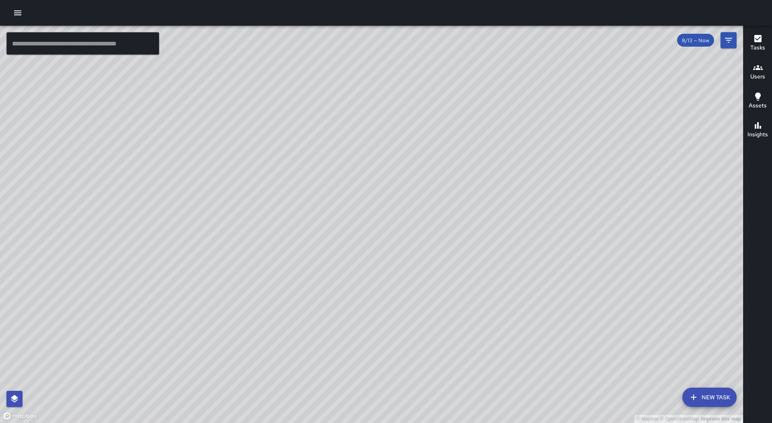
click at [340, 177] on div "© Mapbox © OpenStreetMap Improve this map" at bounding box center [371, 224] width 743 height 397
drag, startPoint x: 408, startPoint y: 139, endPoint x: 465, endPoint y: 207, distance: 88.8
click at [465, 207] on div "© Mapbox © OpenStreetMap Improve this map" at bounding box center [371, 224] width 743 height 397
click at [25, 10] on button "button" at bounding box center [18, 13] width 16 height 16
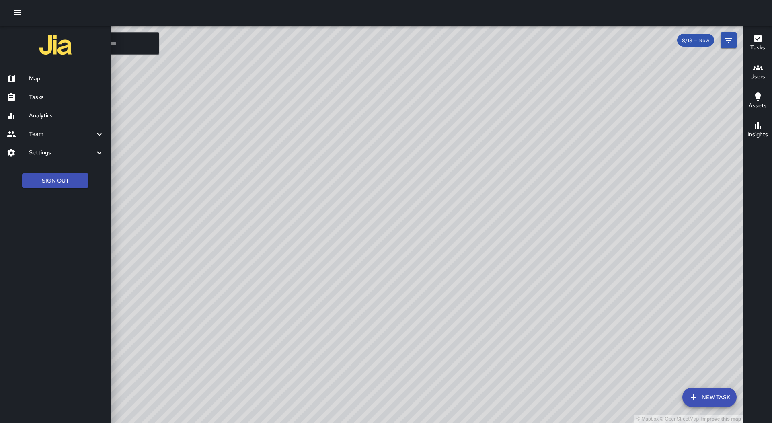
click at [21, 12] on icon "button" at bounding box center [18, 13] width 10 height 10
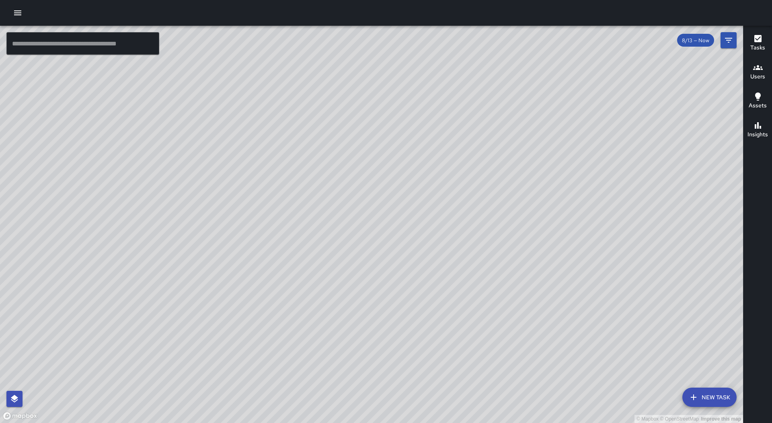
click at [20, 12] on icon "button" at bounding box center [18, 13] width 10 height 10
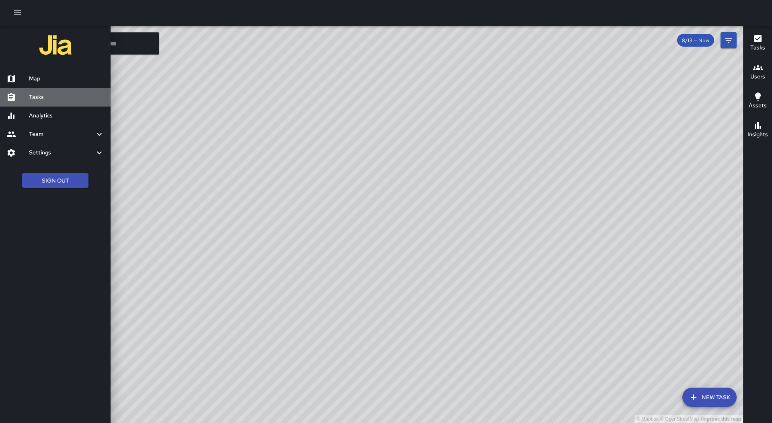
click at [59, 101] on h6 "Tasks" at bounding box center [66, 97] width 75 height 9
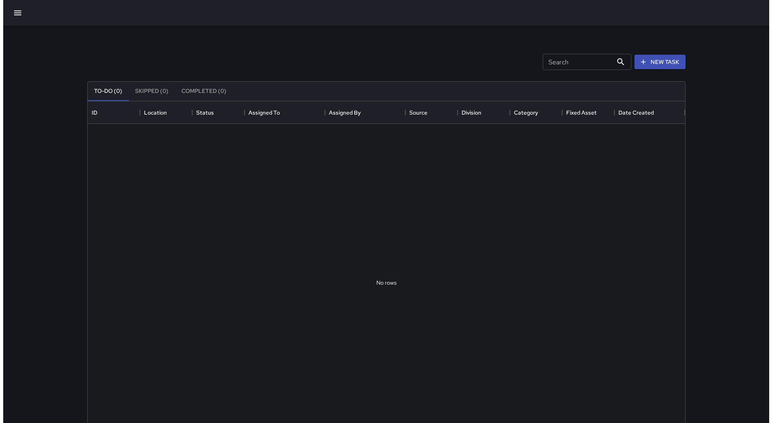
scroll to position [335, 592]
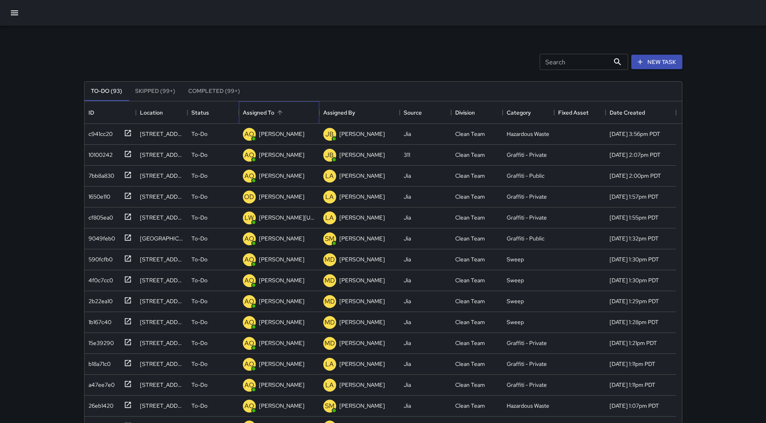
click at [282, 107] on div "Assigned To" at bounding box center [279, 112] width 11 height 11
click at [10, 12] on icon "button" at bounding box center [15, 13] width 10 height 10
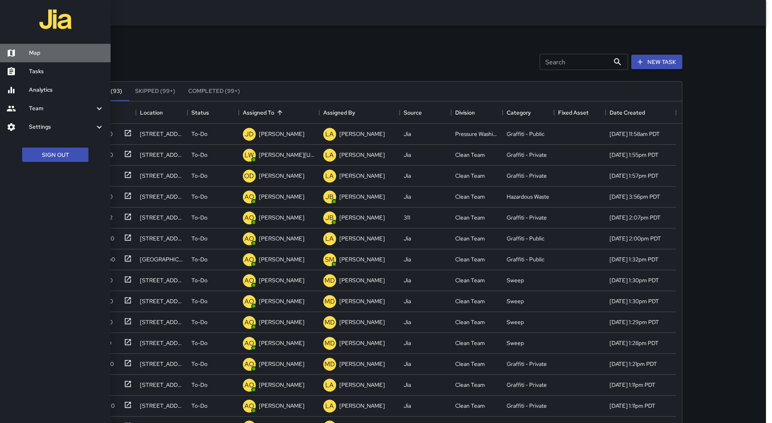
click at [67, 55] on h6 "Map" at bounding box center [66, 53] width 75 height 9
